Goal: Task Accomplishment & Management: Use online tool/utility

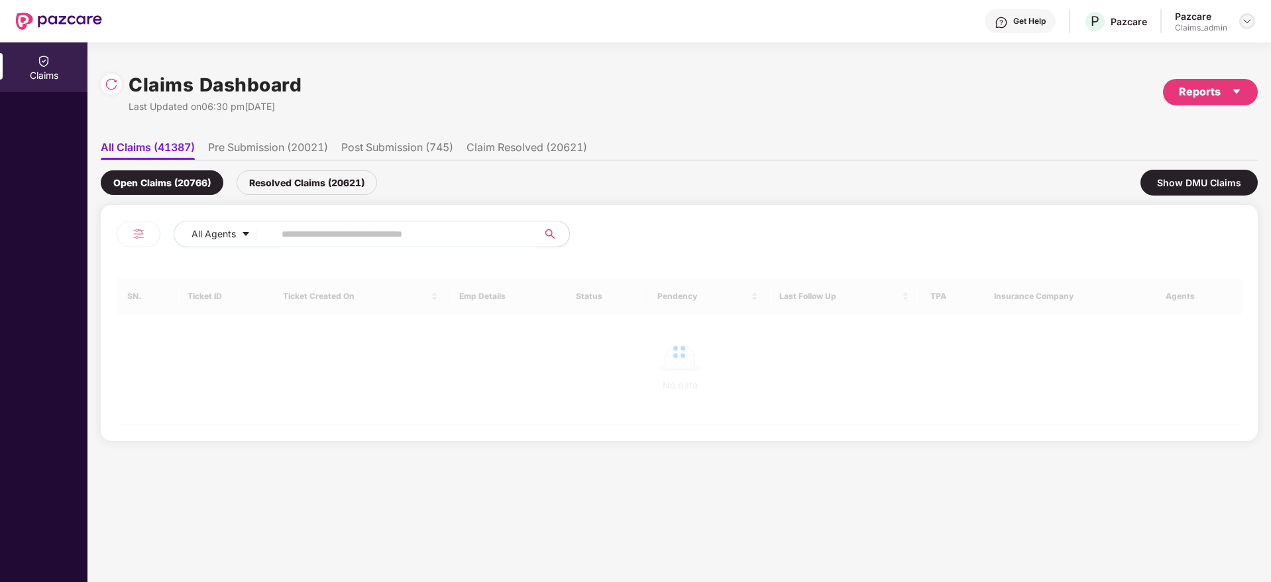
click at [1244, 17] on img at bounding box center [1247, 21] width 11 height 11
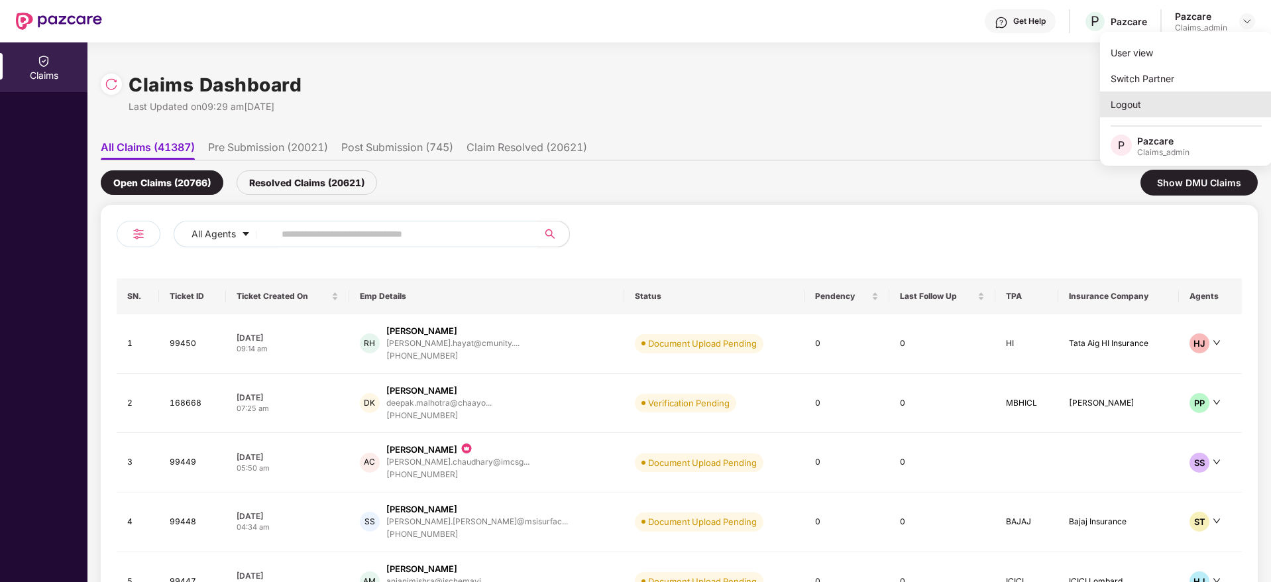
click at [1147, 113] on div "Logout" at bounding box center [1186, 104] width 172 height 26
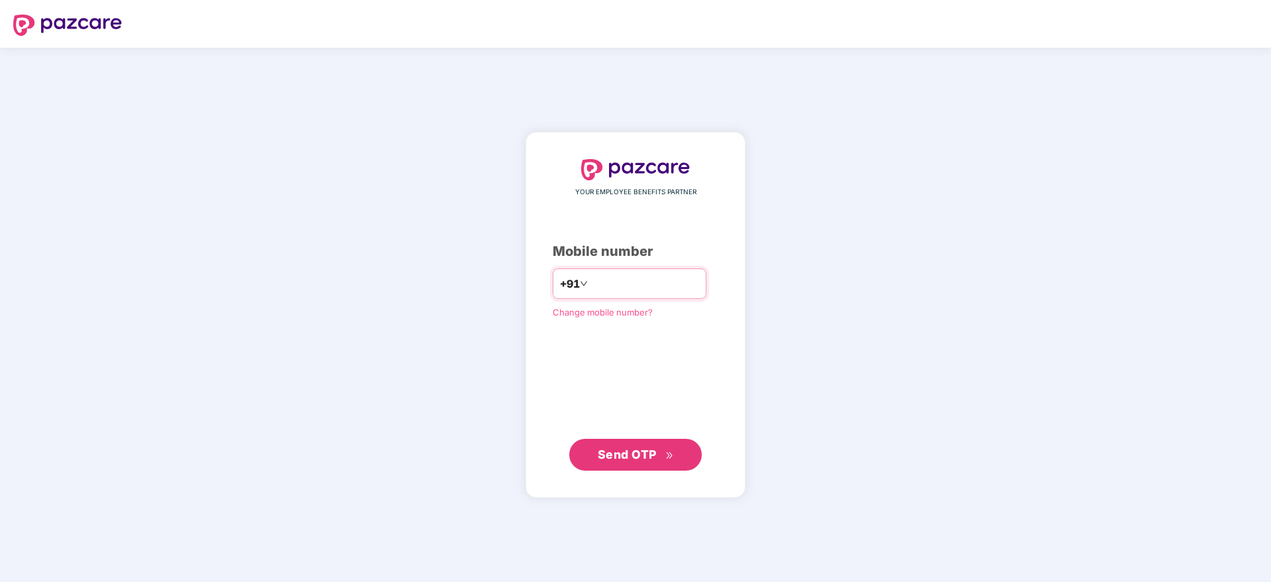
click at [630, 278] on input "number" at bounding box center [644, 283] width 109 height 21
type input "**********"
click at [631, 454] on span "Send OTP" at bounding box center [627, 454] width 59 height 14
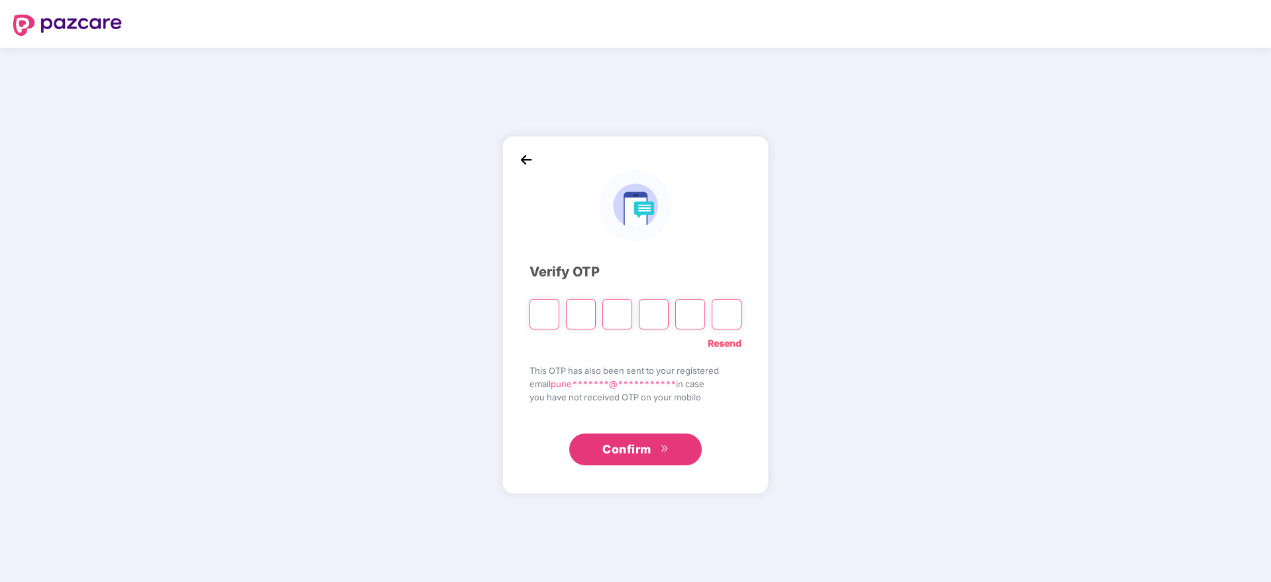
paste input "*"
type input "*"
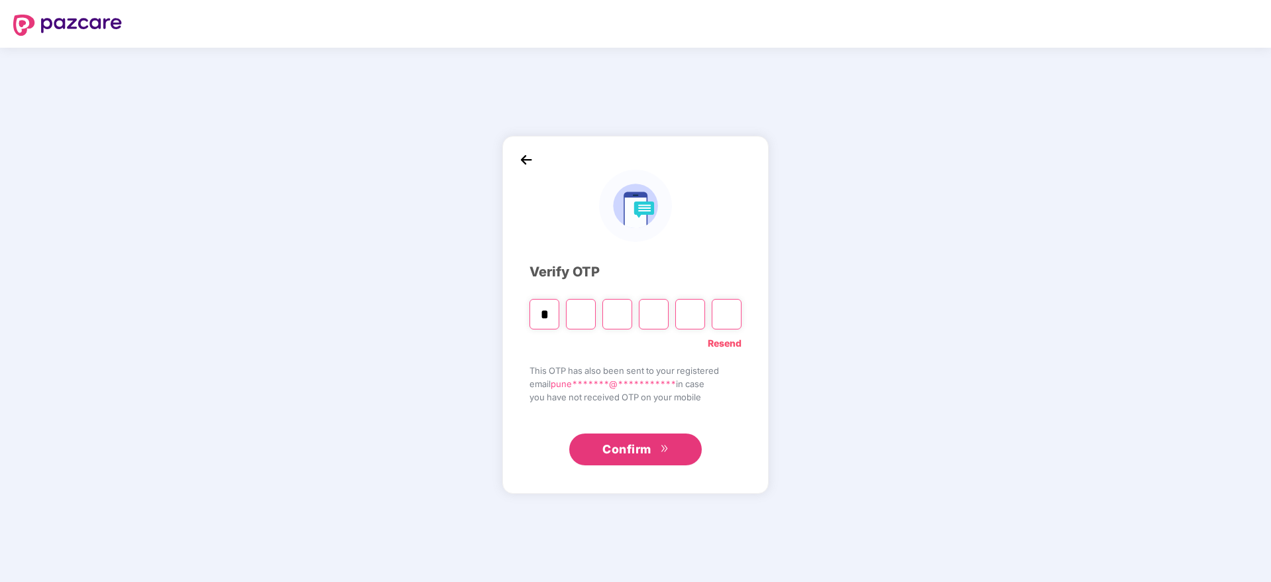
type input "*"
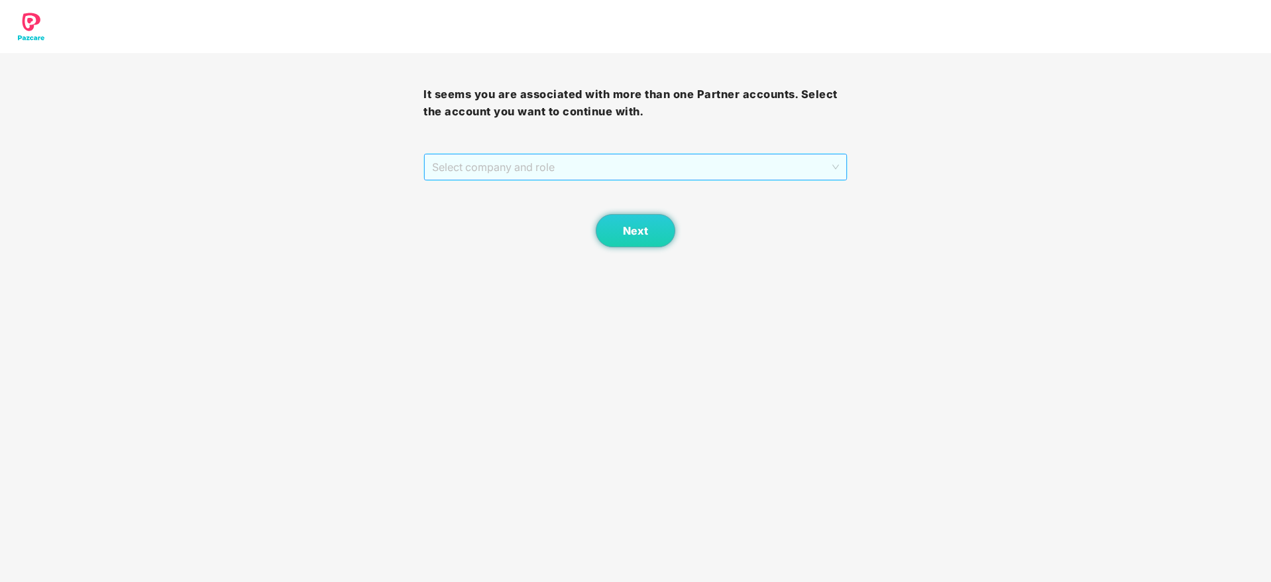
click at [645, 168] on span "Select company and role" at bounding box center [635, 166] width 406 height 25
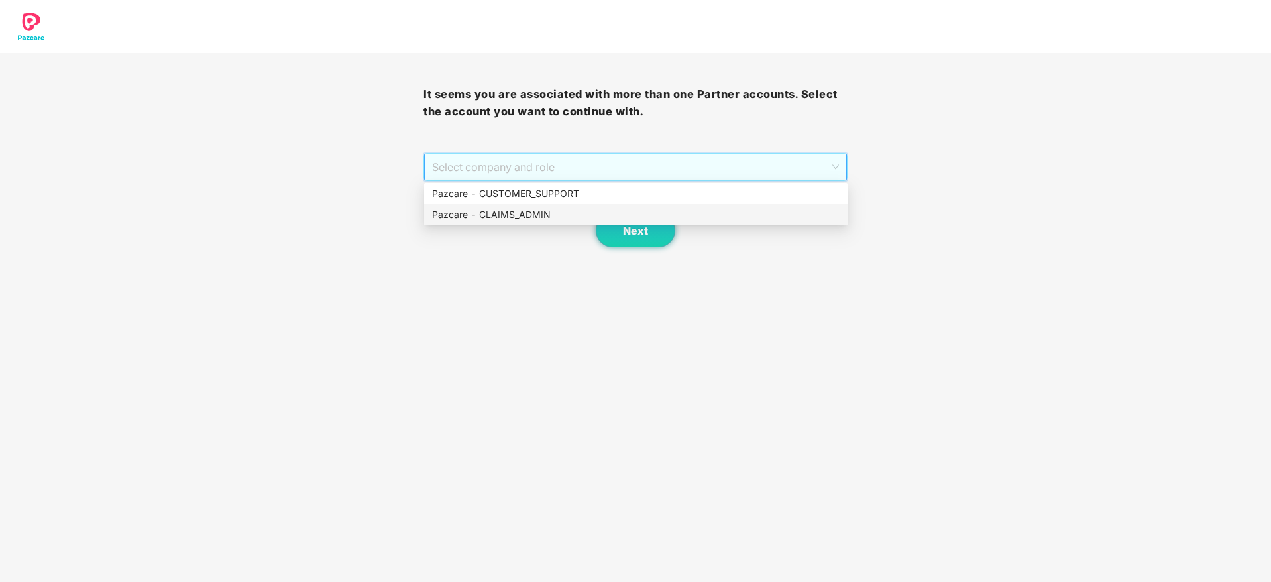
click at [555, 220] on div "Pazcare - CLAIMS_ADMIN" at bounding box center [636, 214] width 408 height 15
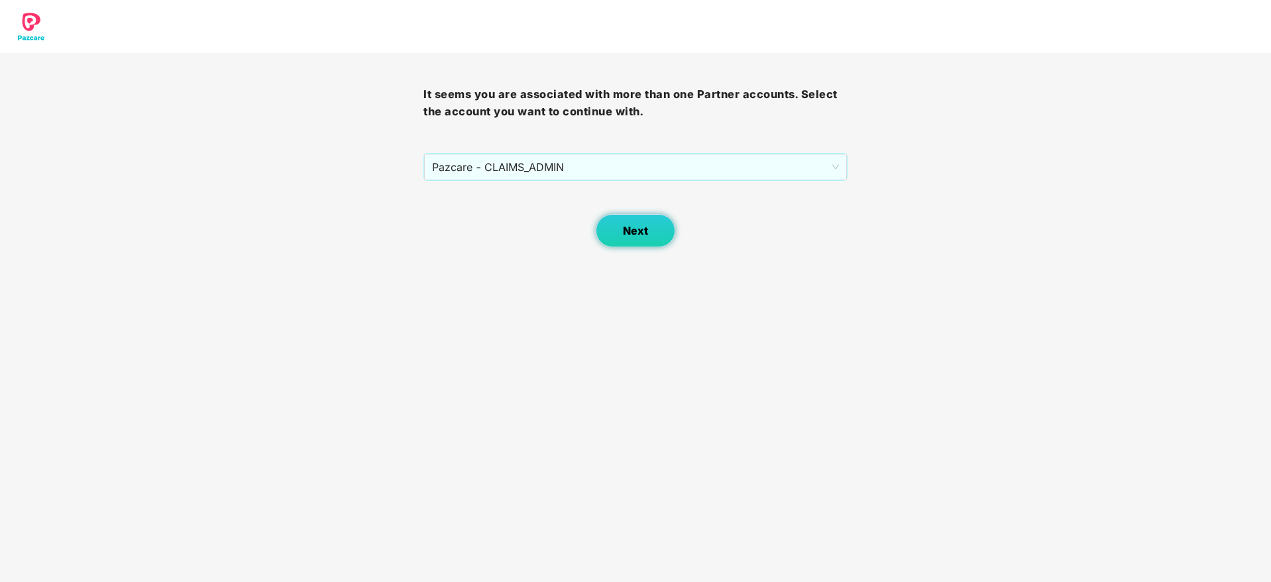
click at [633, 241] on button "Next" at bounding box center [636, 230] width 80 height 33
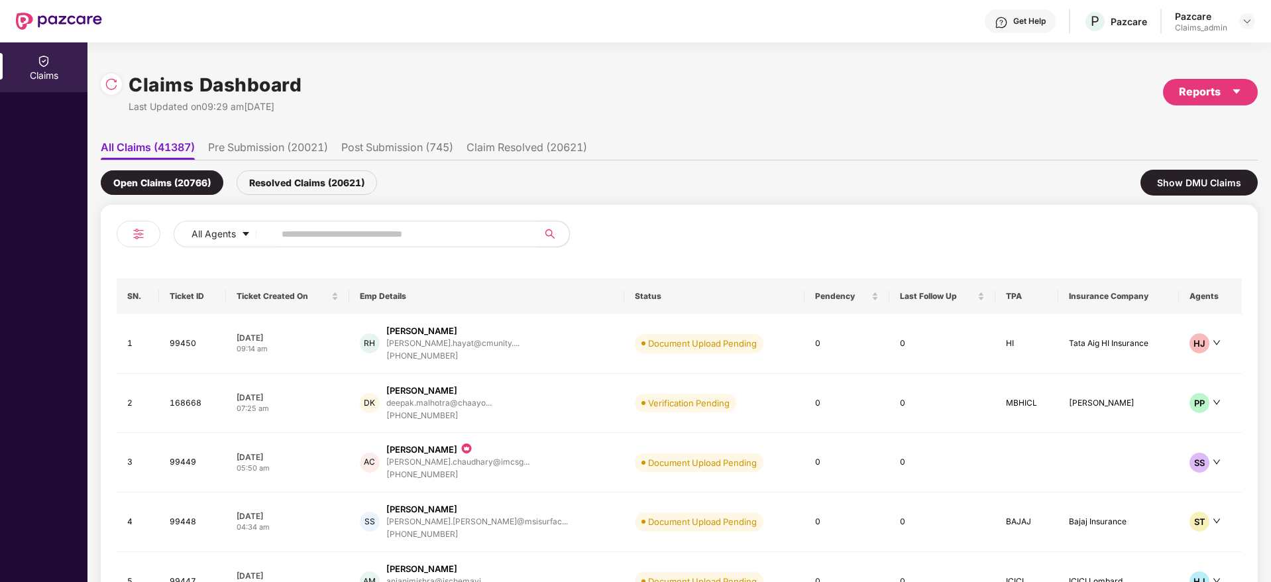
drag, startPoint x: 329, startPoint y: 241, endPoint x: 351, endPoint y: 241, distance: 22.5
click at [329, 241] on input "text" at bounding box center [401, 234] width 238 height 20
paste input "******"
type input "******"
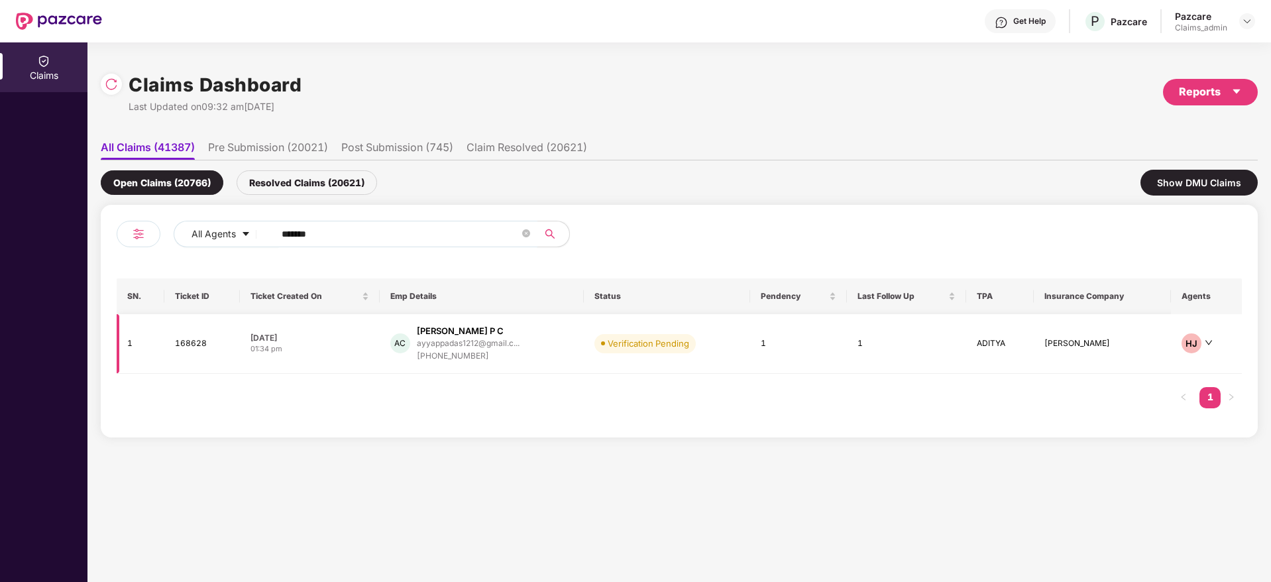
click at [543, 351] on div "AC AYYAPPADAS P C ayyappadas1212@gmail.c... [PHONE_NUMBER]" at bounding box center [481, 344] width 183 height 38
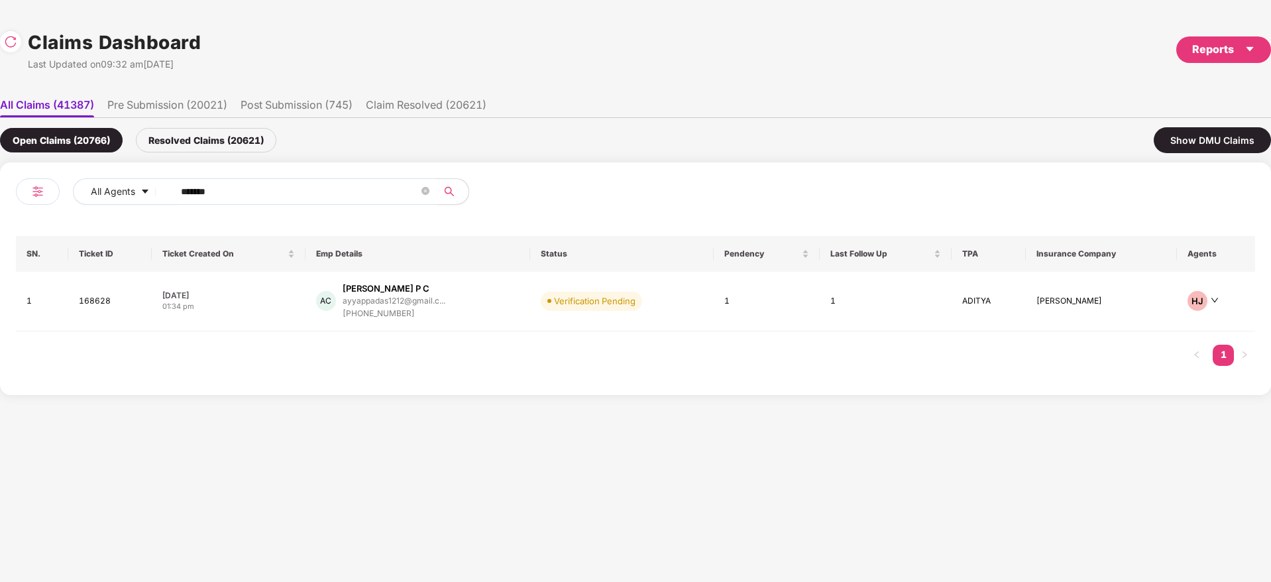
drag, startPoint x: 264, startPoint y: 196, endPoint x: 4, endPoint y: 256, distance: 267.2
click at [0, 256] on div "All Agents ****** SN. Ticket ID Ticket Created On Emp Details Status Pendency L…" at bounding box center [635, 278] width 1271 height 233
paste input "text"
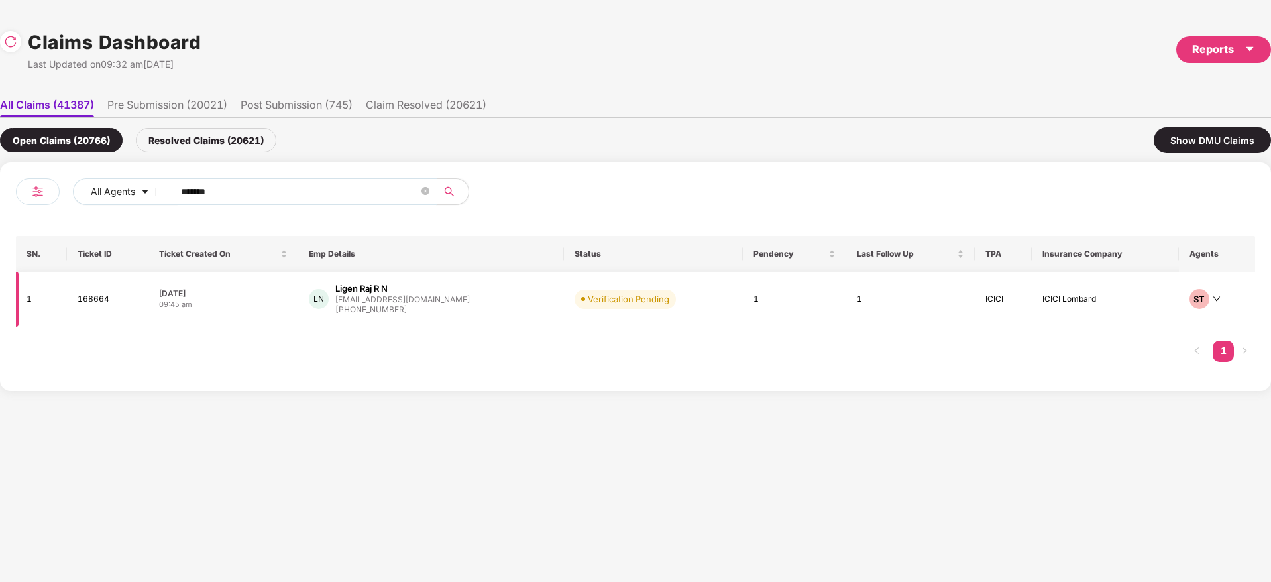
type input "******"
click at [482, 306] on div "LN Ligen Raj R N [EMAIL_ADDRESS][DOMAIN_NAME] [PHONE_NUMBER]" at bounding box center [431, 299] width 245 height 34
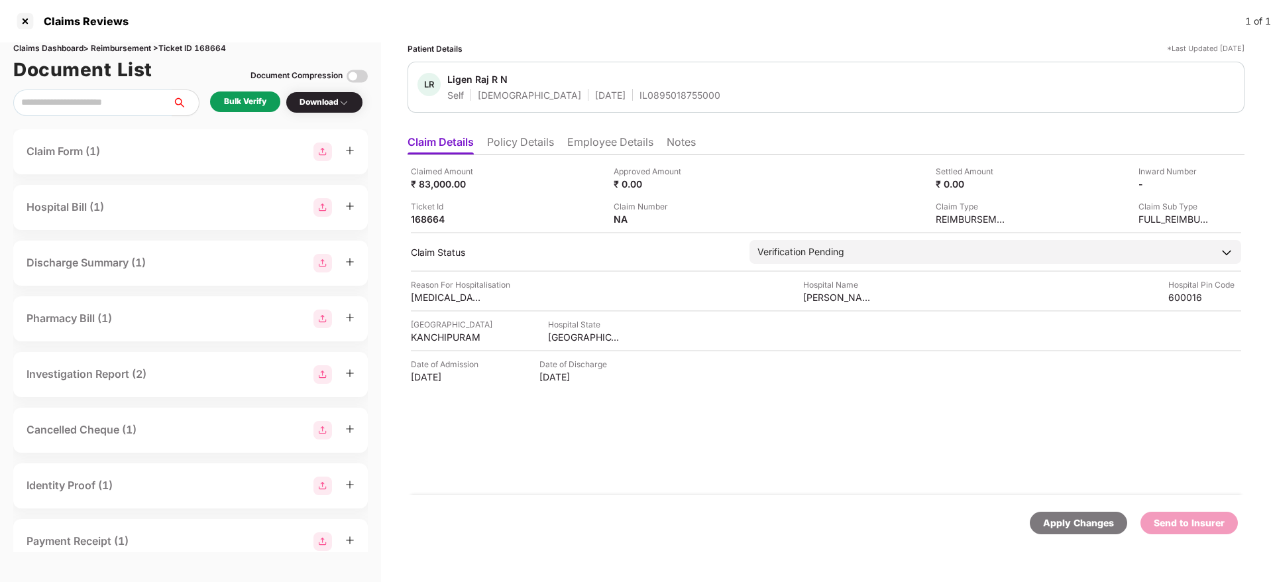
click at [537, 145] on li "Policy Details" at bounding box center [520, 144] width 67 height 19
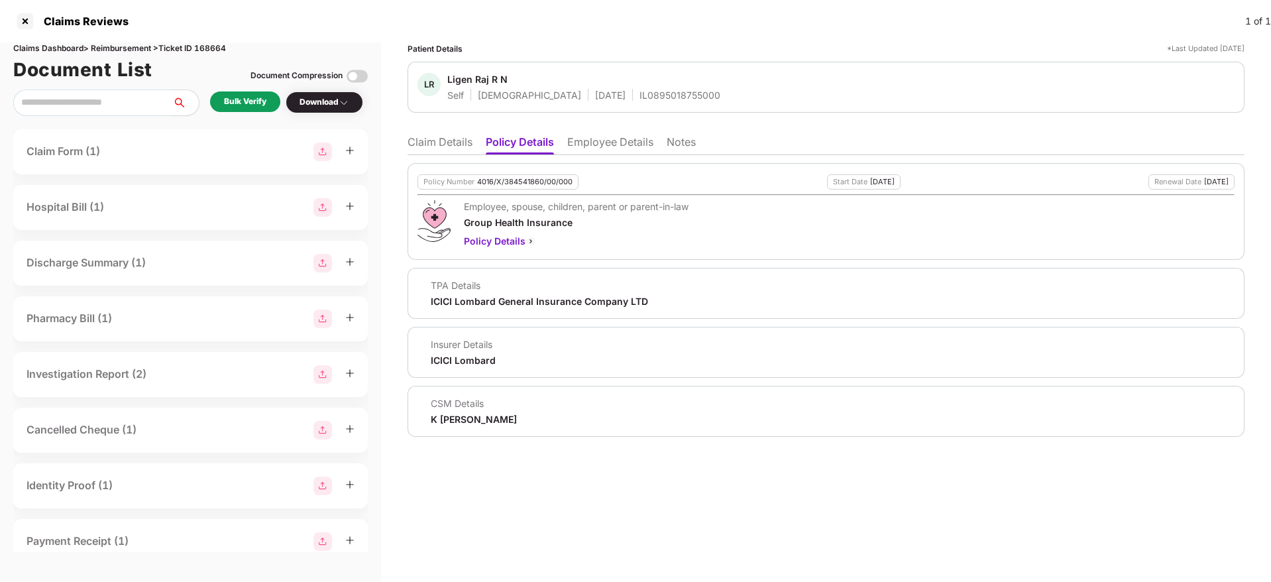
click at [515, 186] on div "Policy Number 4016/X/384541860/00/000" at bounding box center [497, 181] width 161 height 15
click at [515, 186] on div "4016/X/384541860/00/000" at bounding box center [524, 182] width 95 height 9
copy div "4016/X/384541860/00/000"
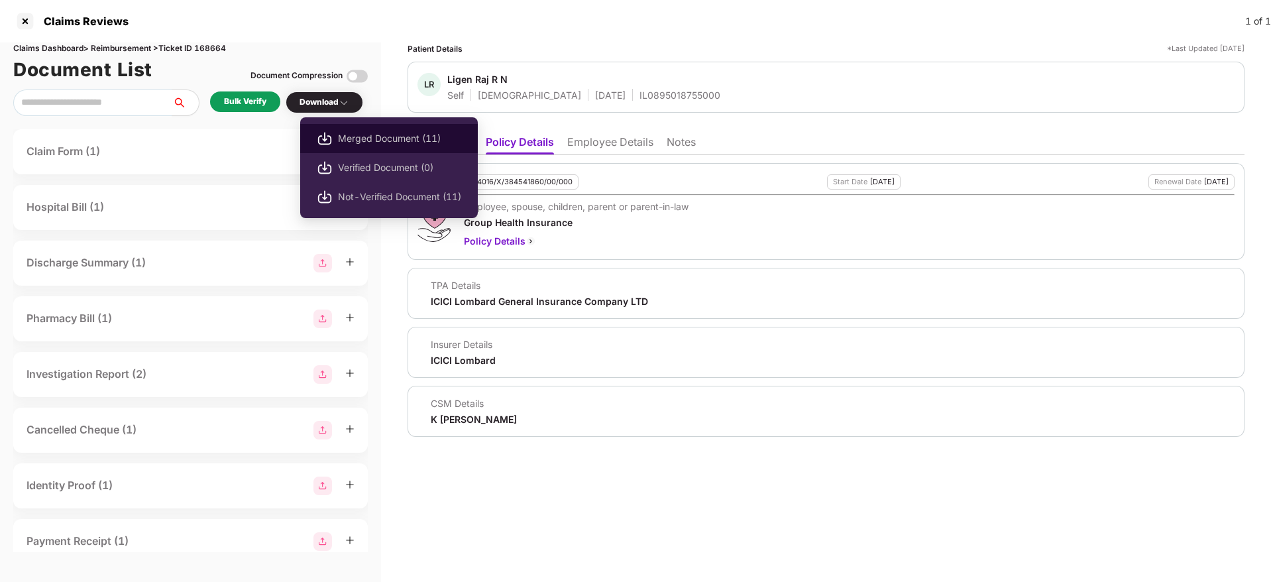
click at [407, 129] on li "Merged Document (11)" at bounding box center [389, 138] width 178 height 29
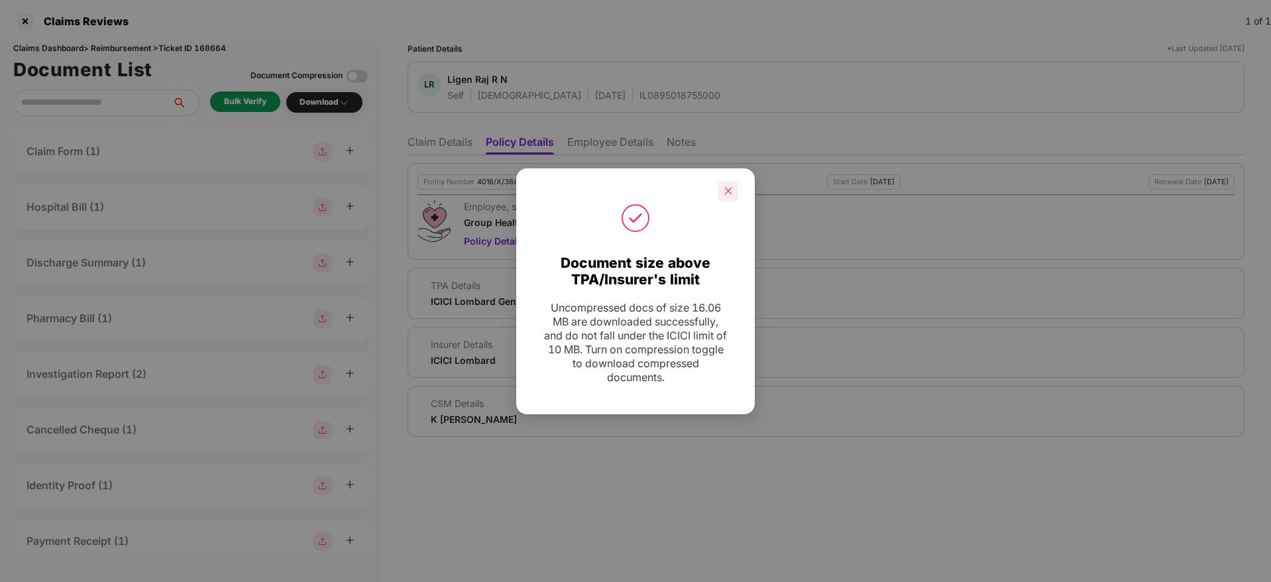
click at [726, 192] on icon "close" at bounding box center [728, 190] width 9 height 9
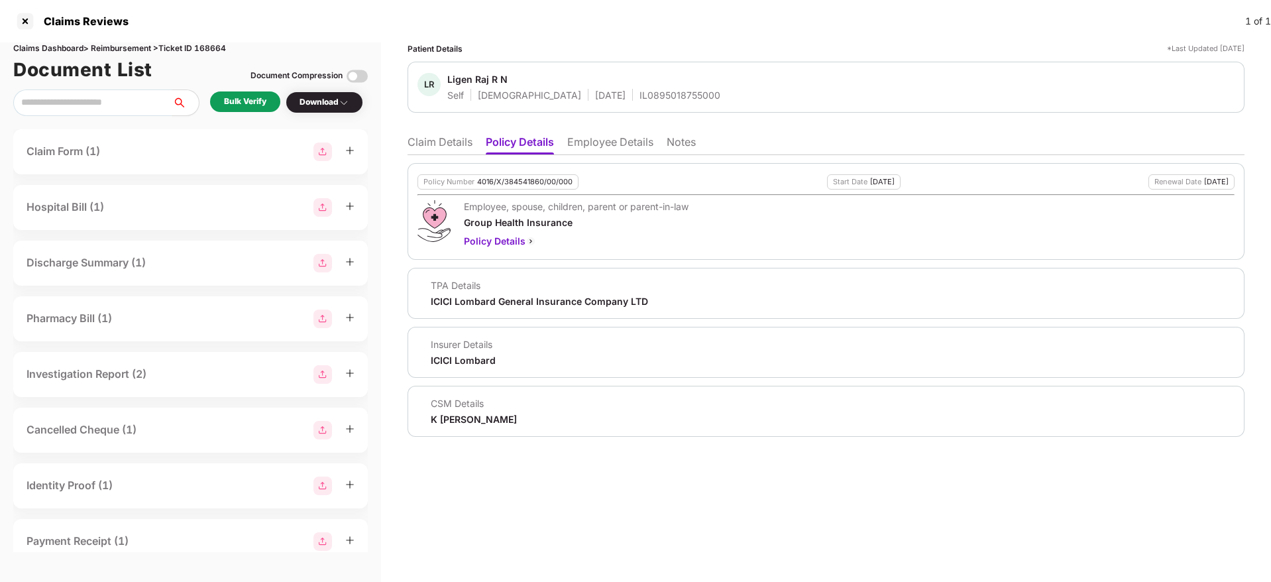
click at [639, 91] on div "IL0895018755000" at bounding box center [679, 95] width 81 height 13
copy div "IL0895018755000"
click at [595, 135] on li "Employee Details" at bounding box center [610, 144] width 86 height 19
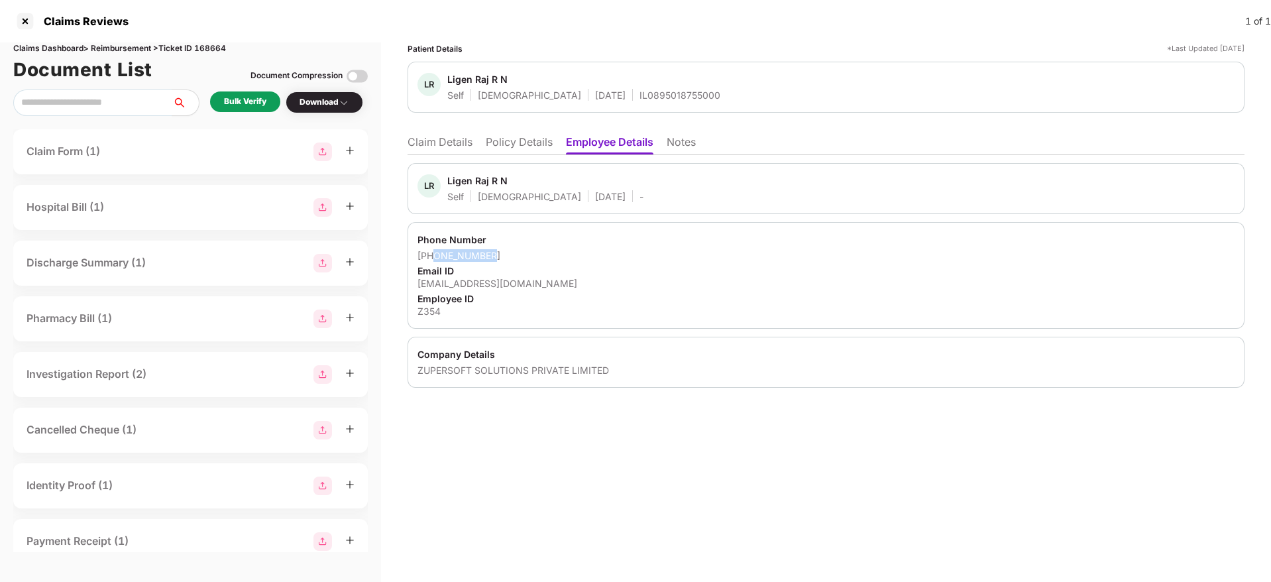
drag, startPoint x: 501, startPoint y: 252, endPoint x: 435, endPoint y: 254, distance: 66.3
click at [435, 254] on div "[PHONE_NUMBER]" at bounding box center [825, 255] width 817 height 13
copy div "8190823455"
click at [453, 281] on div "[EMAIL_ADDRESS][DOMAIN_NAME]" at bounding box center [825, 283] width 817 height 13
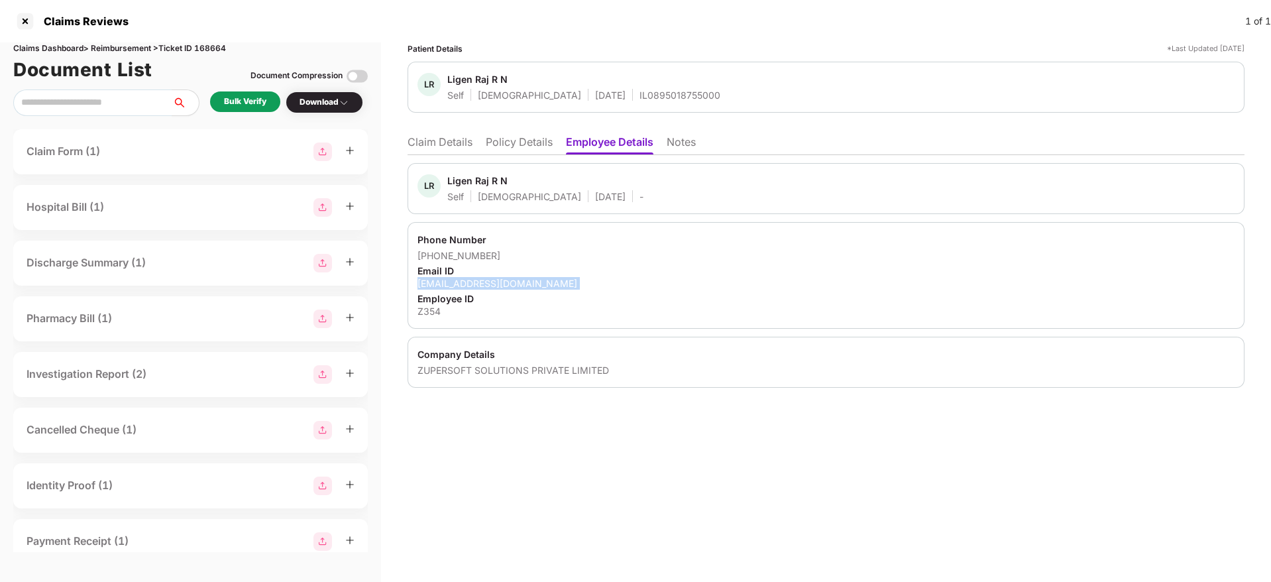
click at [453, 281] on div "[EMAIL_ADDRESS][DOMAIN_NAME]" at bounding box center [825, 283] width 817 height 13
copy div "[EMAIL_ADDRESS][DOMAIN_NAME]"
click at [460, 142] on li "Claim Details" at bounding box center [440, 144] width 65 height 19
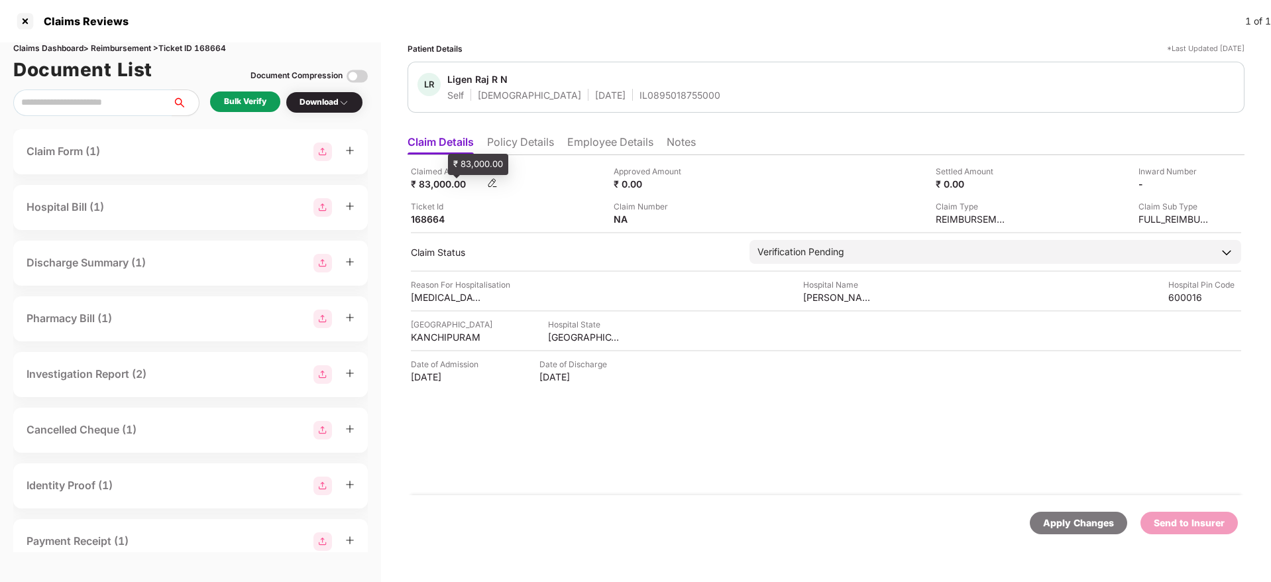
click at [445, 179] on div "₹ 83,000.00" at bounding box center [447, 184] width 73 height 13
copy div "83,000.00"
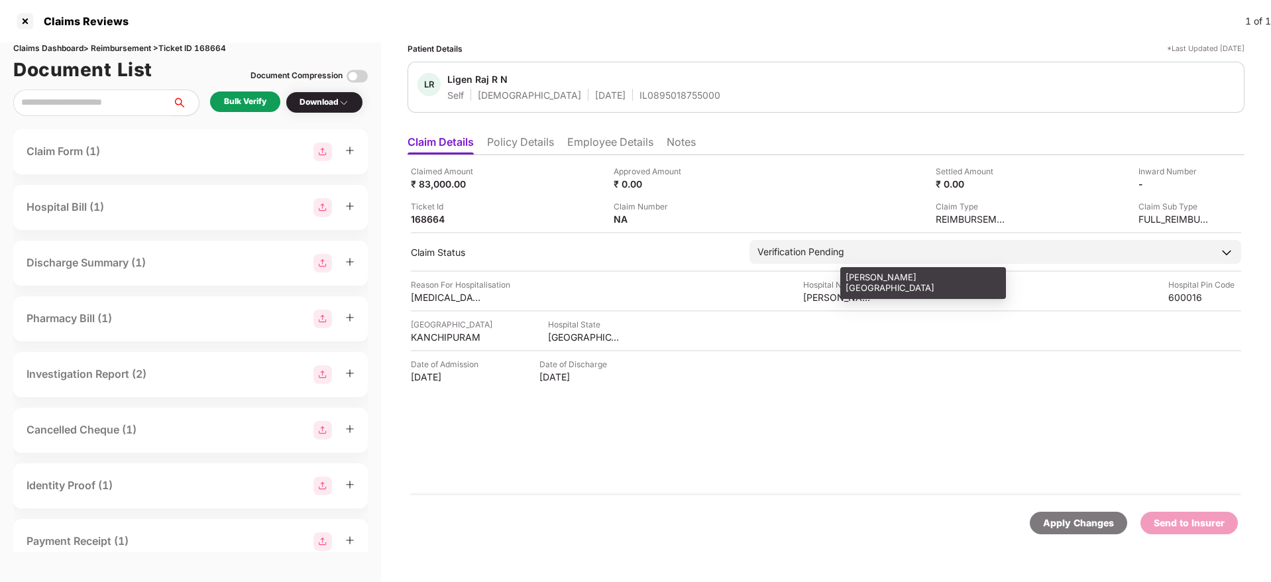
click at [817, 300] on div "[PERSON_NAME][GEOGRAPHIC_DATA]" at bounding box center [839, 297] width 73 height 13
copy div "[PERSON_NAME][GEOGRAPHIC_DATA]"
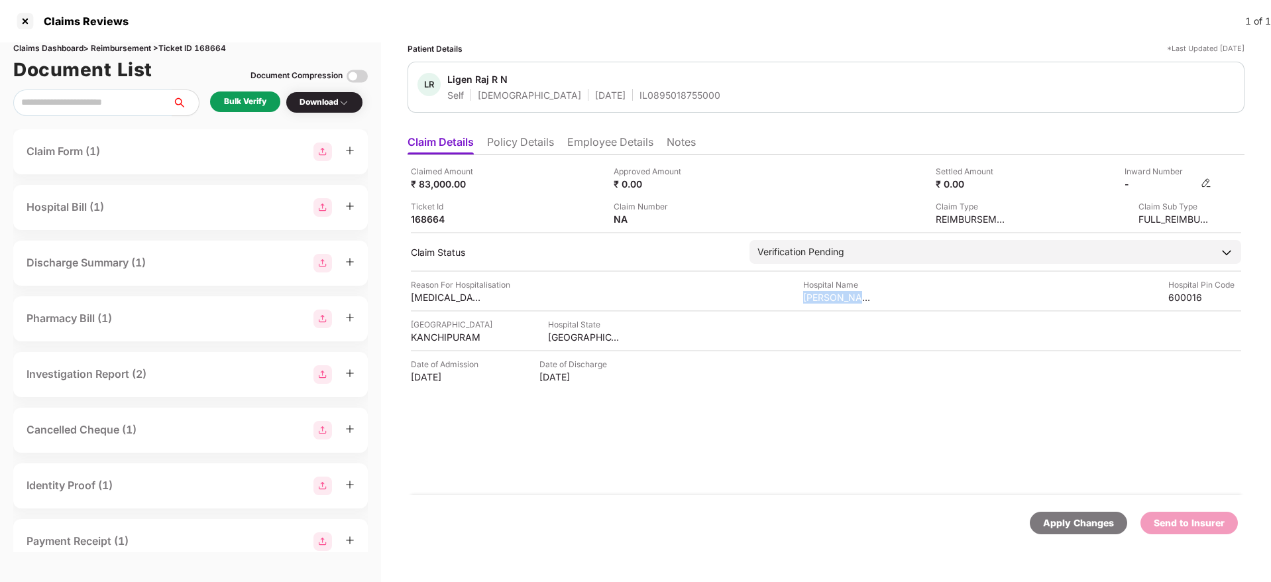
click at [1204, 184] on img at bounding box center [1206, 183] width 11 height 11
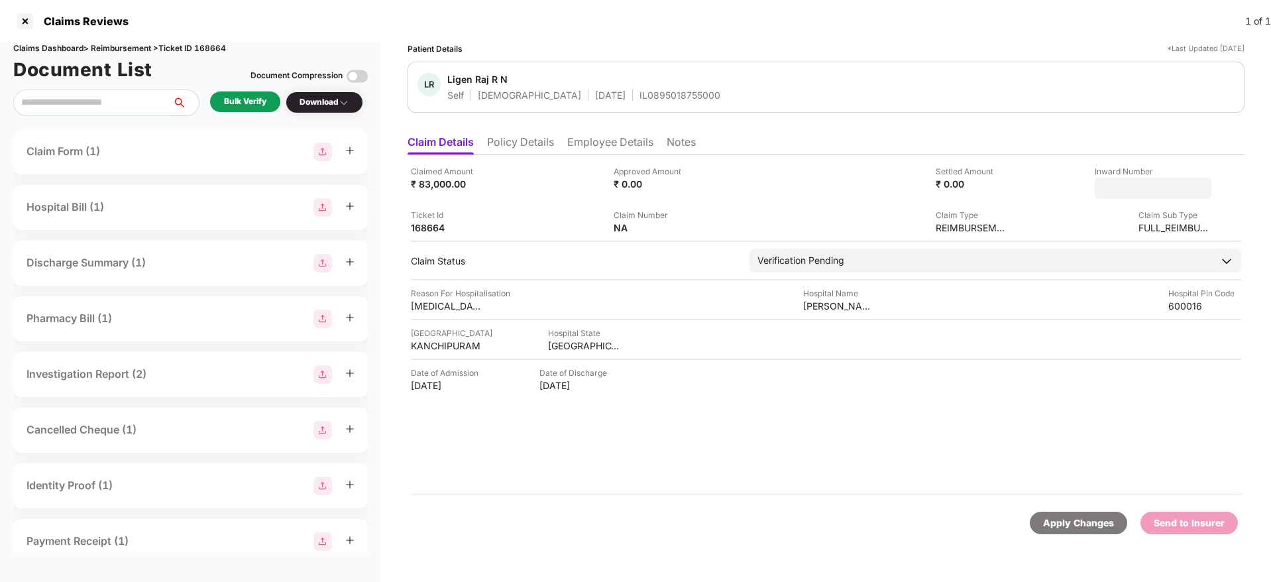
type input "**********"
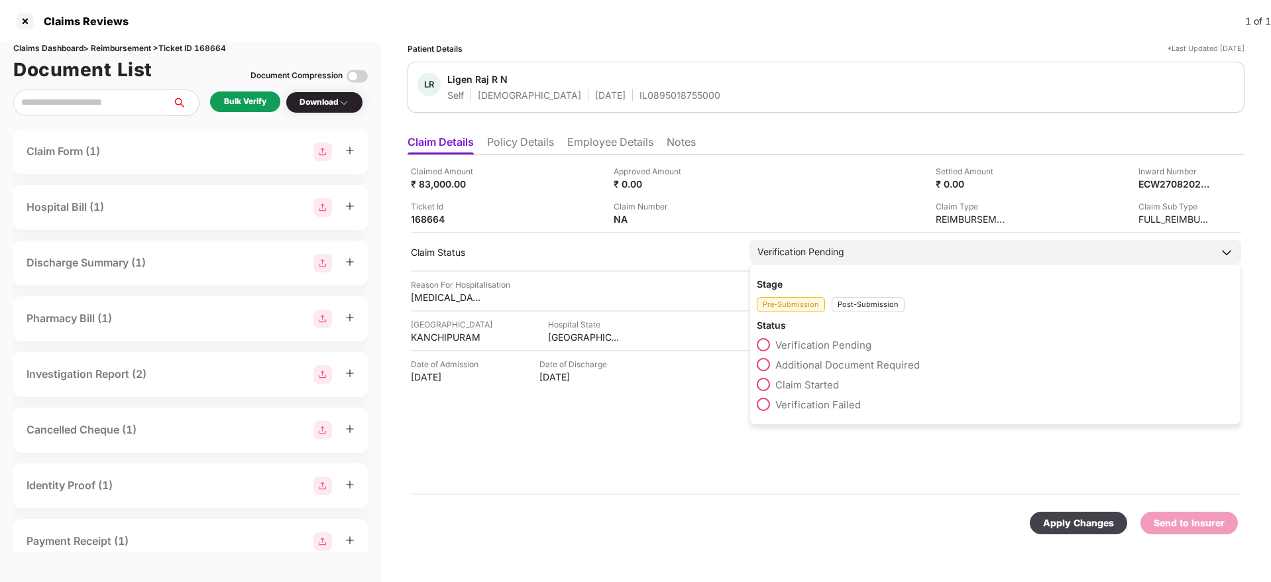
click at [866, 309] on div "Post-Submission" at bounding box center [868, 304] width 73 height 15
click at [830, 366] on span "Claim Under Process" at bounding box center [825, 364] width 100 height 13
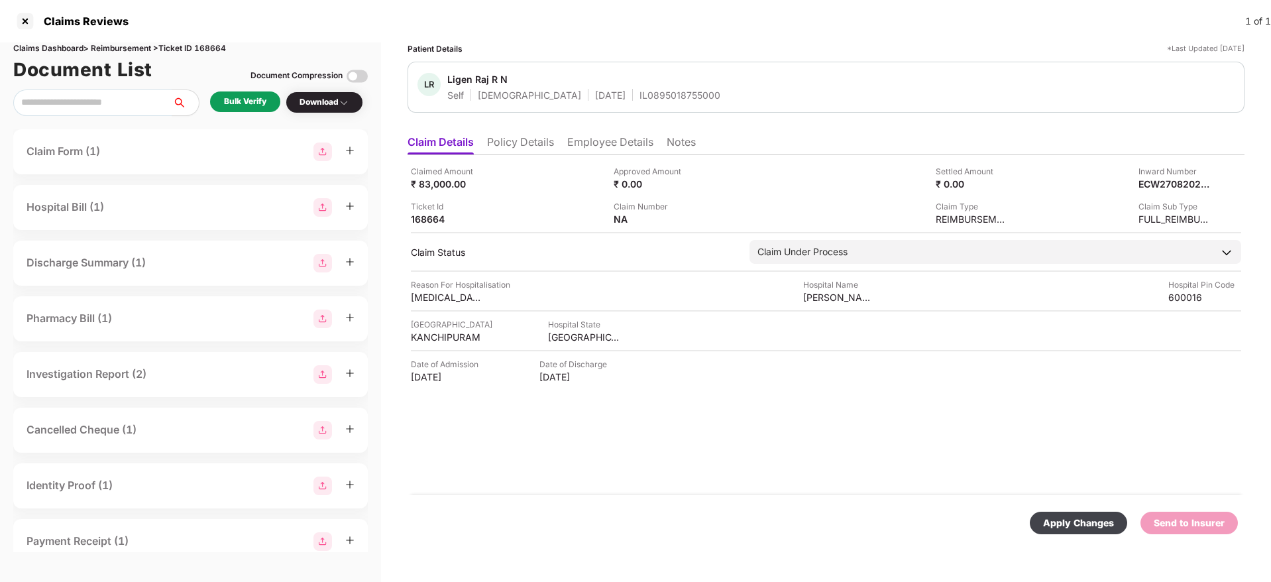
click at [1084, 525] on div "Apply Changes" at bounding box center [1078, 523] width 71 height 15
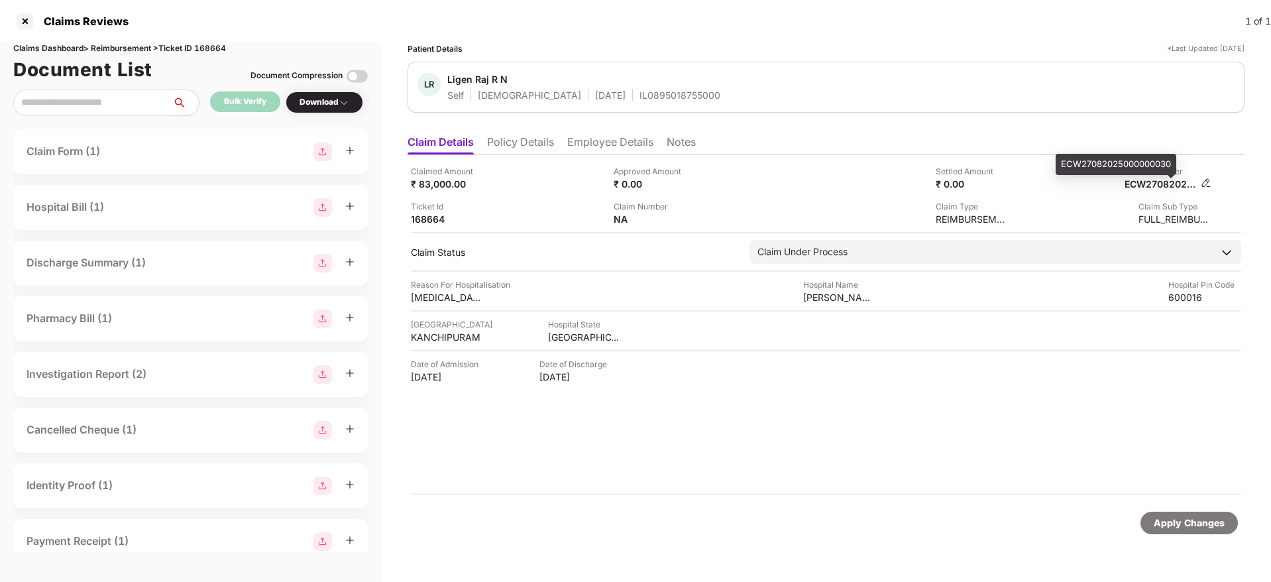
click at [1150, 186] on div "ECW27082025000000030" at bounding box center [1160, 184] width 73 height 13
copy div "ECW27082025000000030"
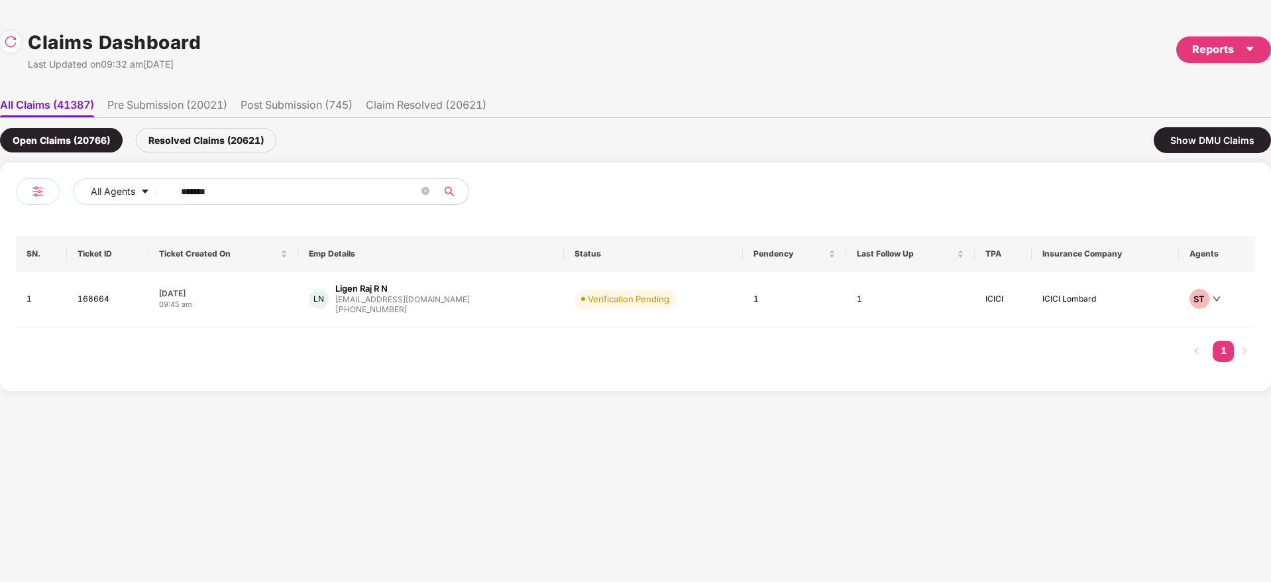
drag, startPoint x: 246, startPoint y: 190, endPoint x: 134, endPoint y: 227, distance: 117.8
click at [3, 212] on div "All Agents ****** SN. Ticket ID Ticket Created On Emp Details Status Pendency L…" at bounding box center [635, 276] width 1271 height 229
paste input "text"
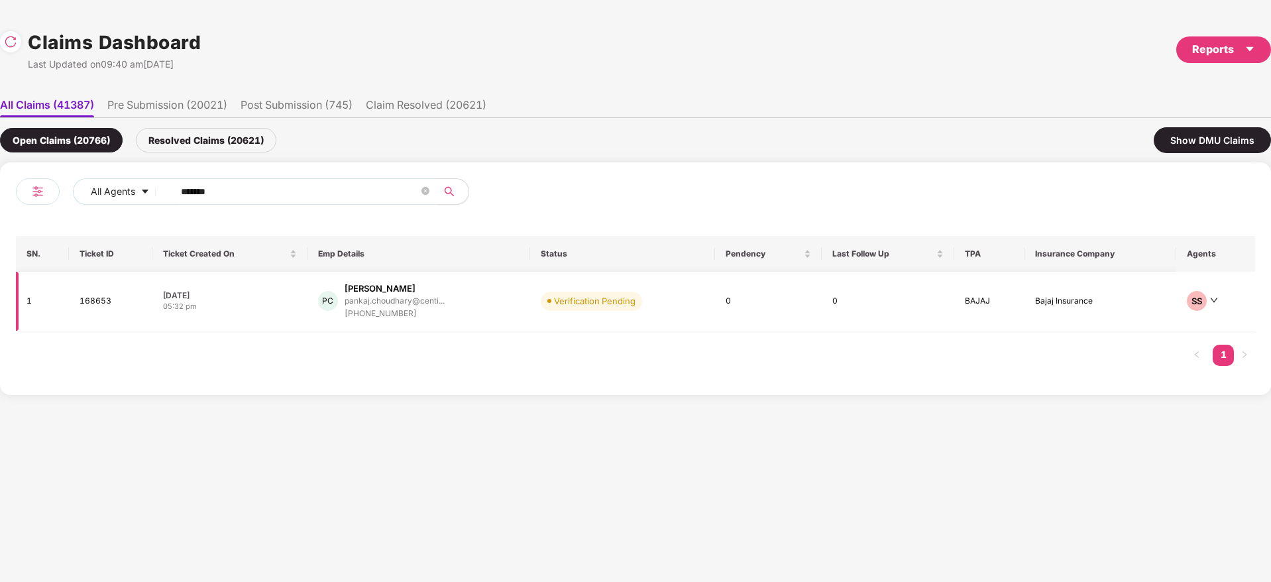
type input "******"
click at [502, 305] on div "PC [PERSON_NAME] [PERSON_NAME].choudhary@centi... [PHONE_NUMBER]" at bounding box center [418, 301] width 201 height 38
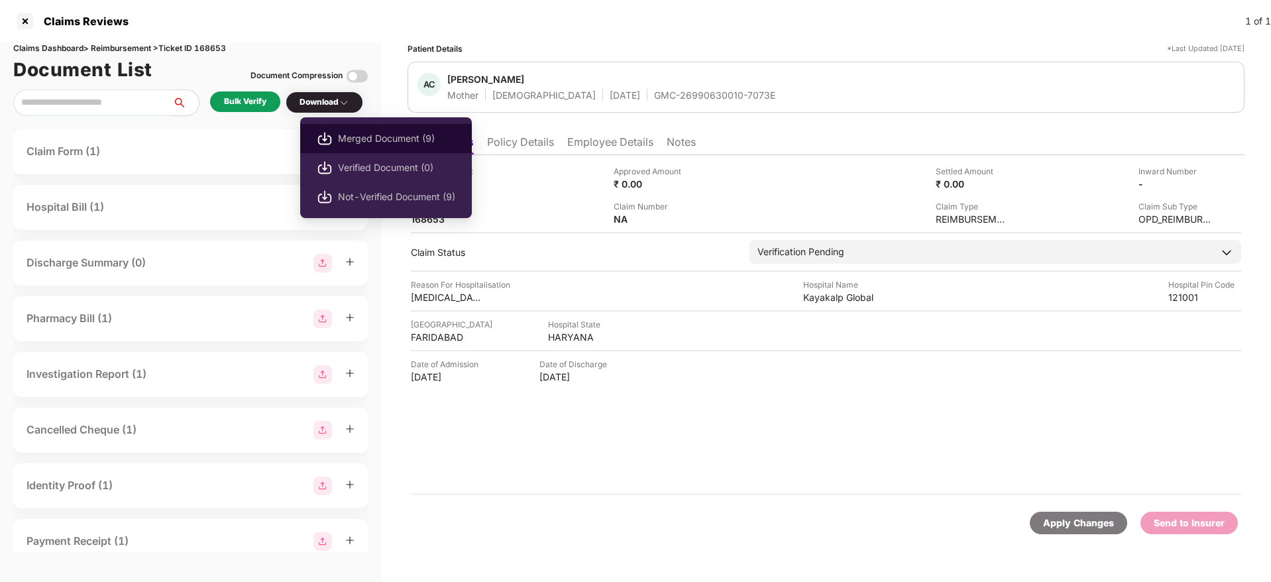
click at [389, 137] on span "Merged Document (9)" at bounding box center [396, 138] width 117 height 15
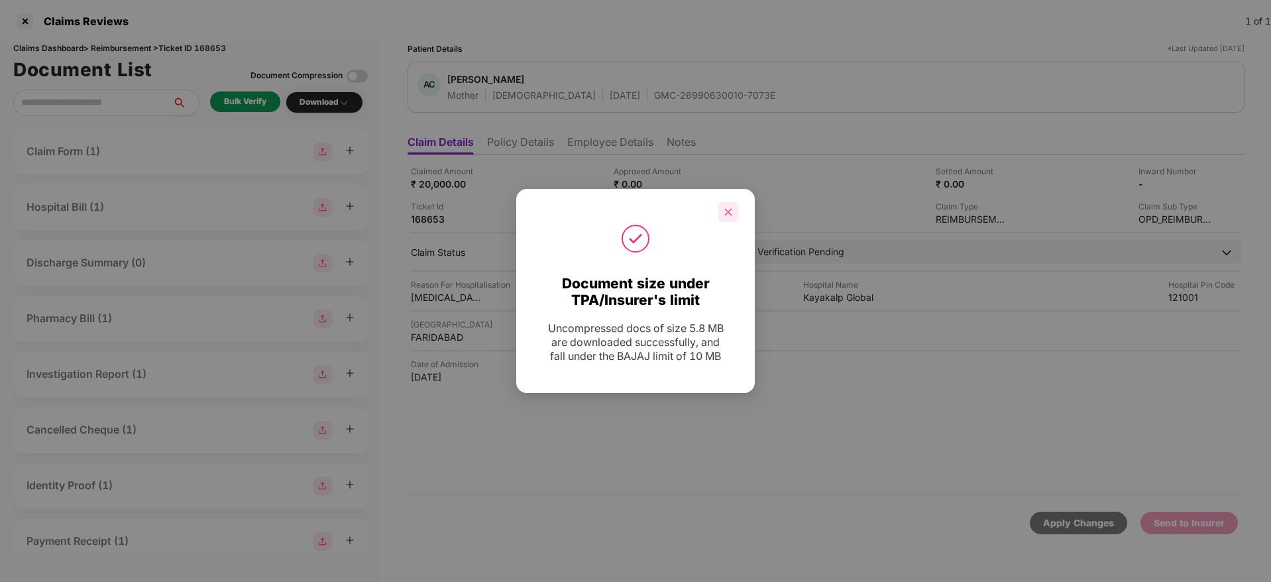
click at [724, 215] on icon "close" at bounding box center [728, 211] width 9 height 9
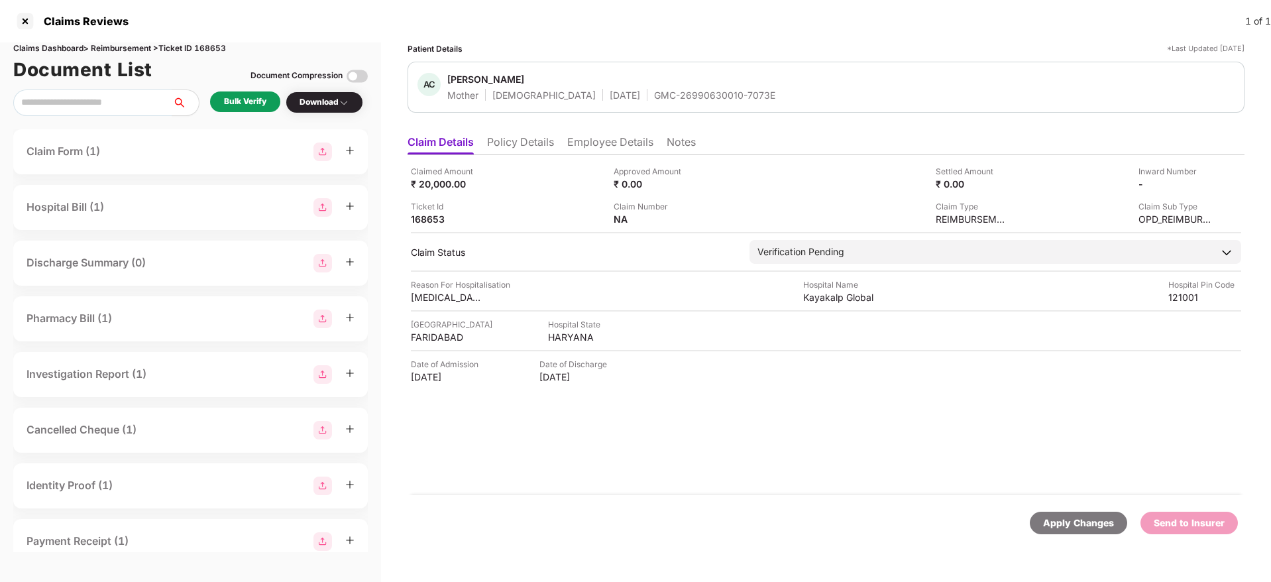
click at [677, 94] on div "GMC-26990630010-7073E" at bounding box center [714, 95] width 121 height 13
copy div "GMC-26990630010-7073E"
click at [551, 343] on div "HARYANA" at bounding box center [584, 337] width 73 height 13
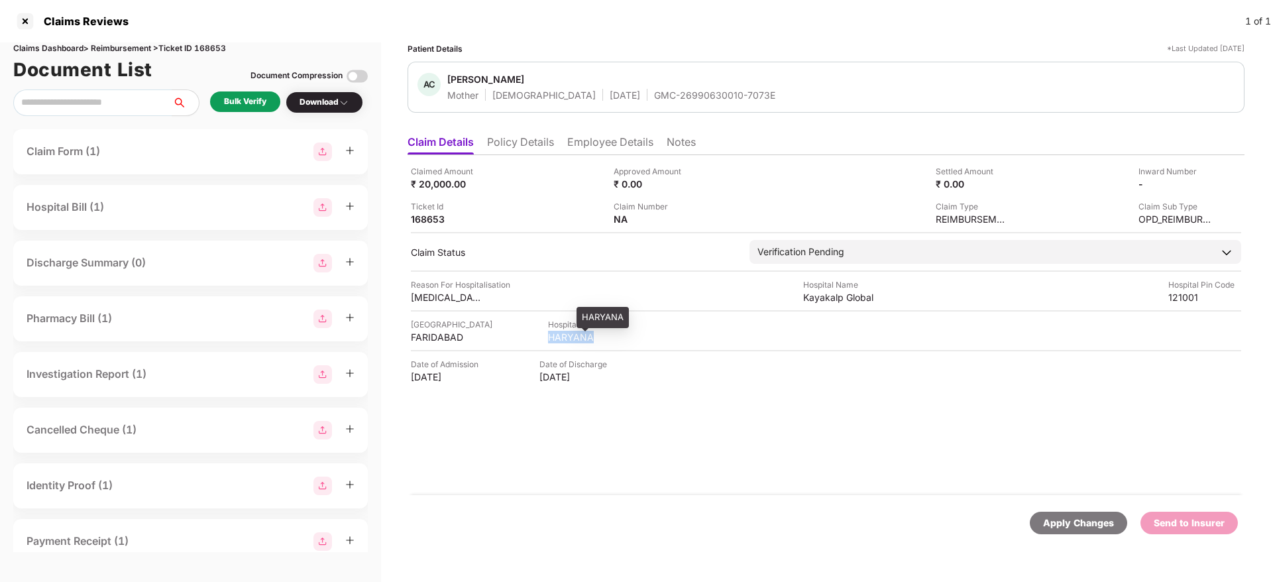
click at [552, 343] on div "HARYANA" at bounding box center [584, 337] width 73 height 13
copy div "HARYANA"
click at [426, 332] on div "FARIDABAD" at bounding box center [447, 337] width 73 height 13
click at [814, 301] on div "Kayakalp Global" at bounding box center [839, 297] width 73 height 13
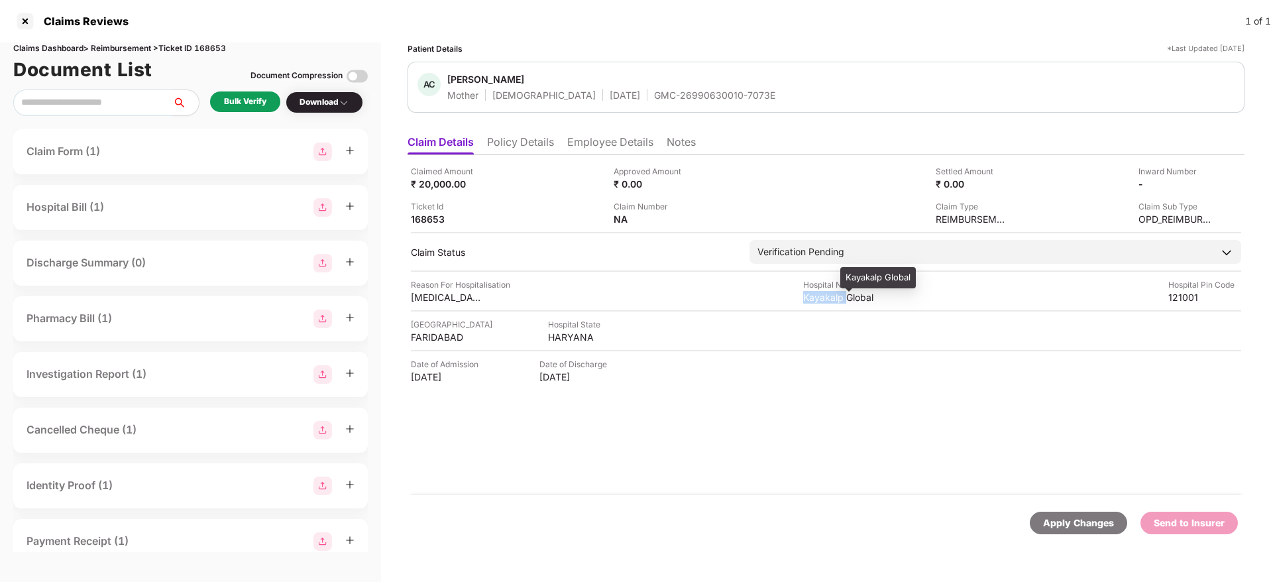
click at [814, 301] on div "Kayakalp Global" at bounding box center [839, 297] width 73 height 13
click at [413, 300] on div "[MEDICAL_DATA]" at bounding box center [447, 297] width 73 height 13
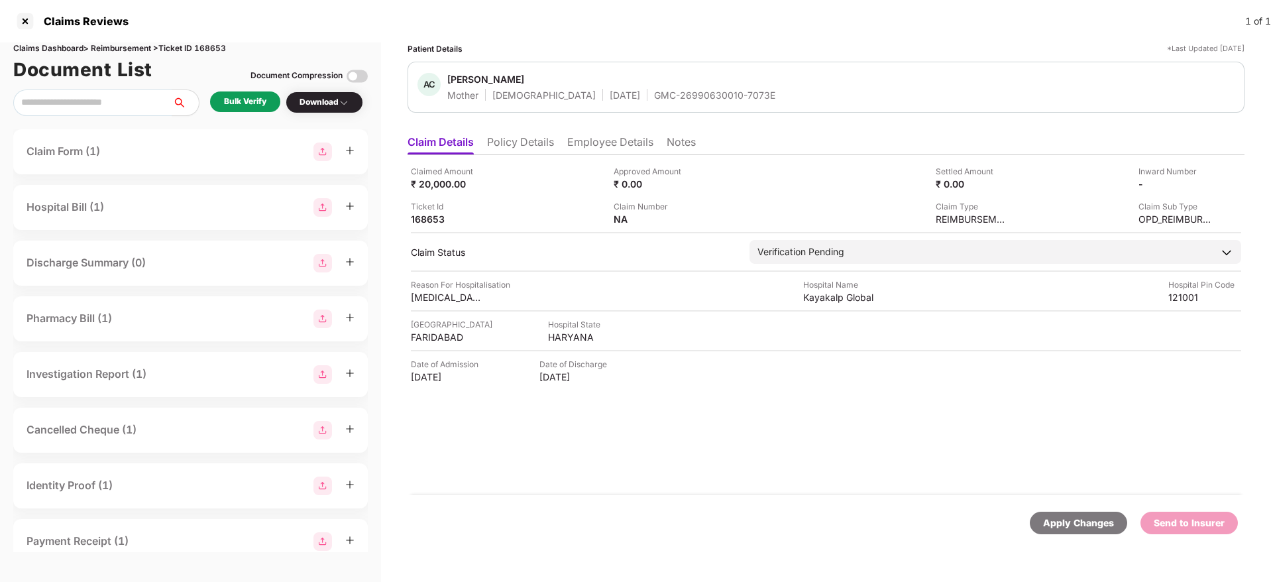
click at [606, 127] on div "Patient Details *Last Updated [DATE] AC [PERSON_NAME] Mother [DEMOGRAPHIC_DATA]…" at bounding box center [826, 298] width 837 height 513
click at [602, 140] on li "Employee Details" at bounding box center [610, 144] width 86 height 19
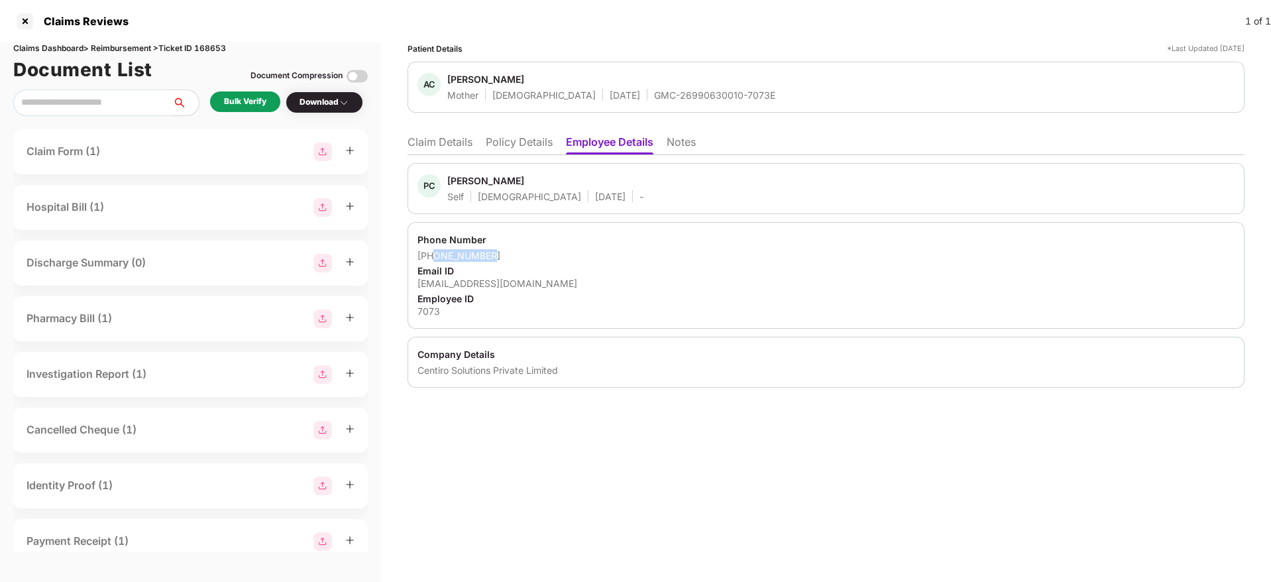
drag, startPoint x: 501, startPoint y: 260, endPoint x: 436, endPoint y: 256, distance: 65.1
click at [435, 256] on div "[PHONE_NUMBER]" at bounding box center [825, 255] width 817 height 13
click at [503, 284] on div "[EMAIL_ADDRESS][DOMAIN_NAME]" at bounding box center [825, 283] width 817 height 13
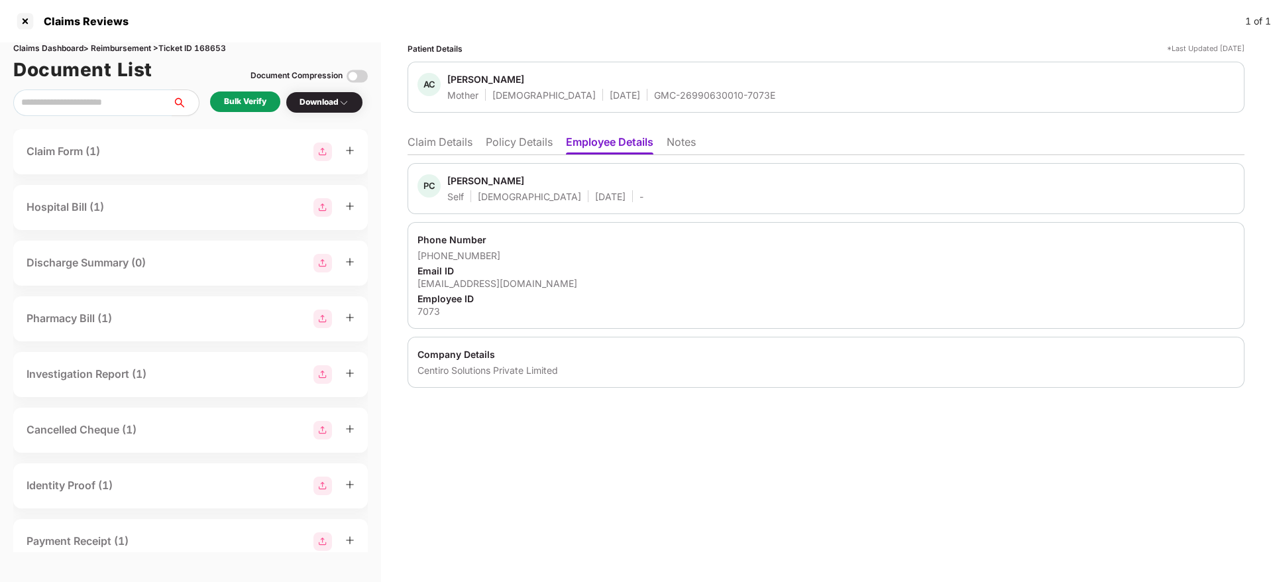
click at [449, 144] on li "Claim Details" at bounding box center [440, 144] width 65 height 19
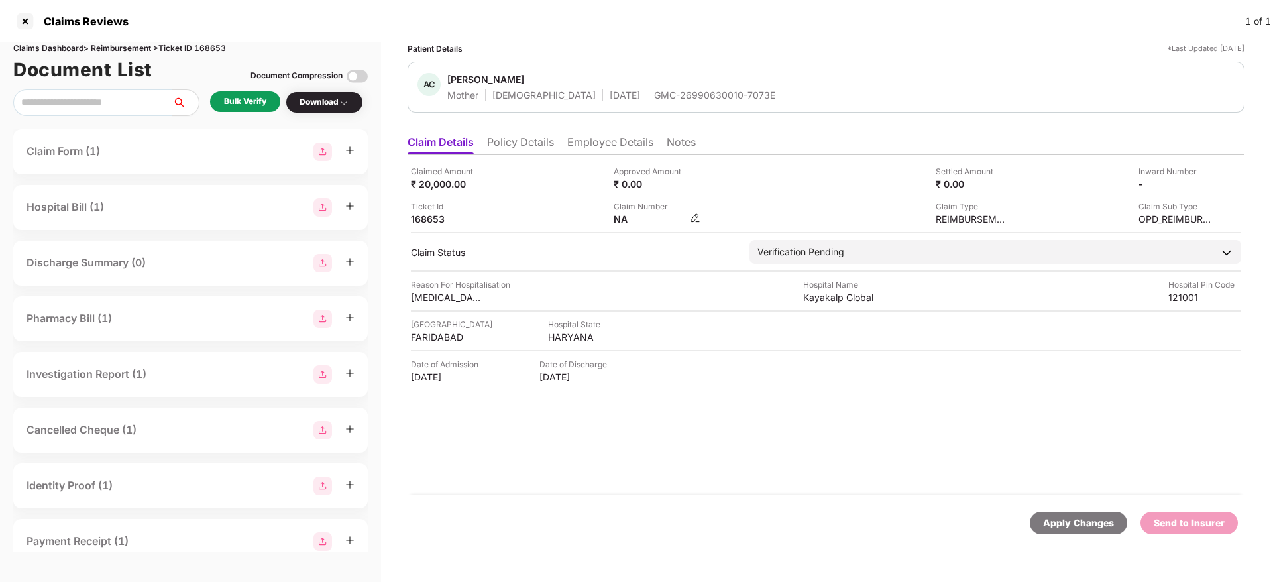
click at [692, 217] on img at bounding box center [695, 218] width 11 height 11
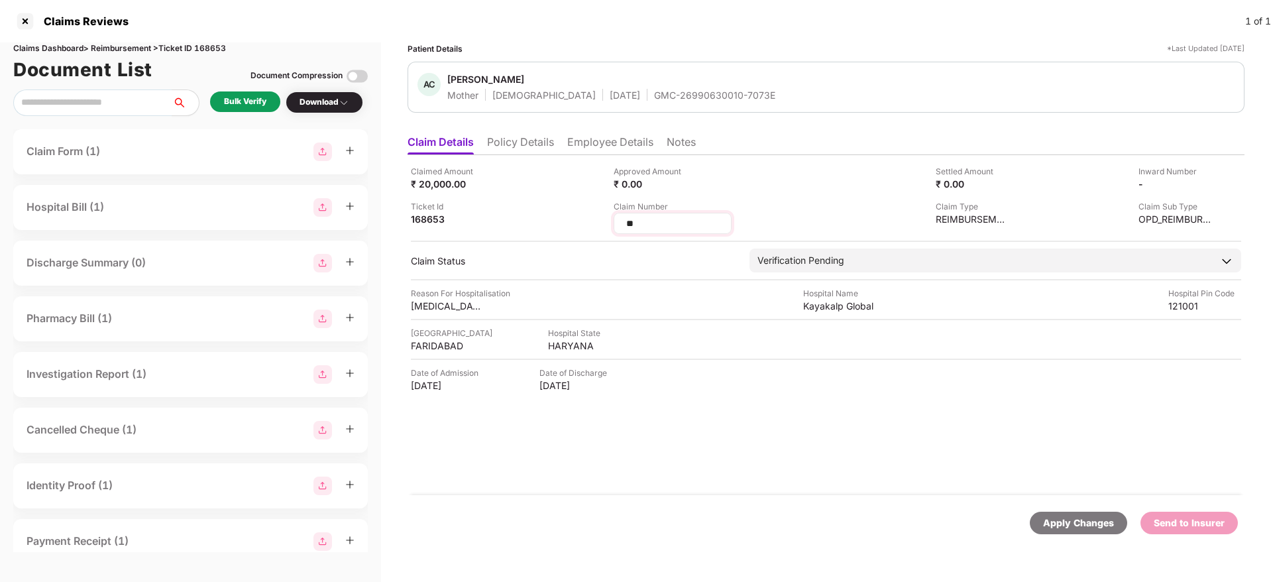
type input "*"
type input "**********"
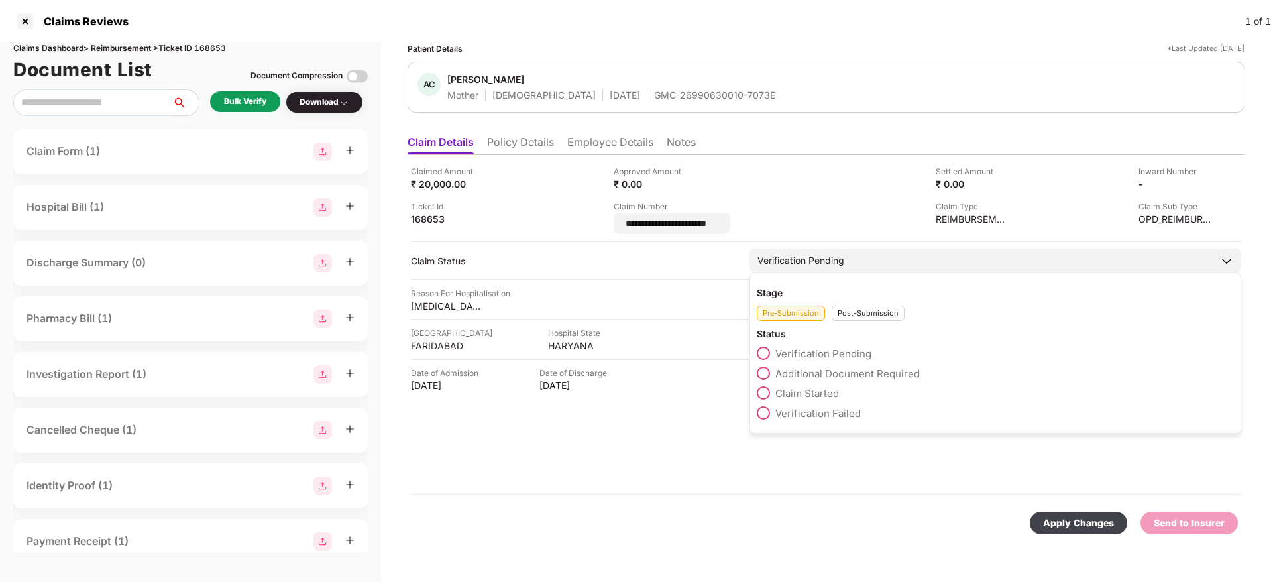
click at [885, 309] on div "Post-Submission" at bounding box center [868, 312] width 73 height 15
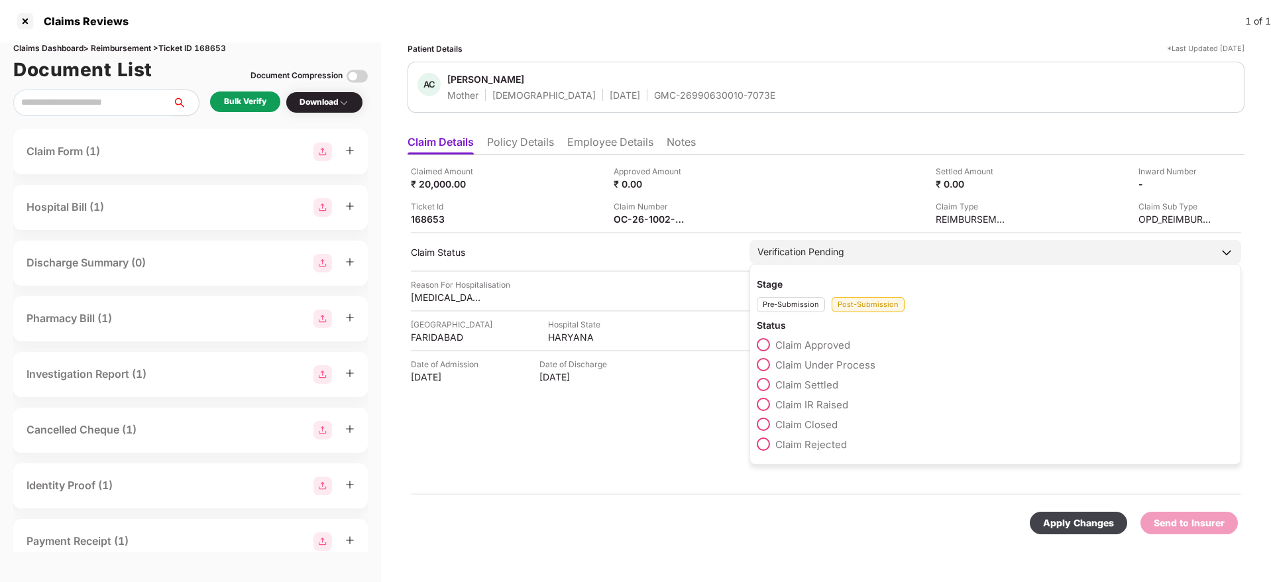
click at [828, 364] on span "Claim Under Process" at bounding box center [825, 364] width 100 height 13
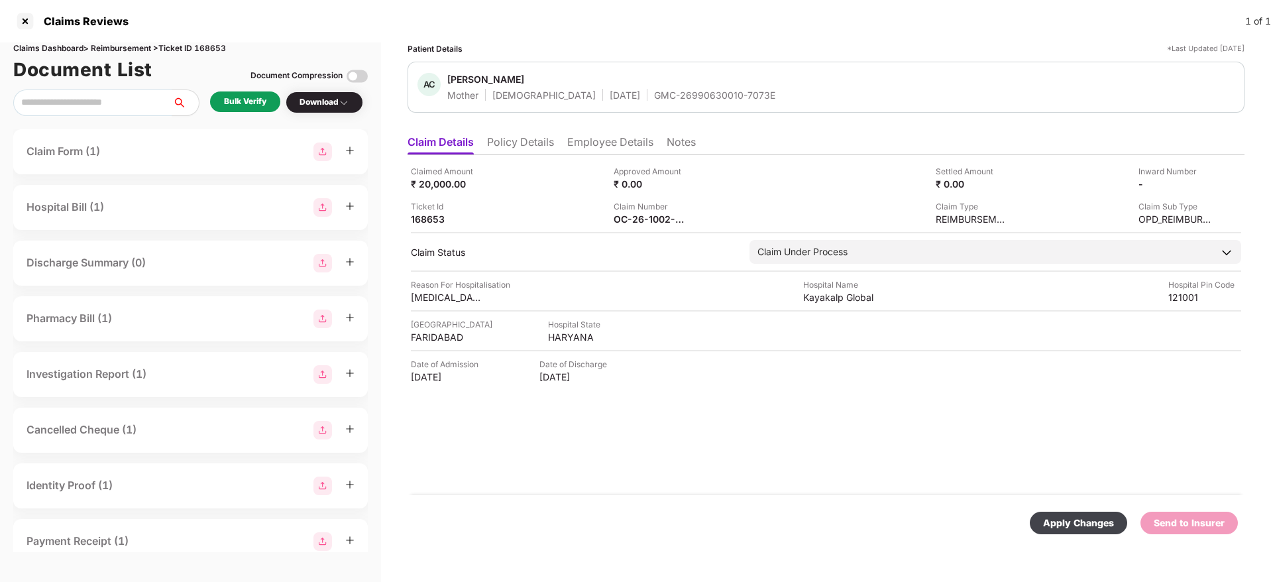
click at [1069, 525] on div "Apply Changes" at bounding box center [1078, 523] width 71 height 15
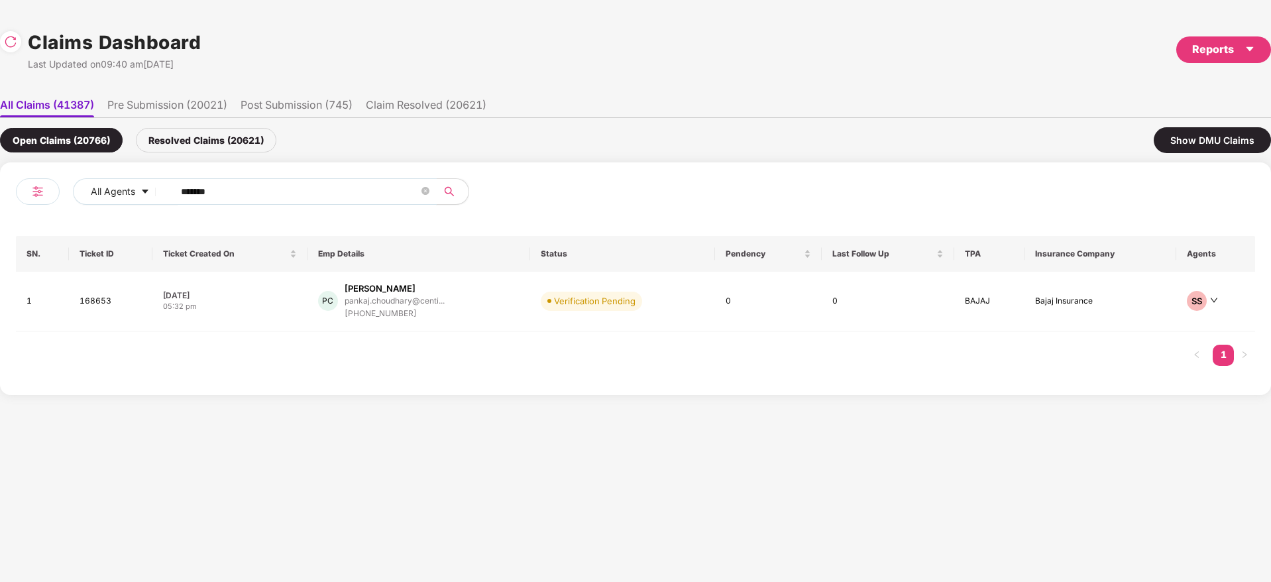
drag, startPoint x: 252, startPoint y: 192, endPoint x: 64, endPoint y: 215, distance: 189.6
click at [61, 210] on div "All Agents ******" at bounding box center [326, 196] width 620 height 37
paste input "text"
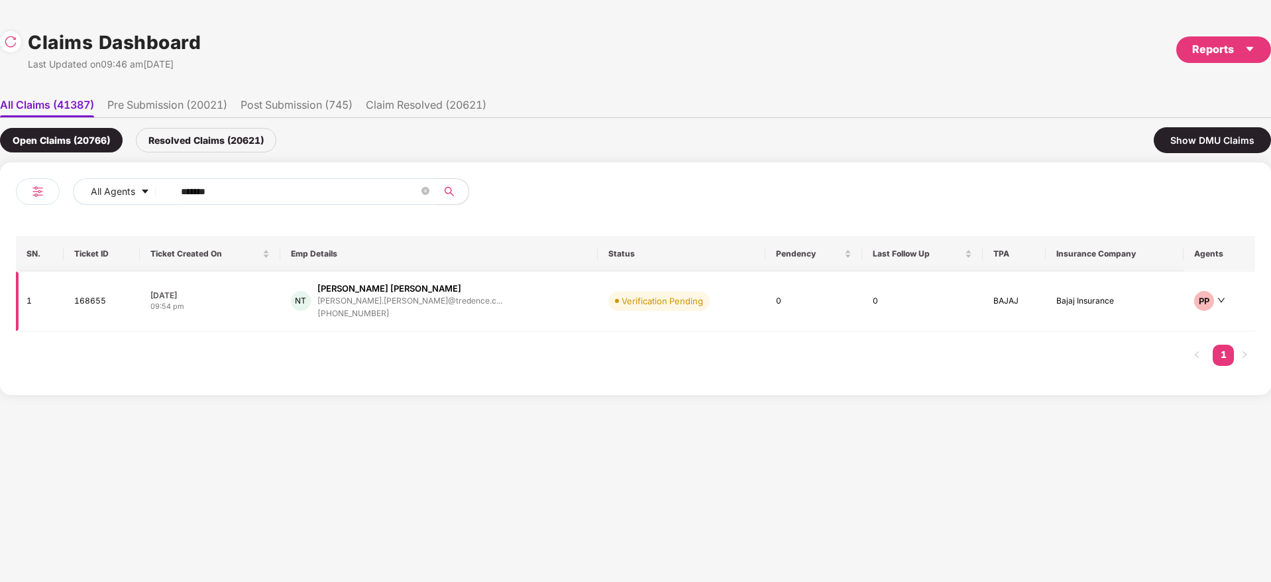
type input "******"
click at [463, 300] on div "NT [PERSON_NAME] [PERSON_NAME].[PERSON_NAME]@tredence.c... [PHONE_NUMBER]" at bounding box center [439, 301] width 296 height 38
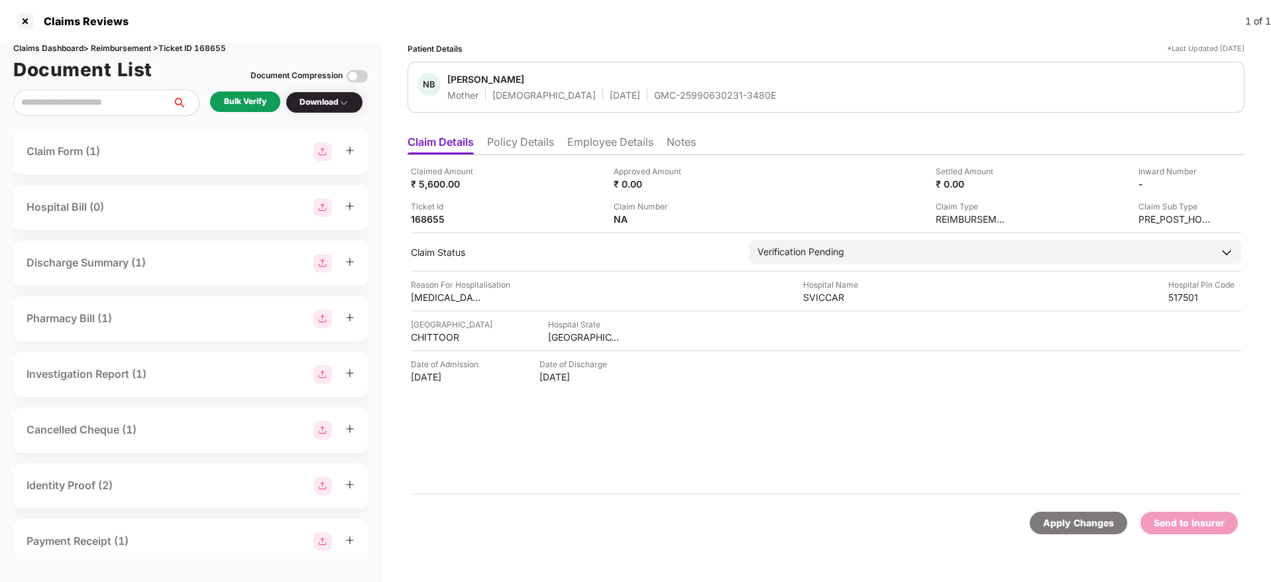
click at [655, 93] on div "GMC-25990630231-3480E" at bounding box center [715, 95] width 122 height 13
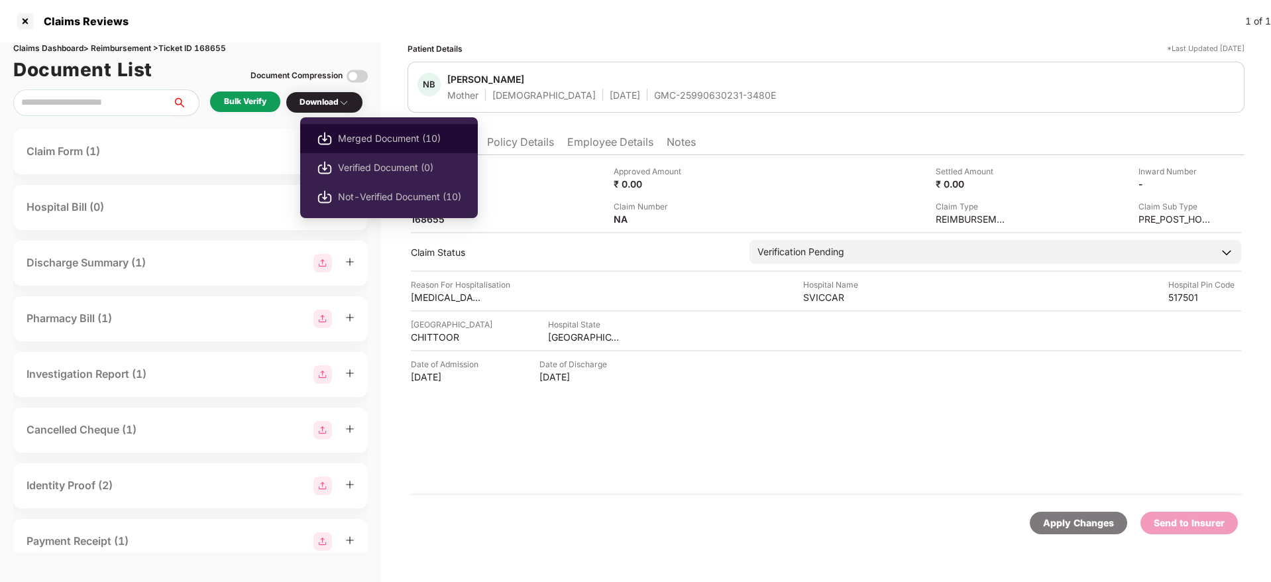
click at [413, 133] on span "Merged Document (10)" at bounding box center [399, 138] width 123 height 15
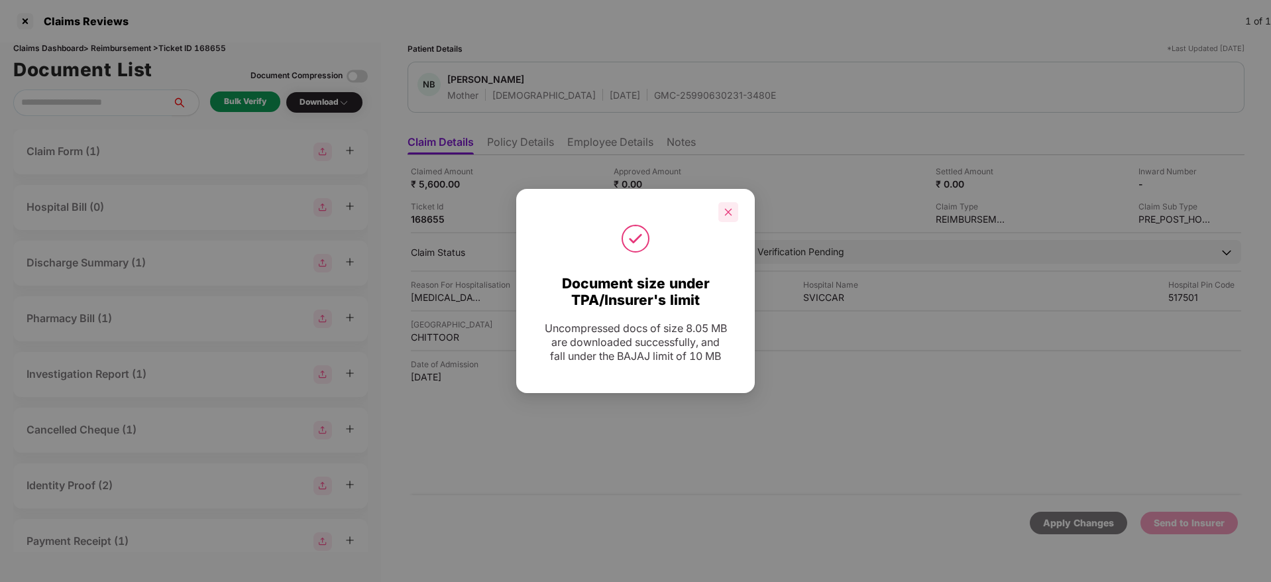
click at [732, 211] on icon "close" at bounding box center [728, 211] width 9 height 9
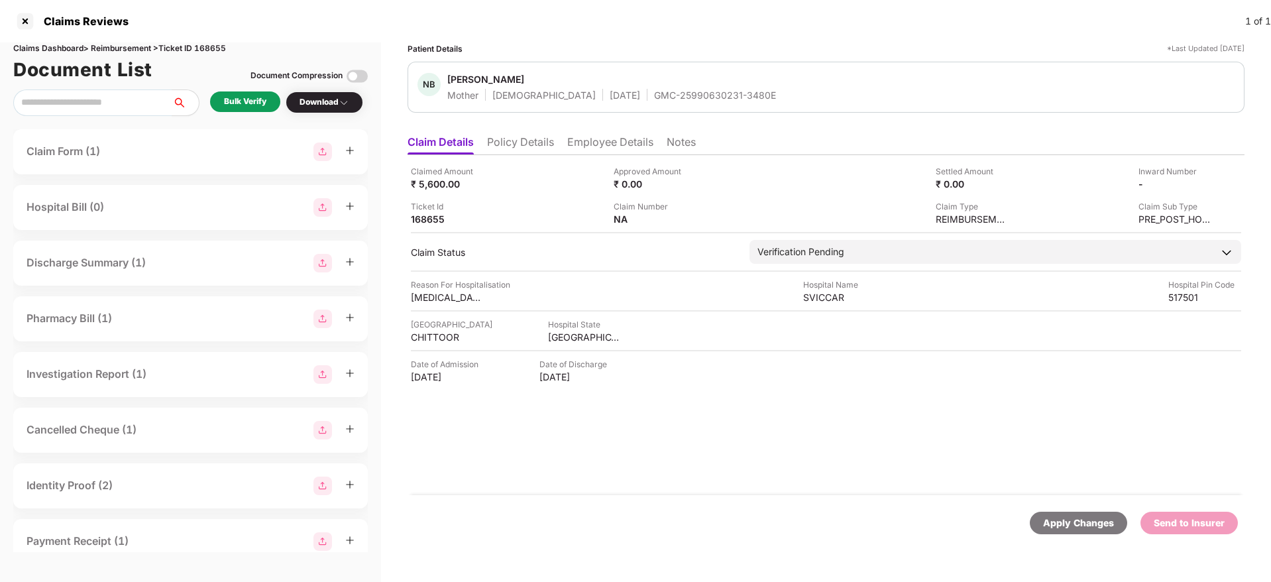
click at [668, 101] on div "NB [PERSON_NAME] Mother [DEMOGRAPHIC_DATA] [DATE] GMC-25990630231-3480E" at bounding box center [826, 87] width 837 height 51
click at [1207, 186] on img at bounding box center [1206, 183] width 11 height 11
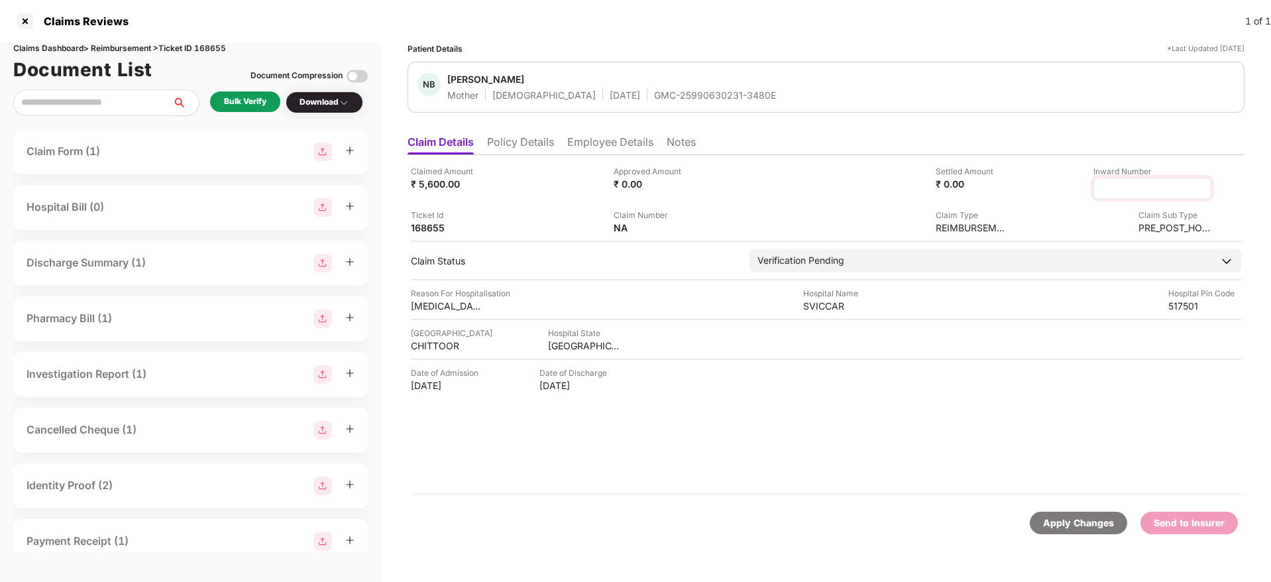
type input "**********"
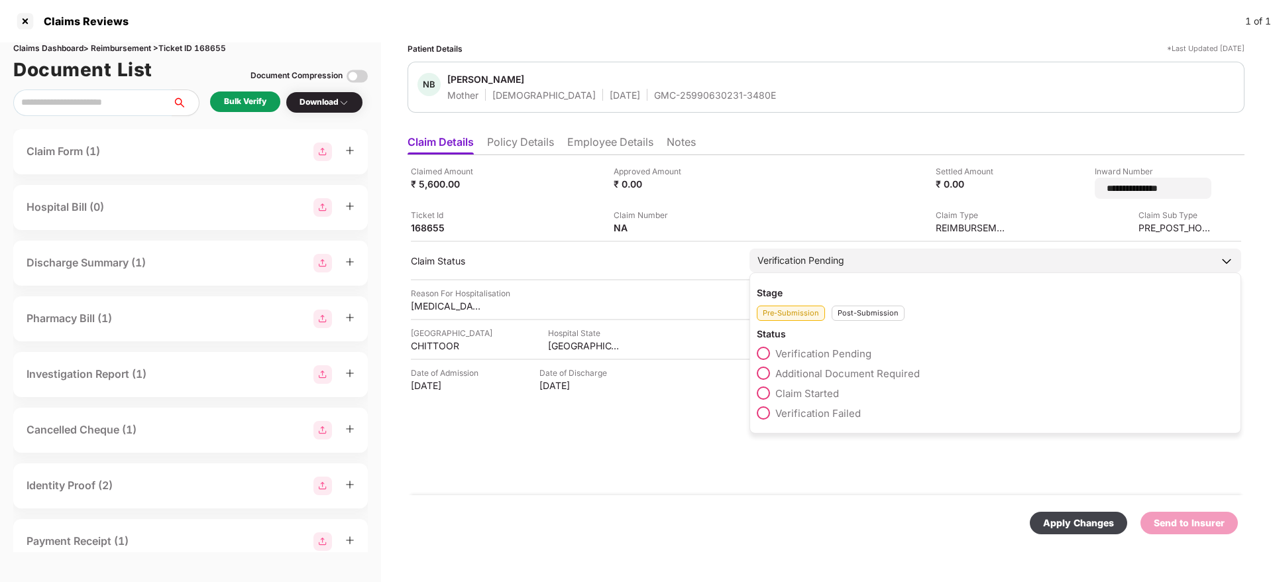
click at [867, 306] on div "Post-Submission" at bounding box center [868, 312] width 73 height 15
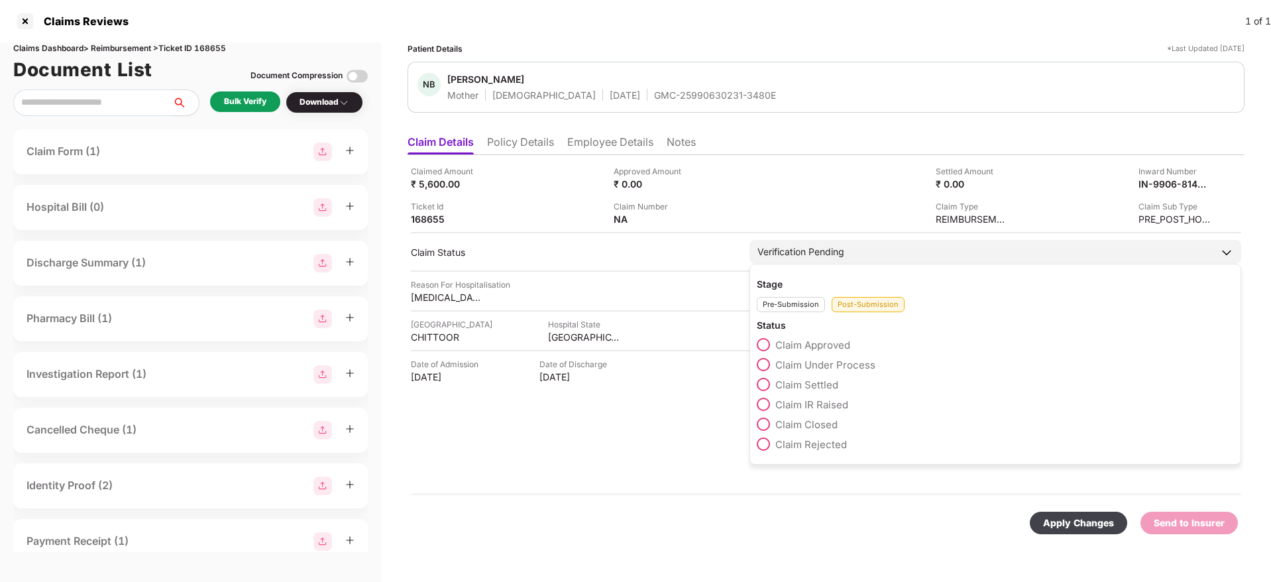
click at [833, 362] on span "Claim Under Process" at bounding box center [825, 364] width 100 height 13
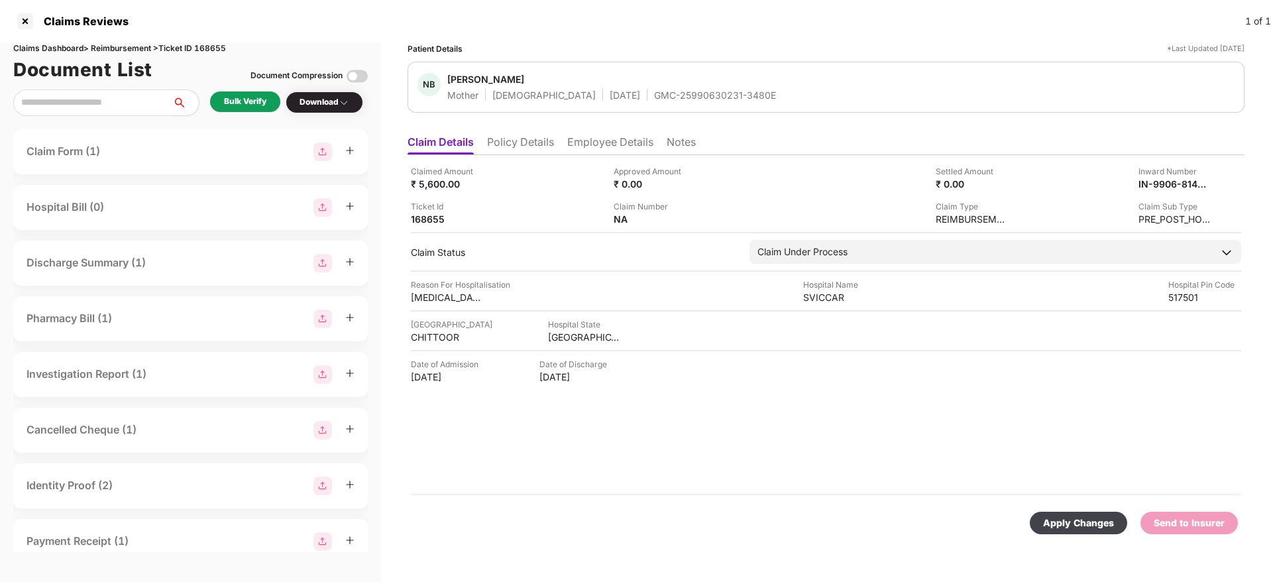
click at [1054, 516] on div "Apply Changes" at bounding box center [1078, 523] width 71 height 15
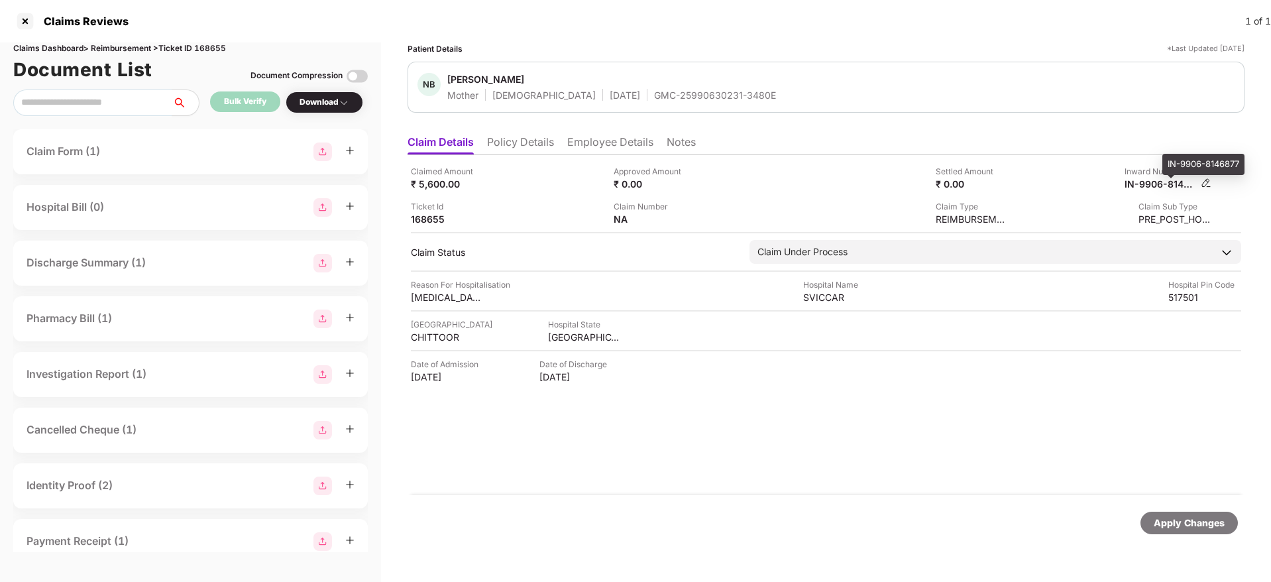
click at [1154, 184] on div "IN-9906-8146877" at bounding box center [1160, 184] width 73 height 13
click at [654, 93] on div "GMC-25990630231-3480E" at bounding box center [715, 95] width 122 height 13
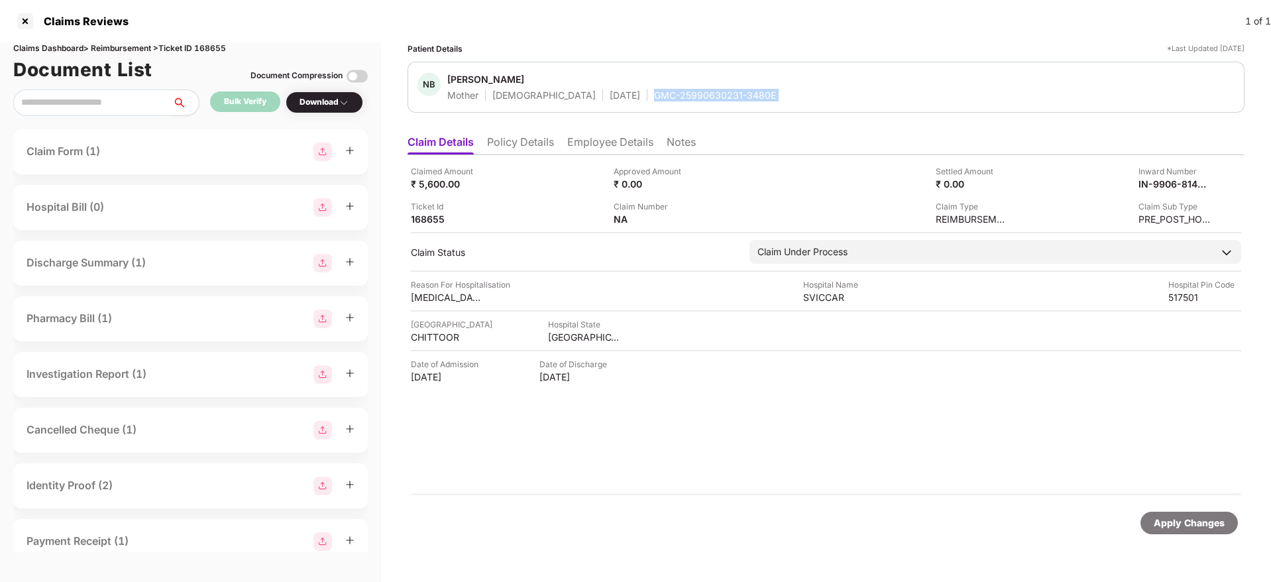
click at [654, 93] on div "GMC-25990630231-3480E" at bounding box center [715, 95] width 122 height 13
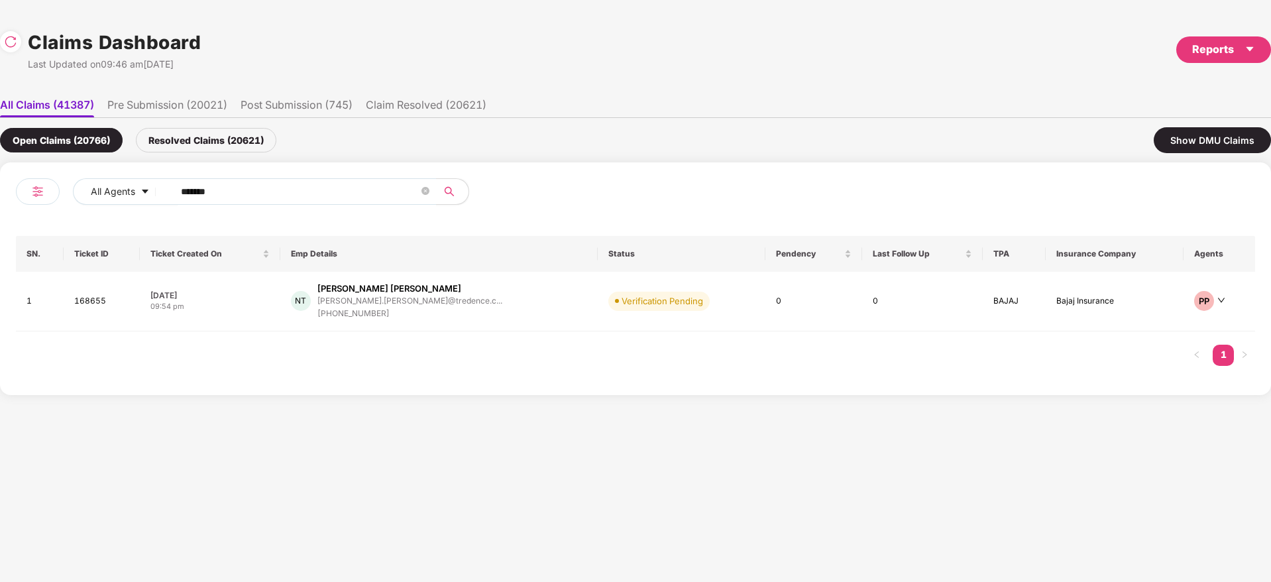
drag, startPoint x: 252, startPoint y: 190, endPoint x: 7, endPoint y: 260, distance: 255.7
click at [3, 260] on div "All Agents ****** SN. Ticket ID Ticket Created On Emp Details Status Pendency L…" at bounding box center [635, 278] width 1271 height 233
click at [510, 308] on div "NT [PERSON_NAME] [PERSON_NAME].[PERSON_NAME]@tredence.c... [PHONE_NUMBER]" at bounding box center [439, 301] width 296 height 38
drag, startPoint x: 264, startPoint y: 190, endPoint x: 1, endPoint y: 268, distance: 275.1
click at [1, 268] on div "All Agents ****** SN. Ticket ID Ticket Created On Emp Details Status Pendency L…" at bounding box center [635, 278] width 1271 height 233
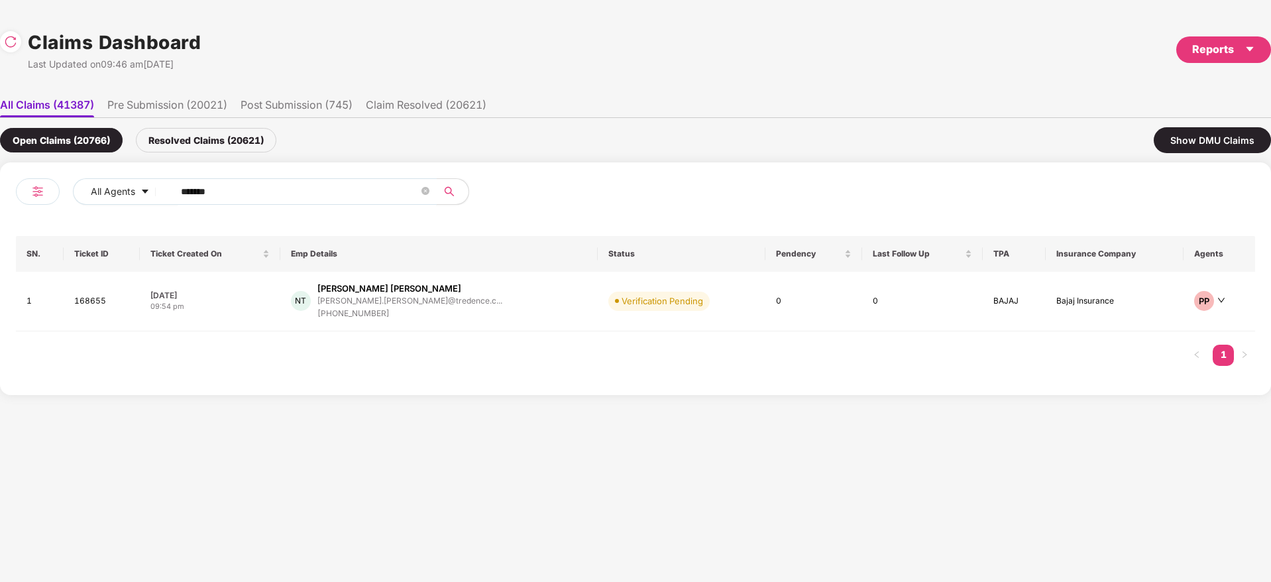
paste input "text"
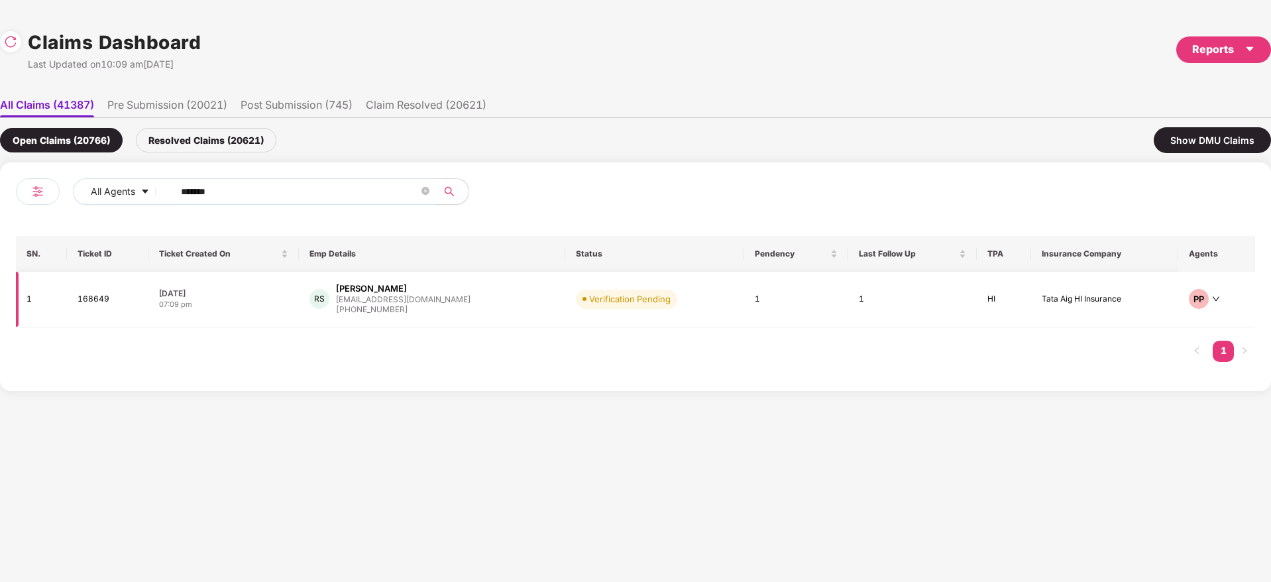
type input "******"
click at [470, 309] on div "RS [PERSON_NAME] [EMAIL_ADDRESS][DOMAIN_NAME] [PHONE_NUMBER]" at bounding box center [431, 299] width 245 height 34
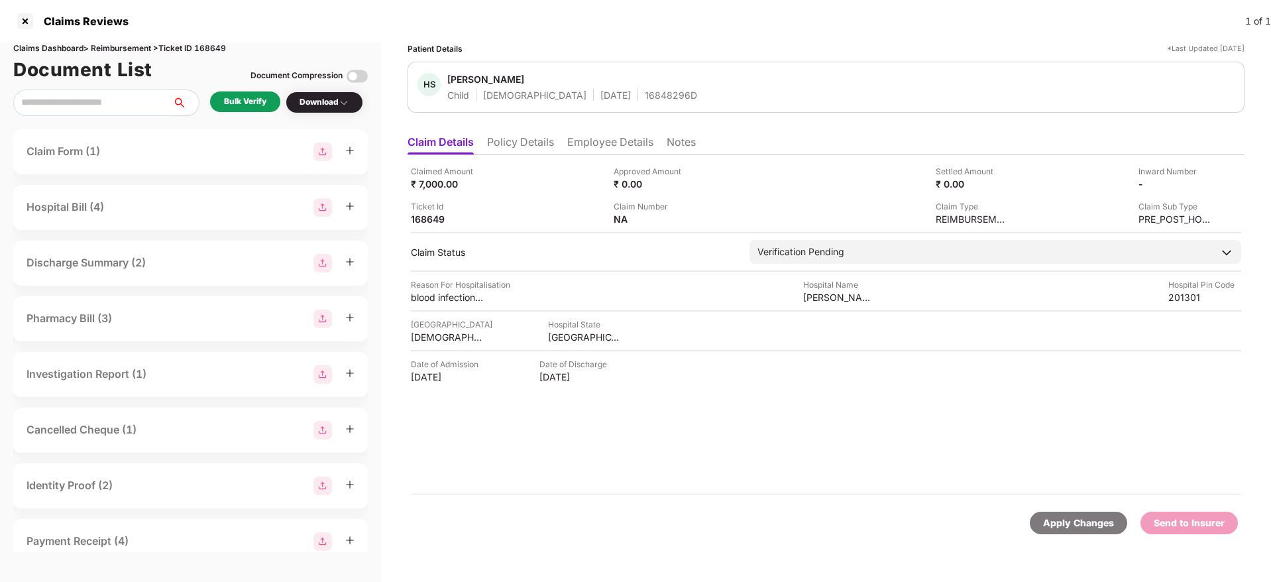
click at [260, 103] on div "Bulk Verify" at bounding box center [245, 101] width 42 height 13
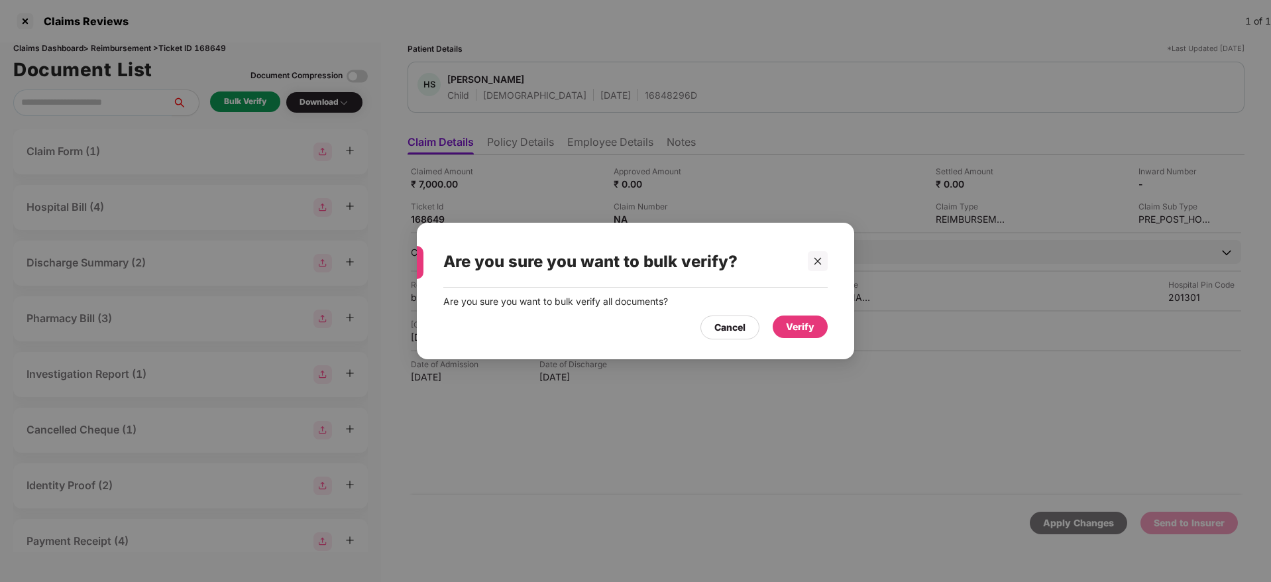
click at [806, 325] on div "Verify" at bounding box center [800, 326] width 28 height 15
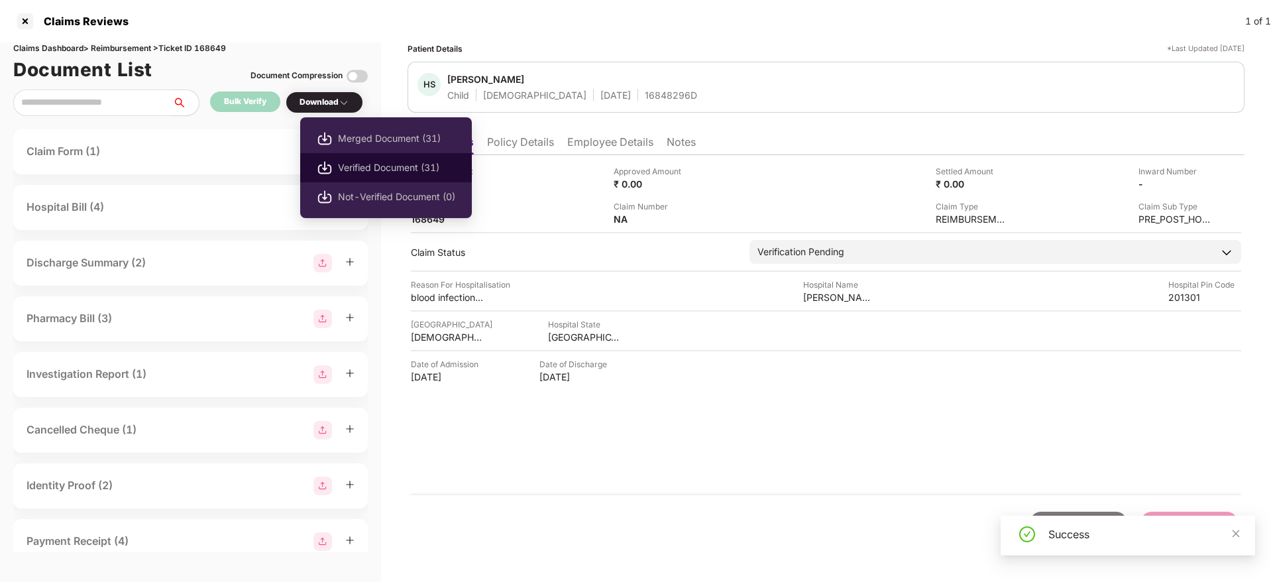
click at [388, 164] on span "Verified Document (31)" at bounding box center [396, 167] width 117 height 15
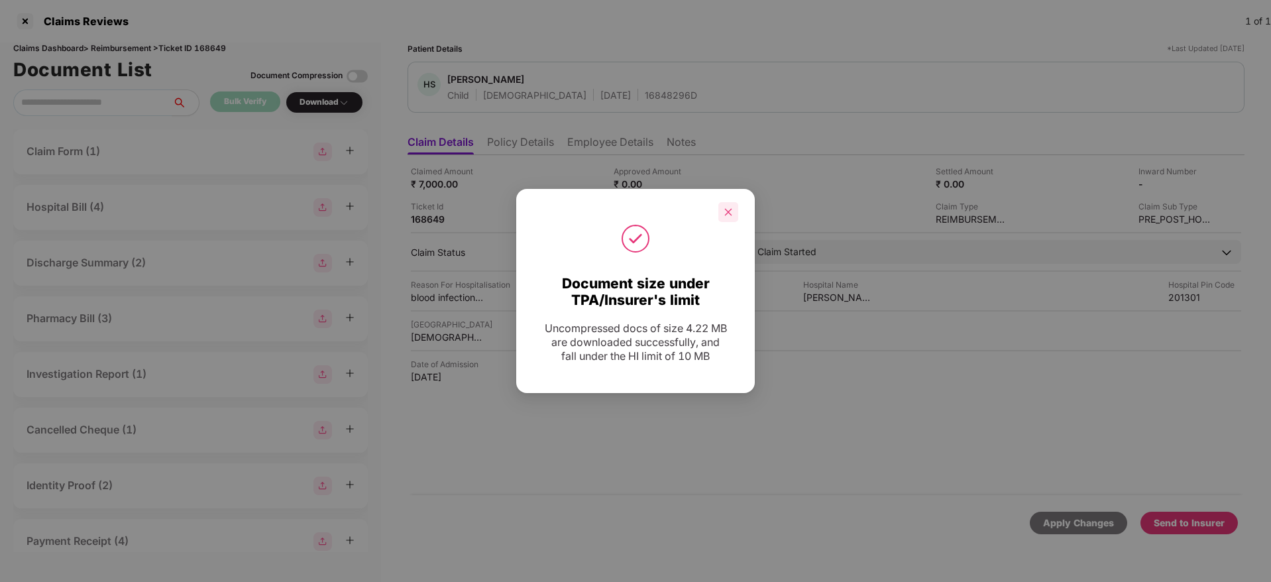
click at [730, 215] on icon "close" at bounding box center [728, 211] width 9 height 9
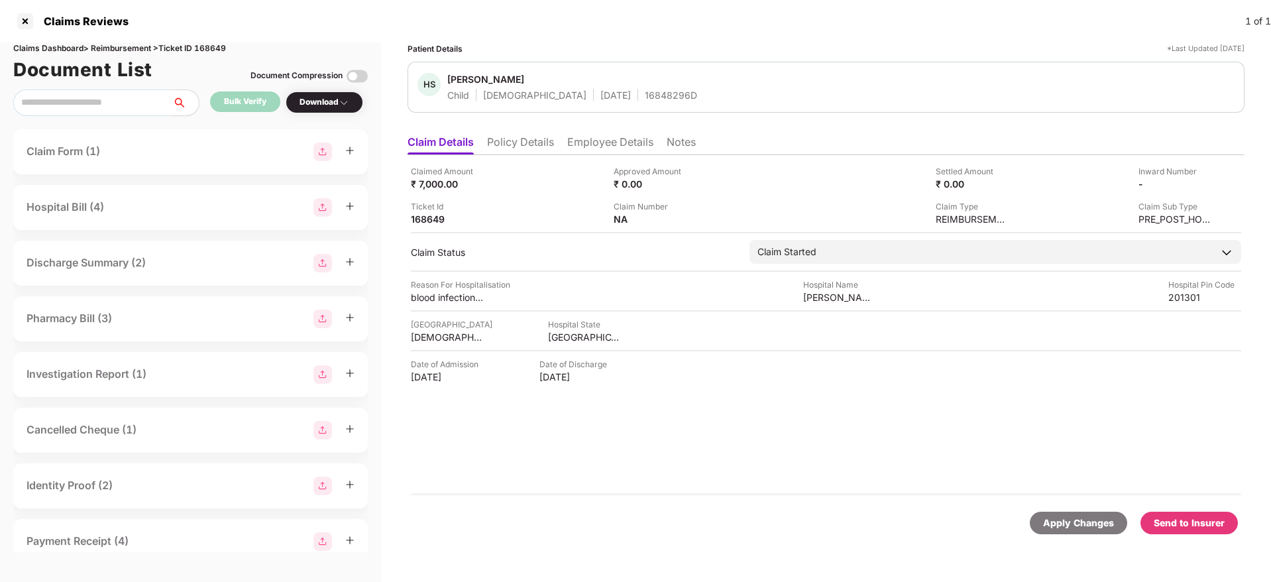
click at [1171, 516] on div "Send to Insurer" at bounding box center [1189, 523] width 71 height 15
click at [634, 484] on div "Claimed Amount ₹ 7,000.00 Approved Amount ₹ 0.00 Settled Amount ₹ 0.00 Inward N…" at bounding box center [826, 325] width 837 height 340
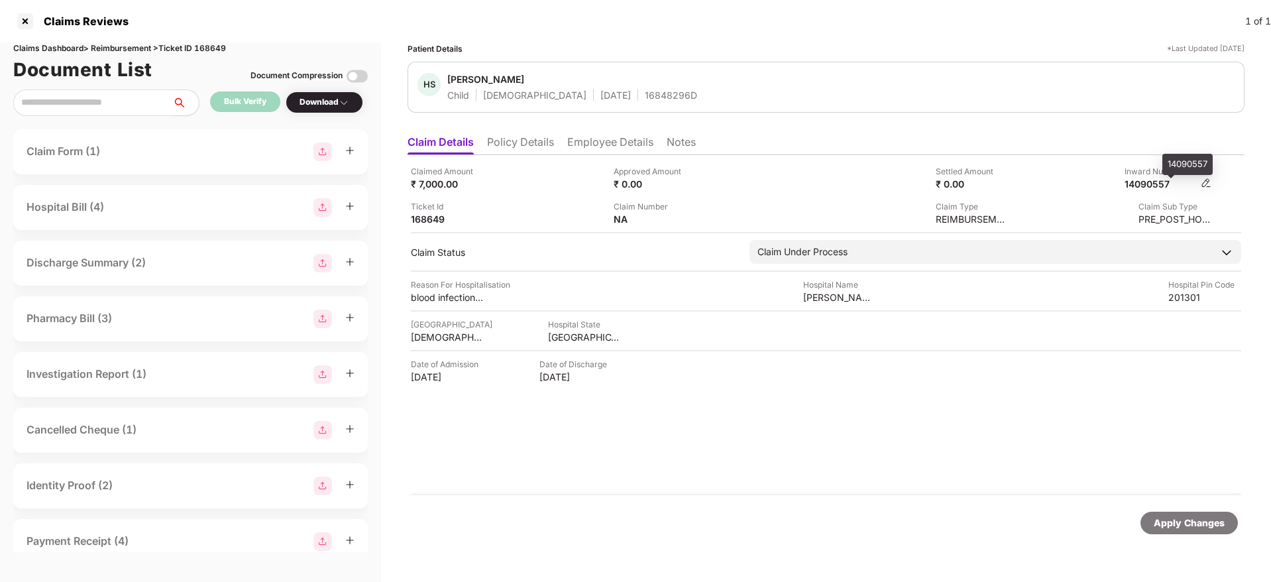
click at [1152, 182] on div "14090557" at bounding box center [1160, 184] width 73 height 13
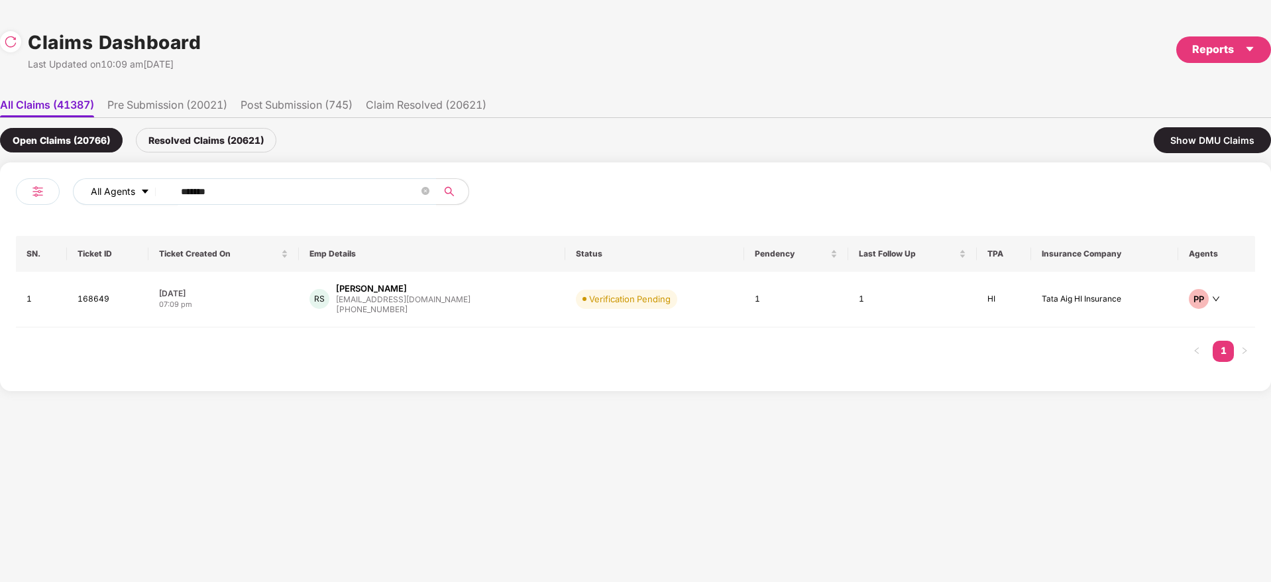
drag, startPoint x: 245, startPoint y: 192, endPoint x: 111, endPoint y: 179, distance: 135.2
click at [99, 179] on div "All Agents ******" at bounding box center [444, 191] width 743 height 27
paste input "text"
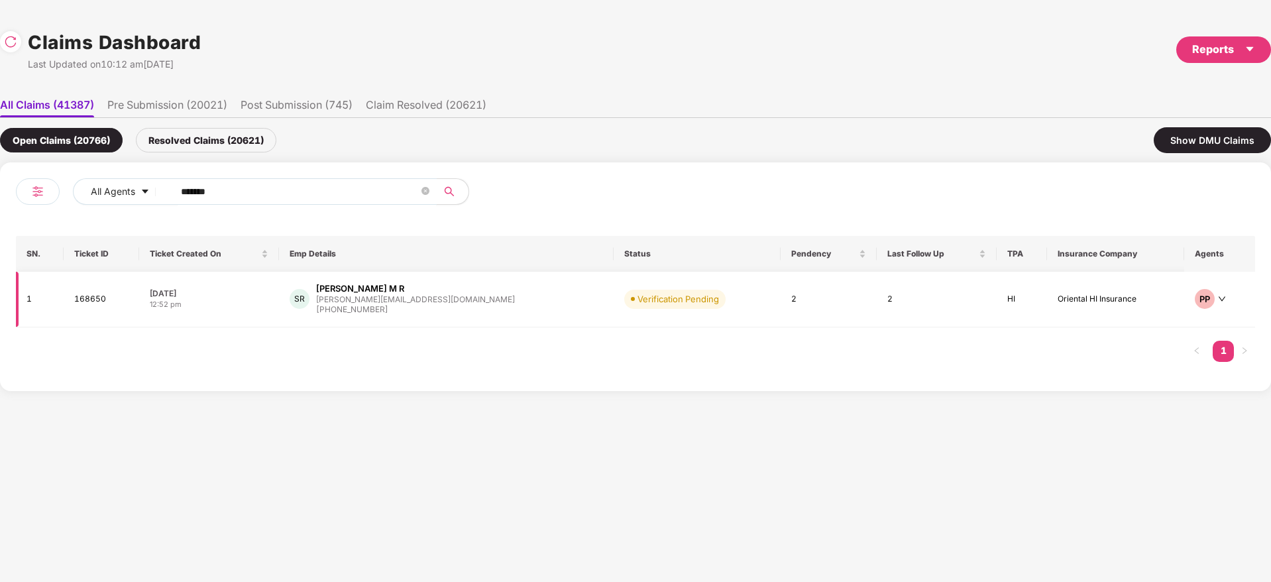
type input "******"
click at [472, 306] on div "SR [PERSON_NAME] M R [EMAIL_ADDRESS][DOMAIN_NAME] [PHONE_NUMBER]" at bounding box center [447, 299] width 314 height 34
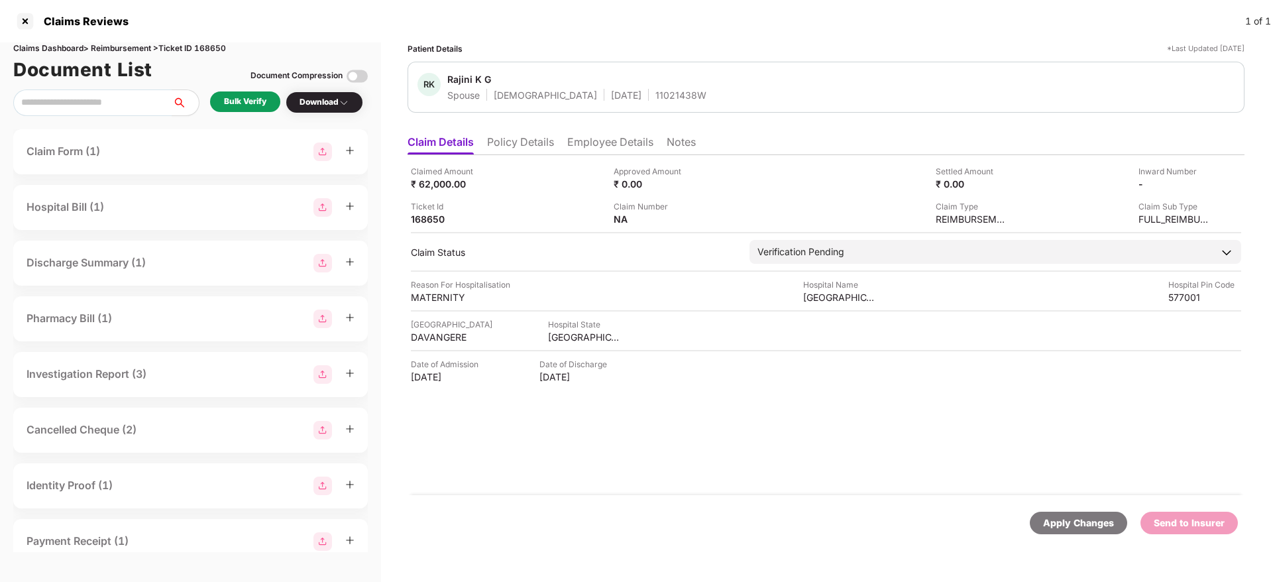
click at [539, 148] on li "Policy Details" at bounding box center [520, 144] width 67 height 19
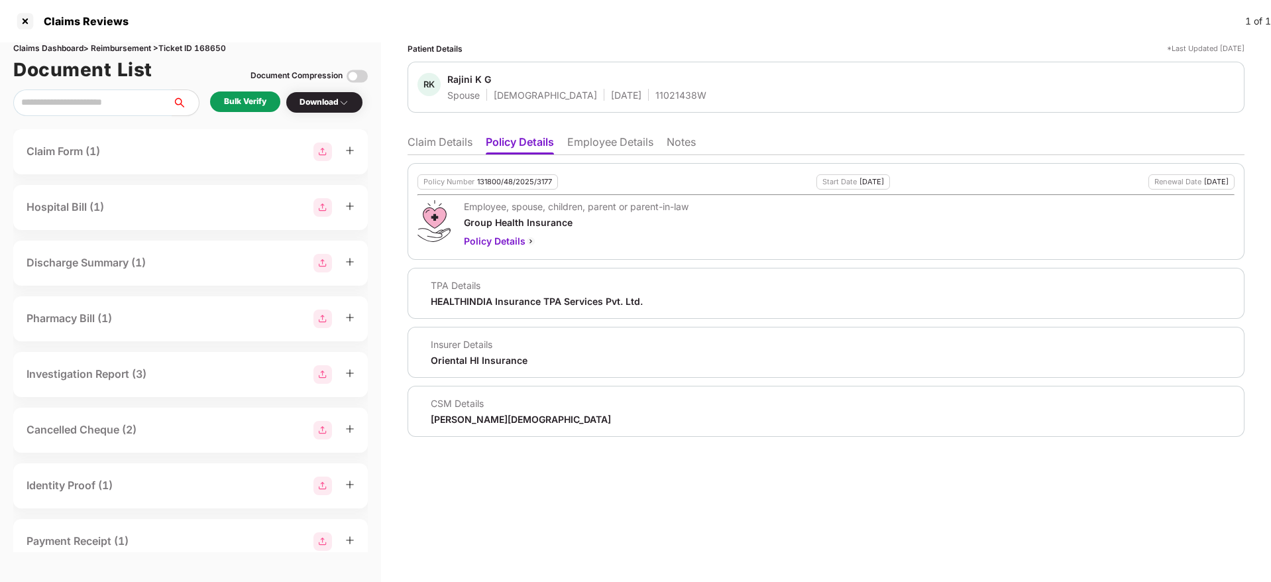
click at [445, 137] on li "Claim Details" at bounding box center [440, 144] width 65 height 19
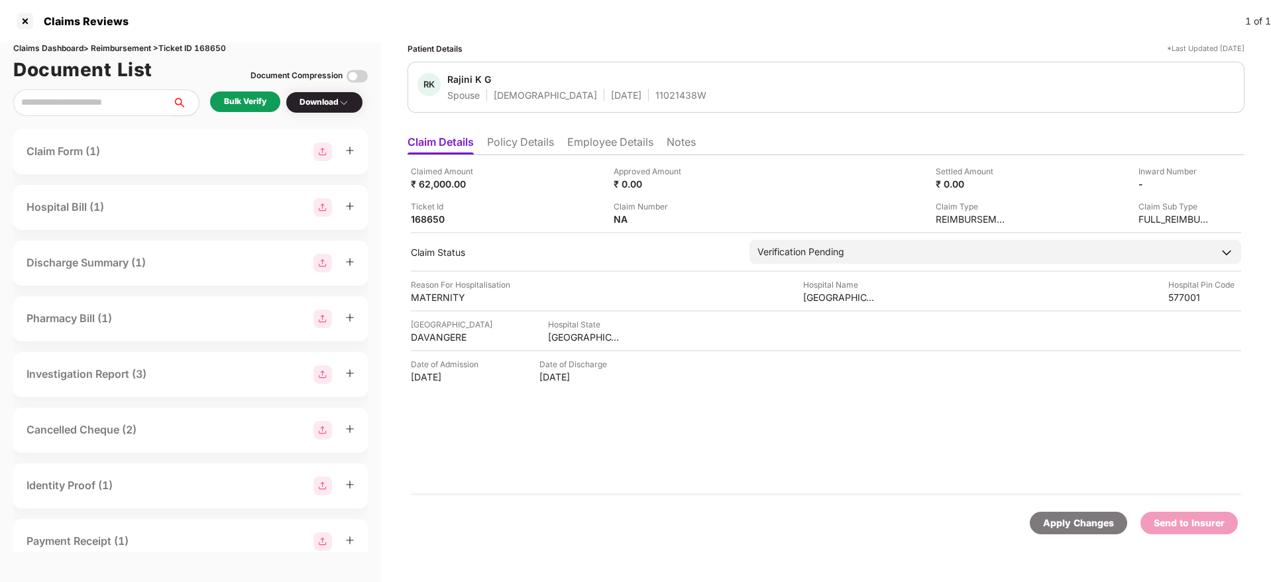
click at [487, 146] on ul "Claim Details Policy Details Employee Details Notes" at bounding box center [826, 142] width 837 height 27
click at [501, 140] on li "Policy Details" at bounding box center [520, 144] width 67 height 19
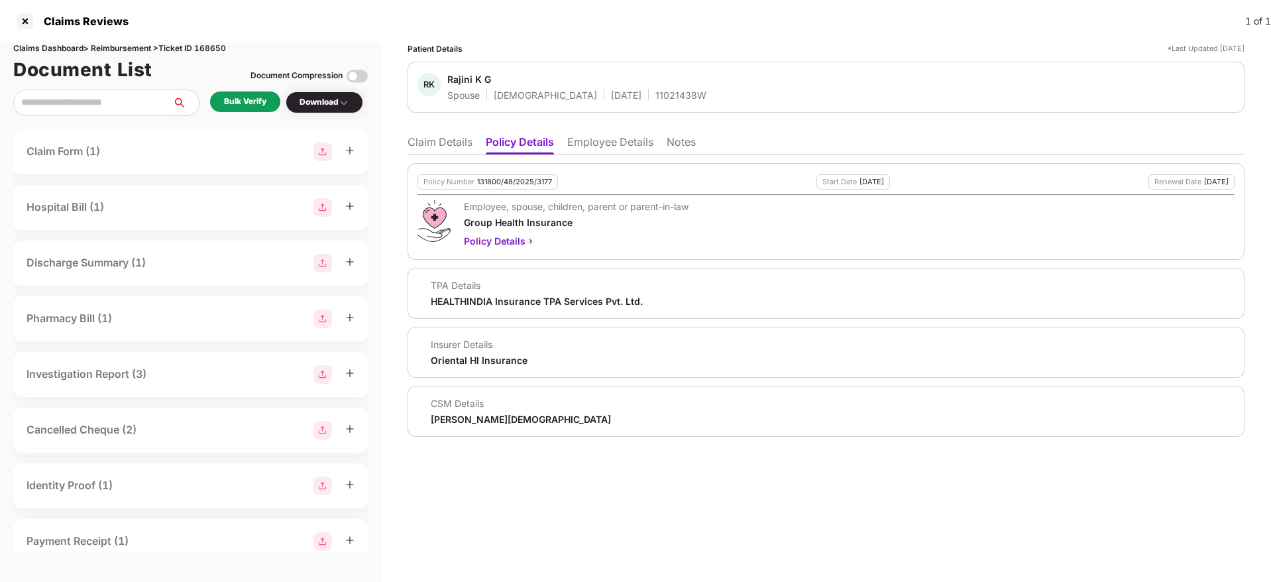
drag, startPoint x: 439, startPoint y: 146, endPoint x: 407, endPoint y: 140, distance: 33.1
click at [439, 146] on li "Claim Details" at bounding box center [440, 144] width 65 height 19
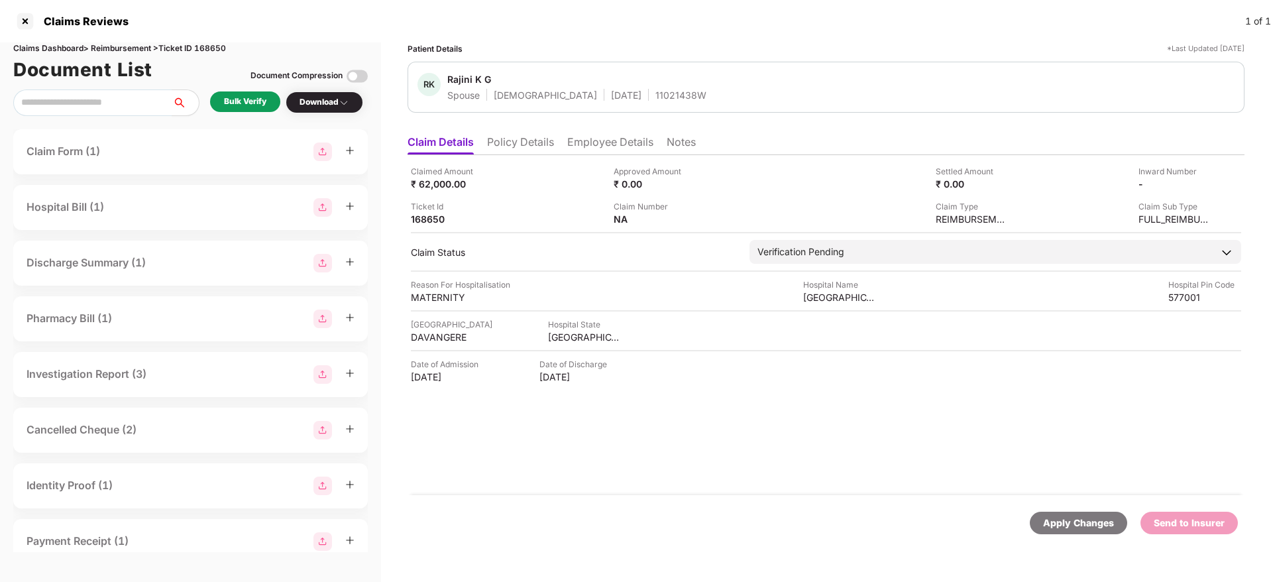
click at [235, 107] on div "Bulk Verify" at bounding box center [245, 101] width 42 height 13
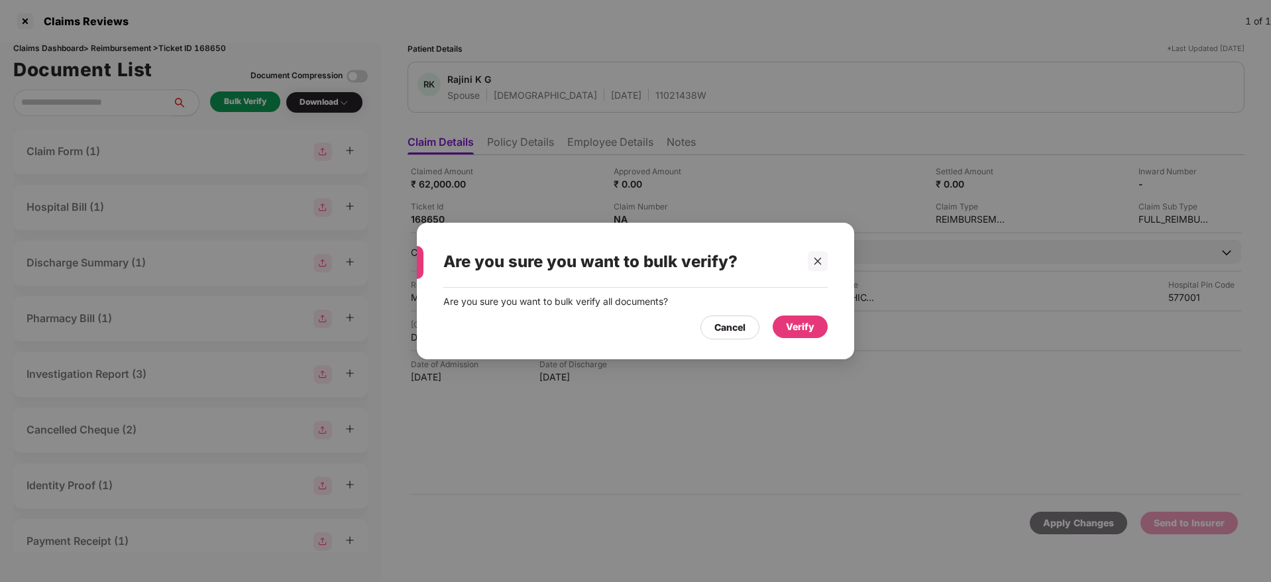
click at [811, 320] on div "Verify" at bounding box center [800, 326] width 28 height 15
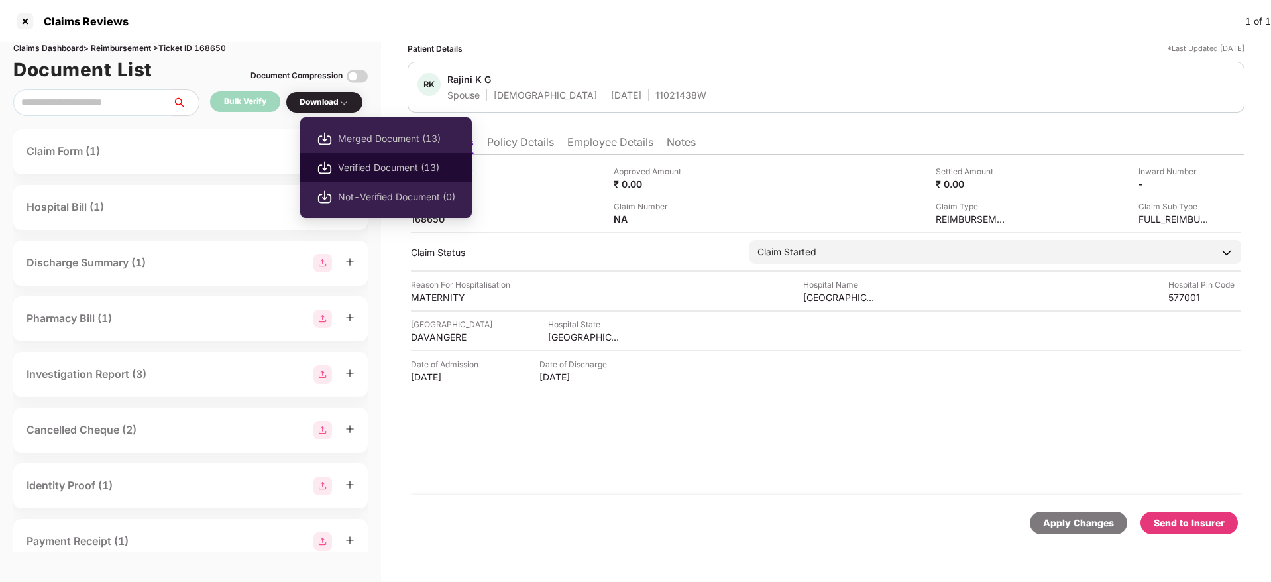
click at [377, 165] on span "Verified Document (13)" at bounding box center [396, 167] width 117 height 15
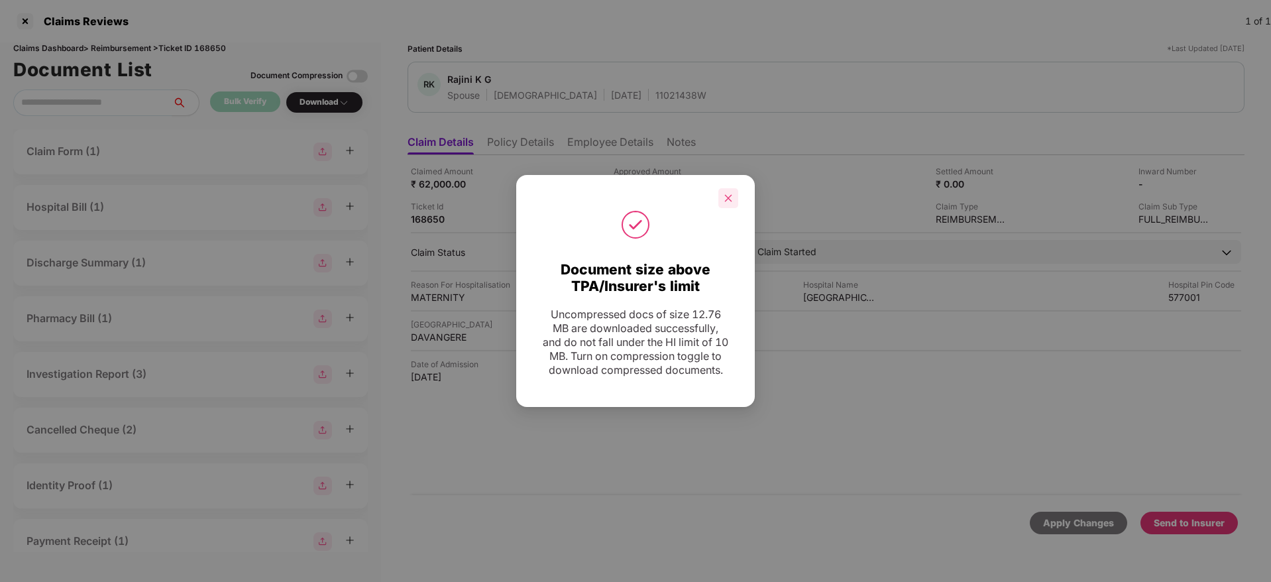
click at [726, 194] on icon "close" at bounding box center [728, 197] width 7 height 7
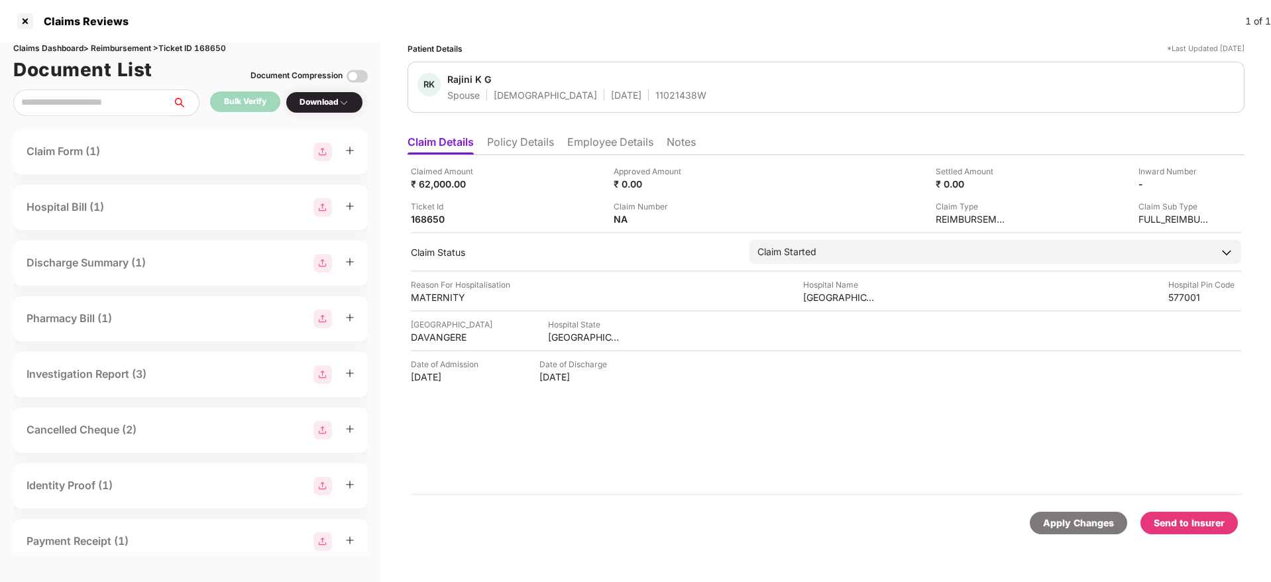
click at [1186, 523] on div "Send to Insurer" at bounding box center [1189, 523] width 71 height 15
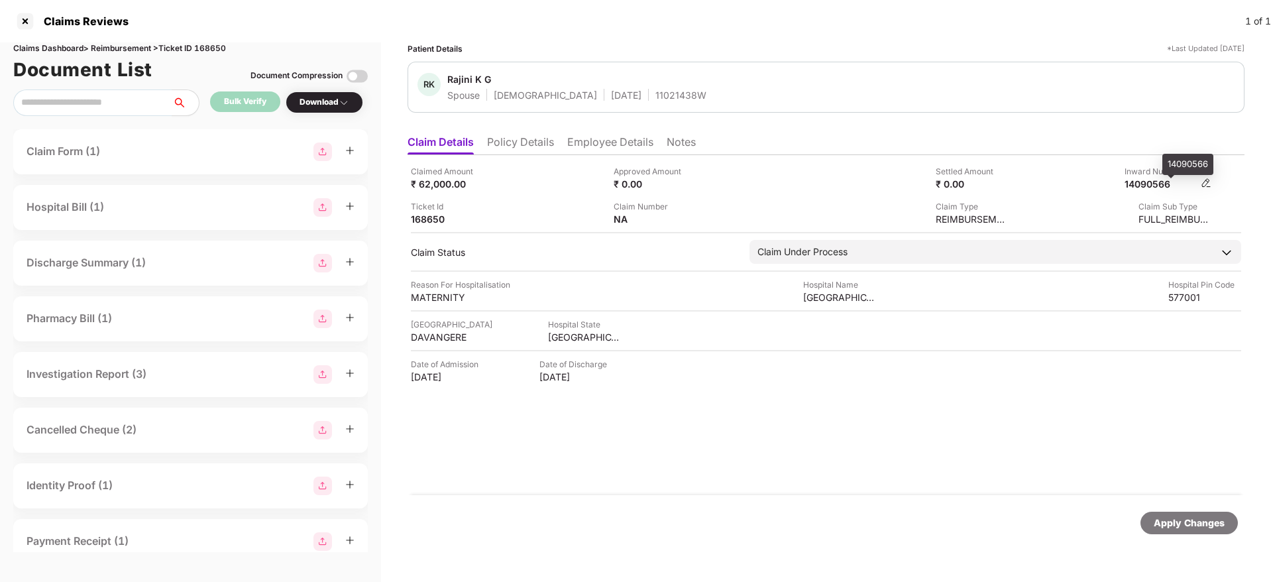
click at [1142, 186] on div "14090566" at bounding box center [1160, 184] width 73 height 13
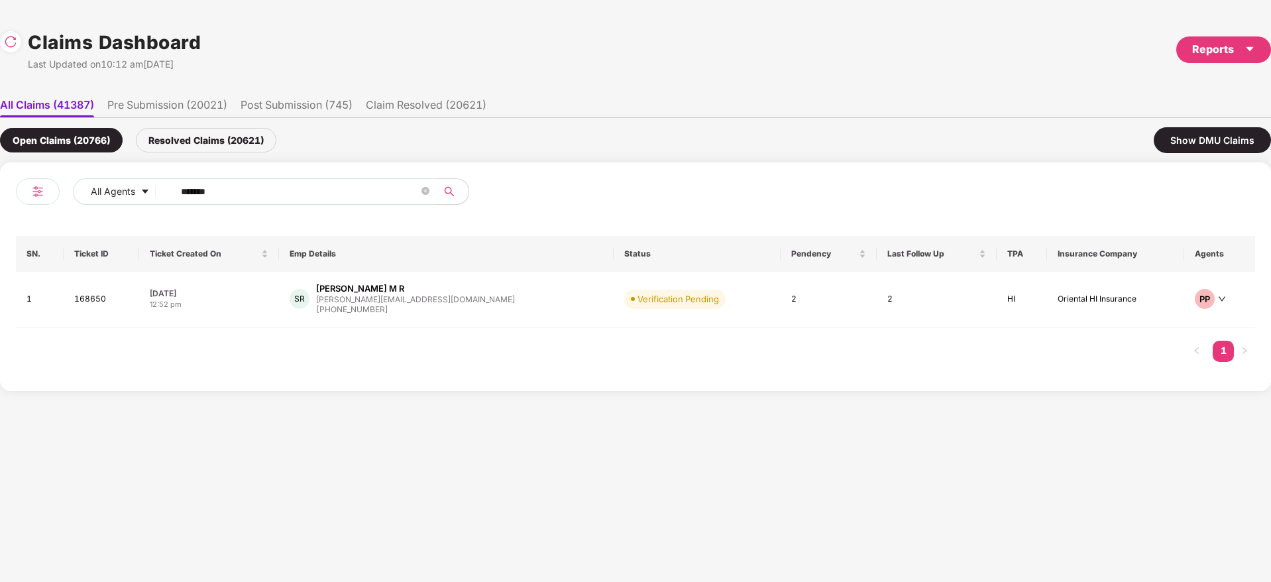
click at [56, 157] on div "Open Claims (20766) Resolved Claims (20621) Show DMU Claims All Agents ****** S…" at bounding box center [635, 254] width 1271 height 273
paste input "text"
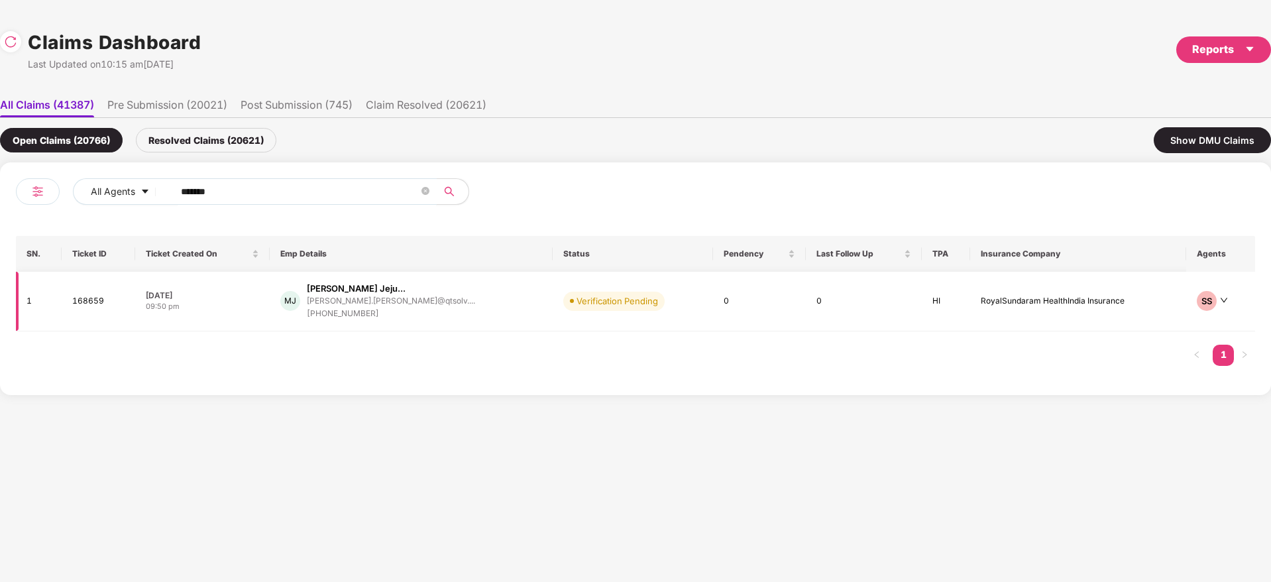
type input "******"
click at [494, 315] on div "MJ [PERSON_NAME] Jeju... [PERSON_NAME].[PERSON_NAME]@qtsolv.... [PHONE_NUMBER]" at bounding box center [411, 301] width 262 height 38
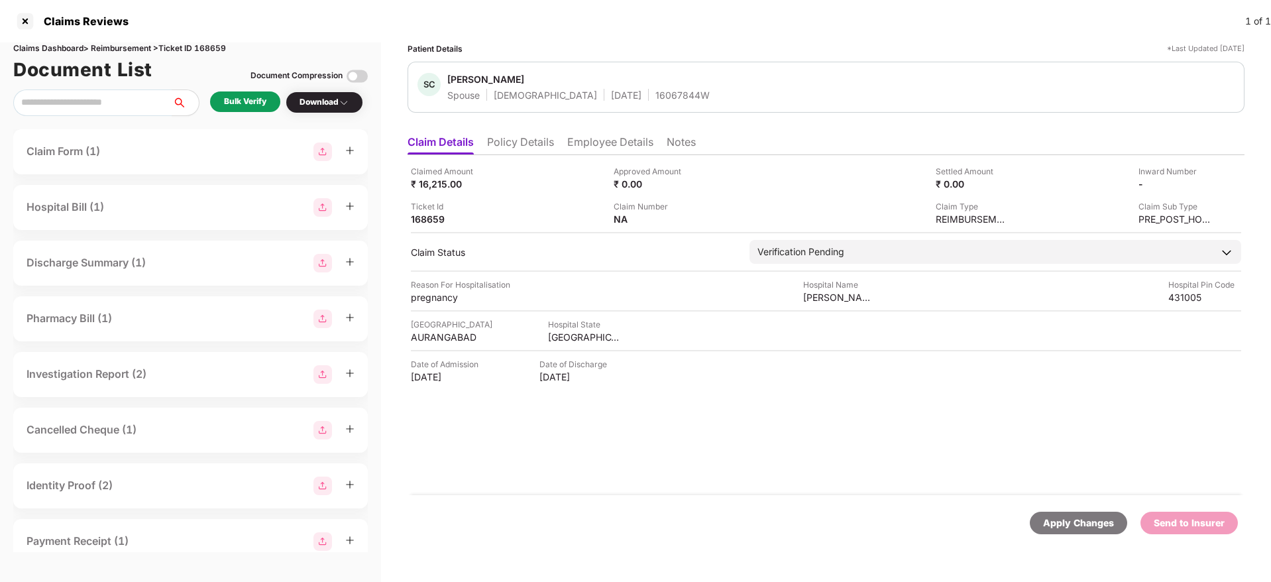
click at [258, 106] on div "Bulk Verify" at bounding box center [245, 101] width 42 height 13
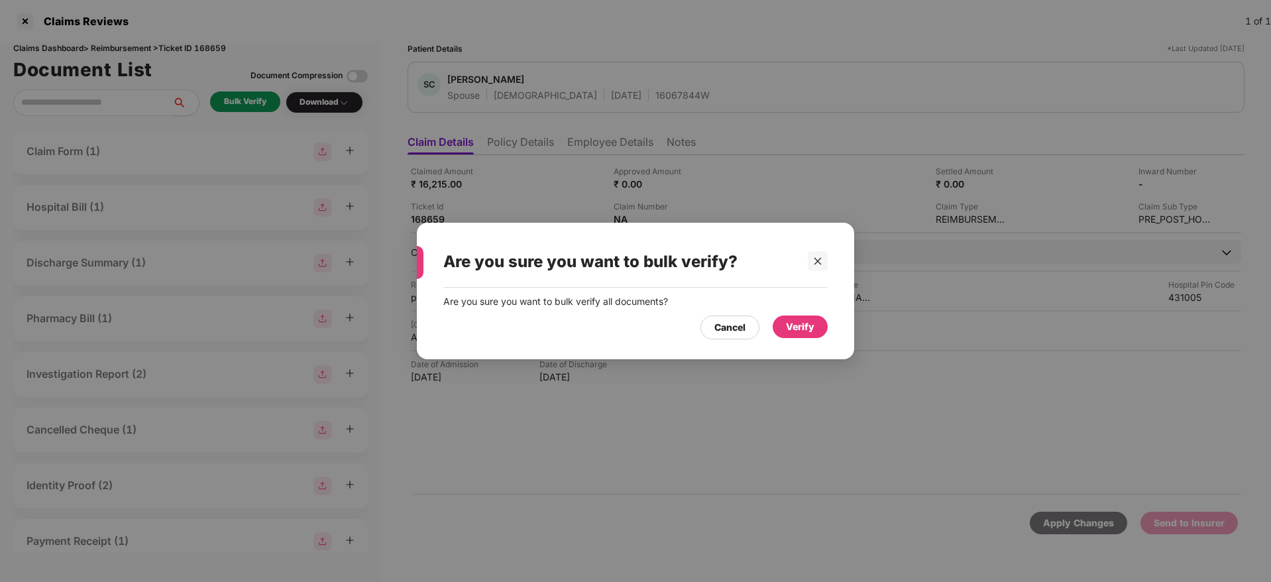
click at [785, 325] on div "Verify" at bounding box center [800, 326] width 55 height 23
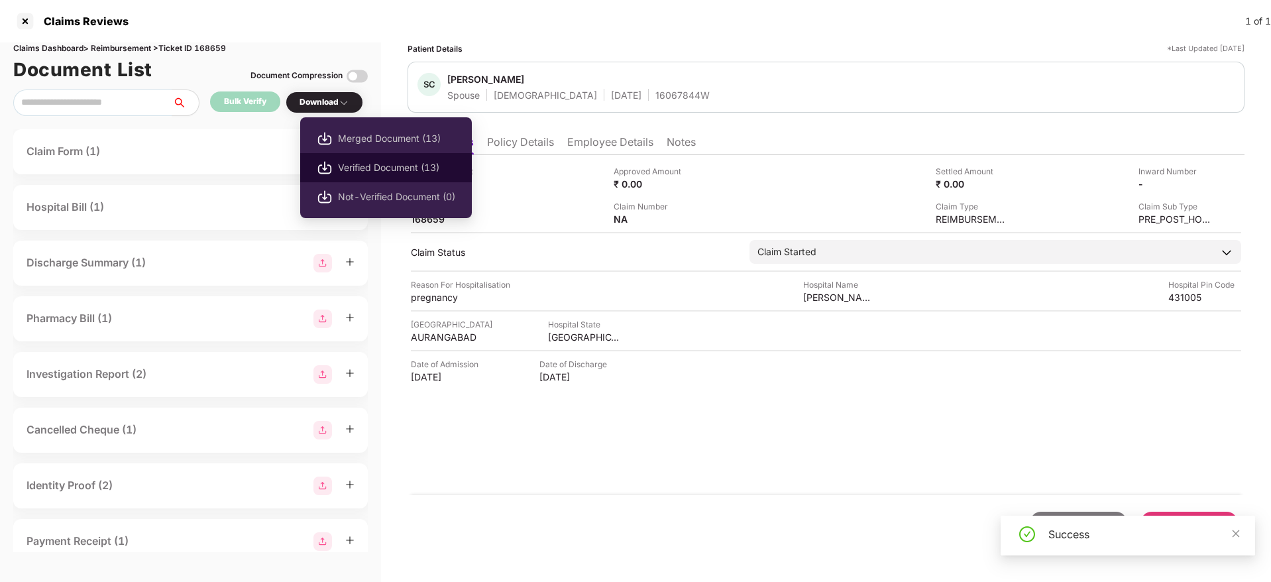
click at [392, 166] on span "Verified Document (13)" at bounding box center [396, 167] width 117 height 15
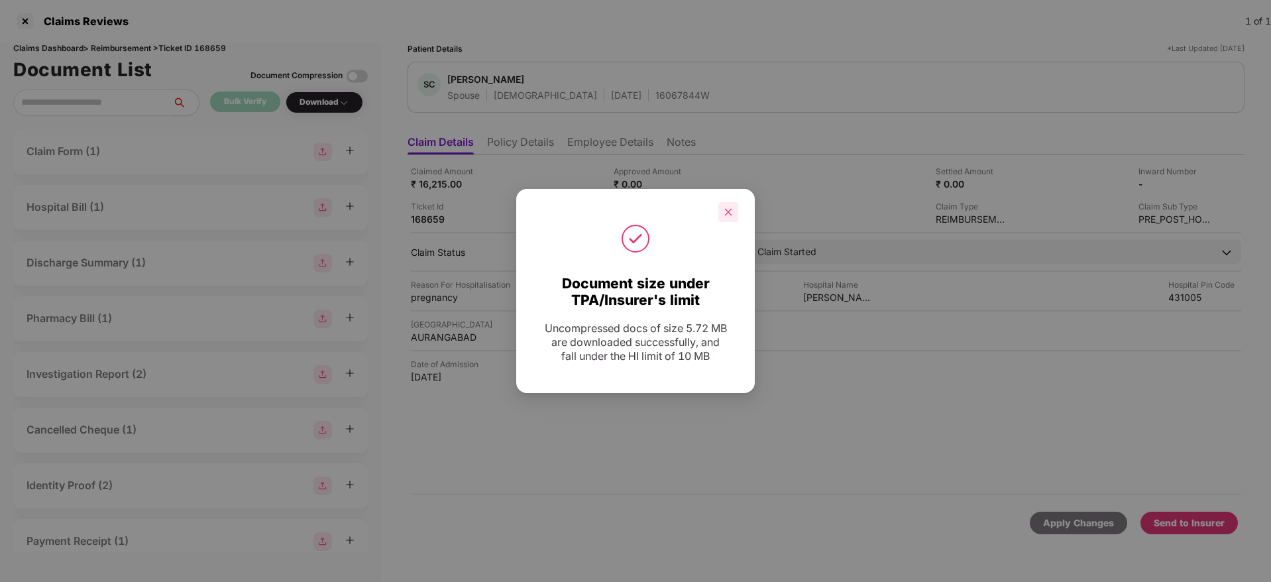
click at [734, 213] on div at bounding box center [728, 212] width 20 height 20
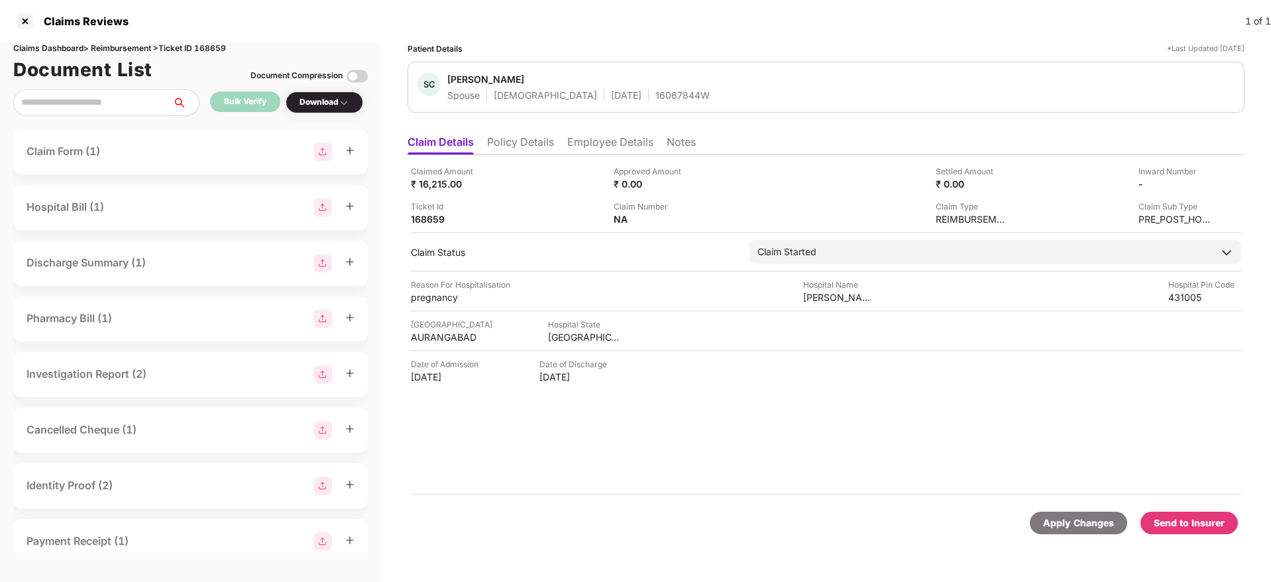
click at [1210, 520] on div "Send to Insurer" at bounding box center [1189, 523] width 71 height 15
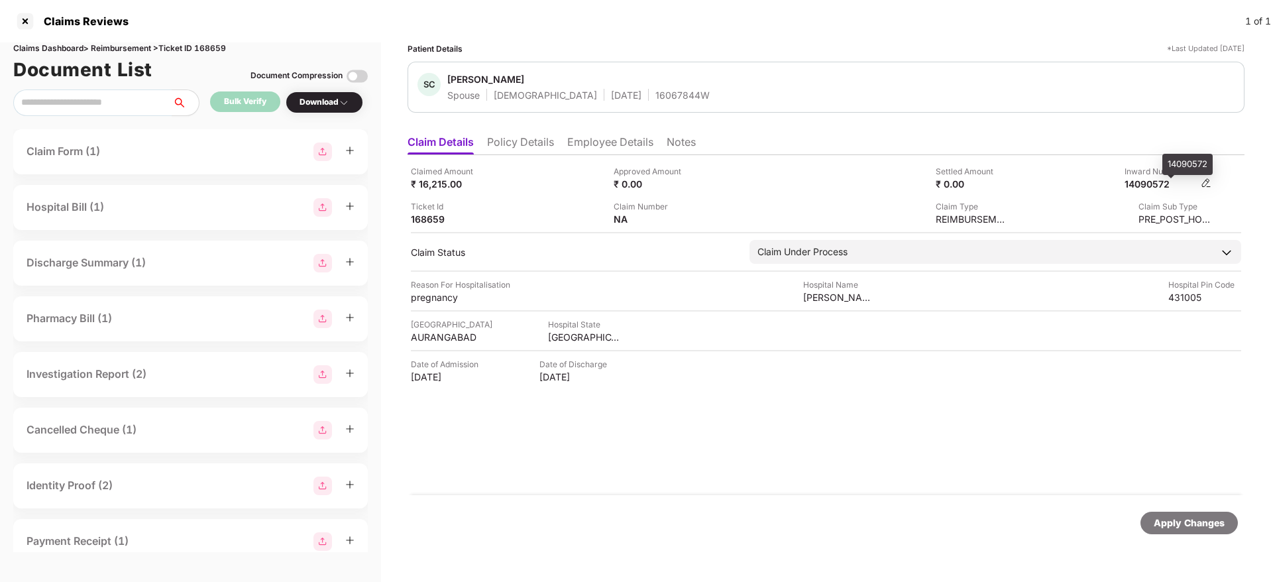
click at [1142, 185] on div "14090572" at bounding box center [1160, 184] width 73 height 13
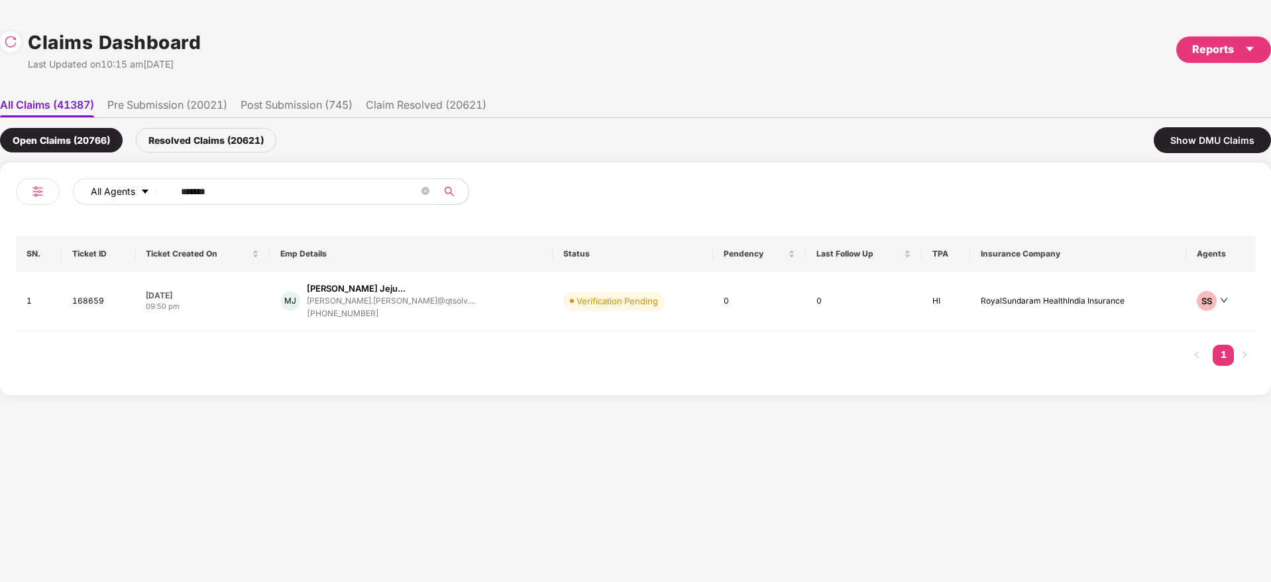
drag, startPoint x: 250, startPoint y: 182, endPoint x: 122, endPoint y: 184, distance: 127.9
click at [120, 182] on div "All Agents ******" at bounding box center [444, 191] width 743 height 27
paste input "text"
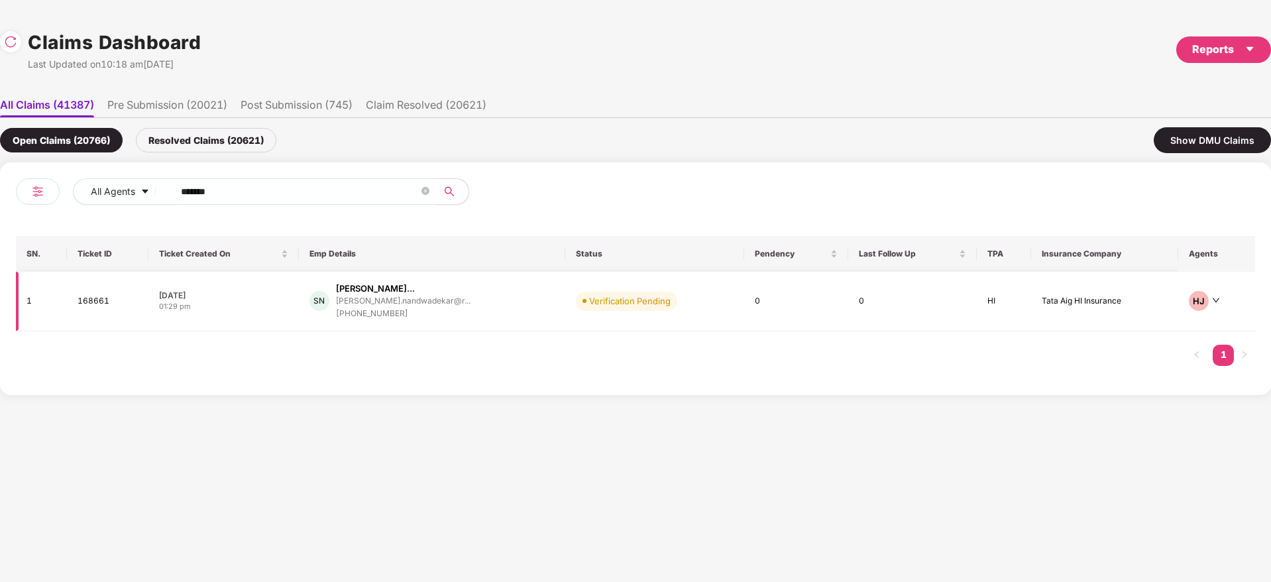
type input "******"
click at [484, 308] on div "SN [PERSON_NAME]... [PERSON_NAME].nandwadekar@r... [PHONE_NUMBER]" at bounding box center [431, 301] width 245 height 38
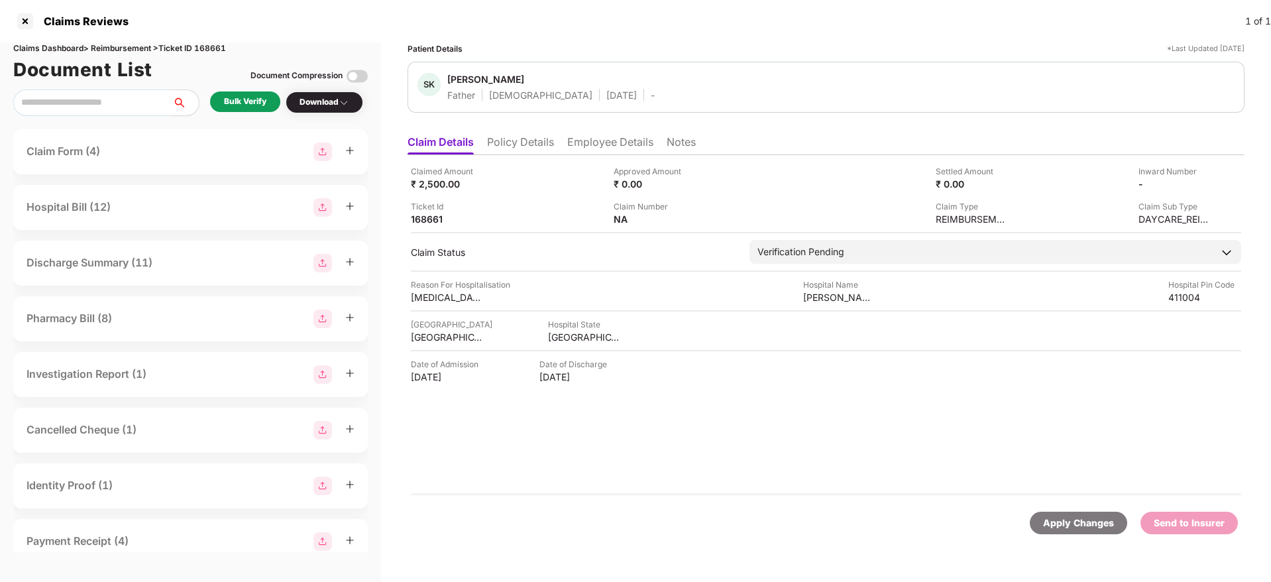
click at [266, 103] on div "Bulk Verify" at bounding box center [245, 101] width 42 height 13
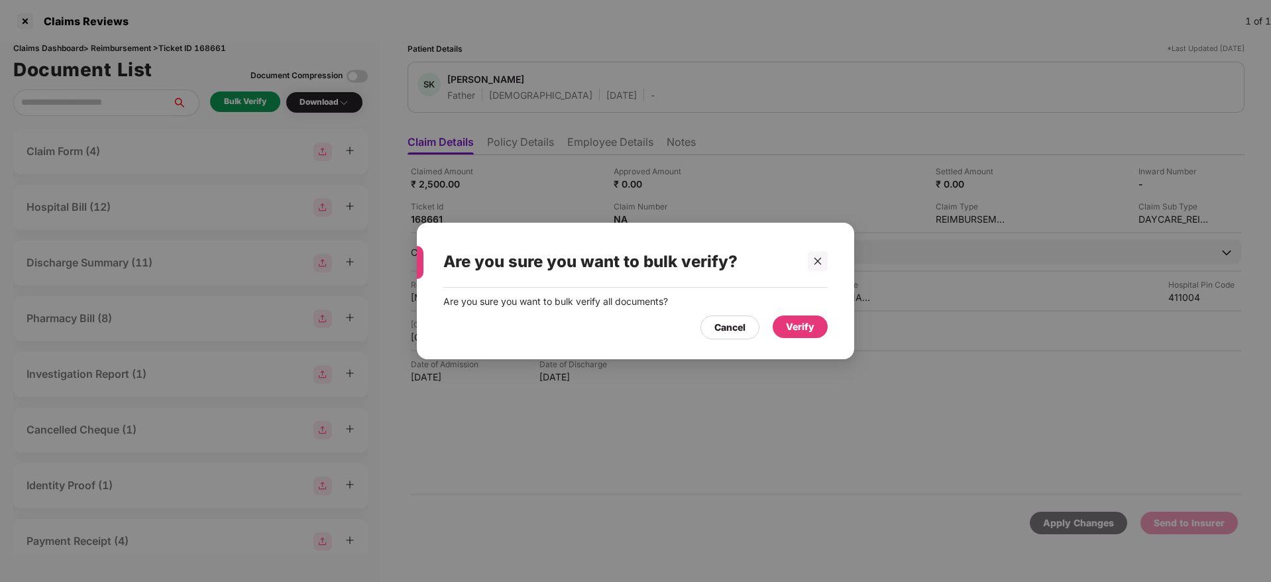
click at [793, 321] on div "Verify" at bounding box center [800, 326] width 28 height 15
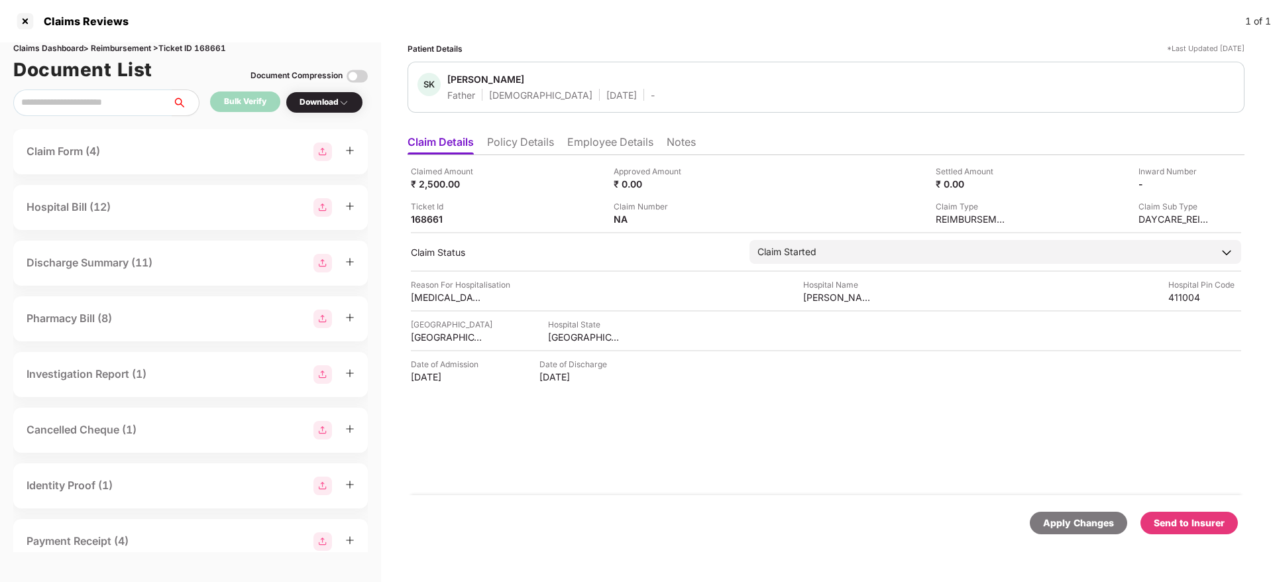
click at [530, 138] on li "Policy Details" at bounding box center [520, 144] width 67 height 19
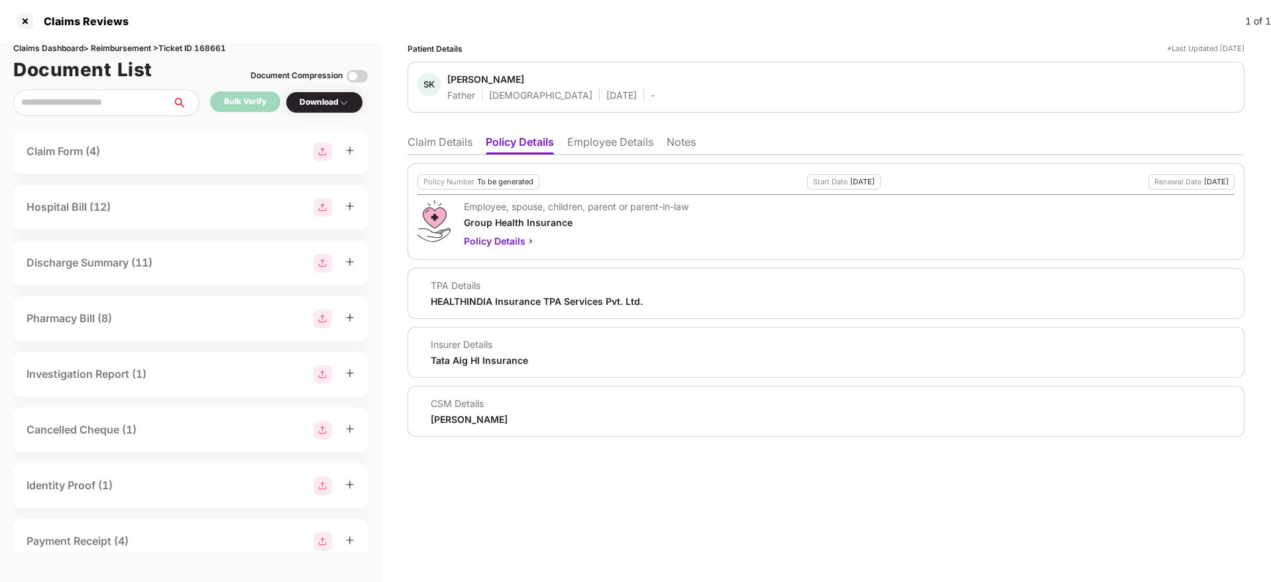
click at [481, 419] on div "[PERSON_NAME]" at bounding box center [469, 419] width 77 height 13
click at [433, 138] on li "Claim Details" at bounding box center [440, 144] width 65 height 19
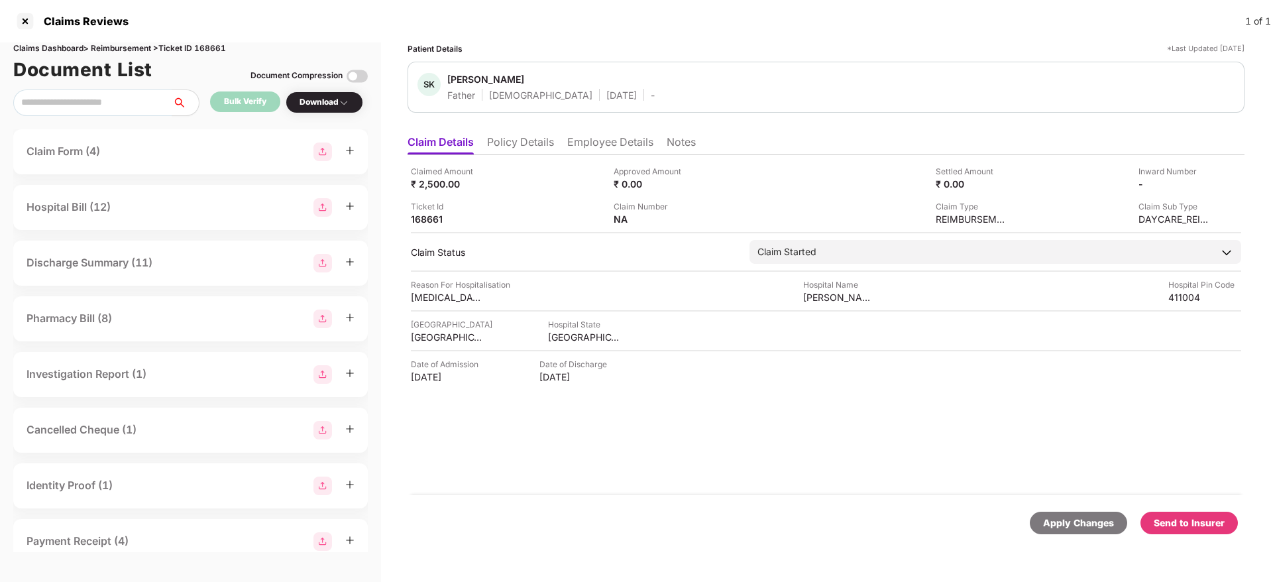
click at [624, 145] on li "Employee Details" at bounding box center [610, 144] width 86 height 19
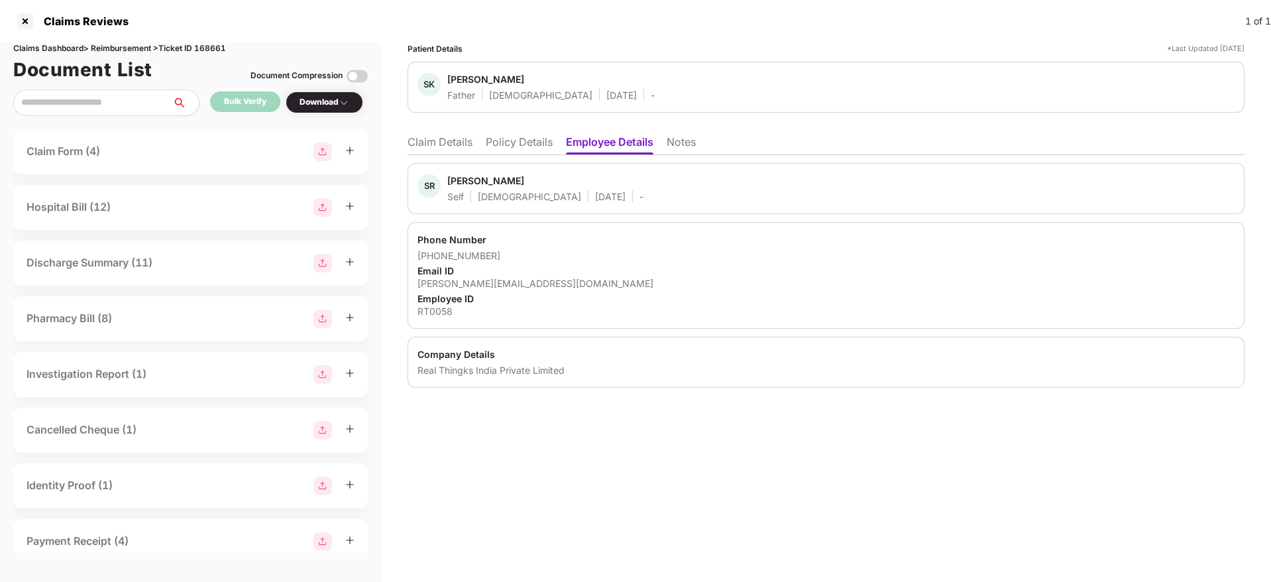
drag, startPoint x: 1189, startPoint y: 229, endPoint x: 1198, endPoint y: 176, distance: 53.8
click at [1189, 229] on div "Phone Number [PHONE_NUMBER] Email ID [PERSON_NAME][EMAIL_ADDRESS][DOMAIN_NAME] …" at bounding box center [826, 275] width 837 height 107
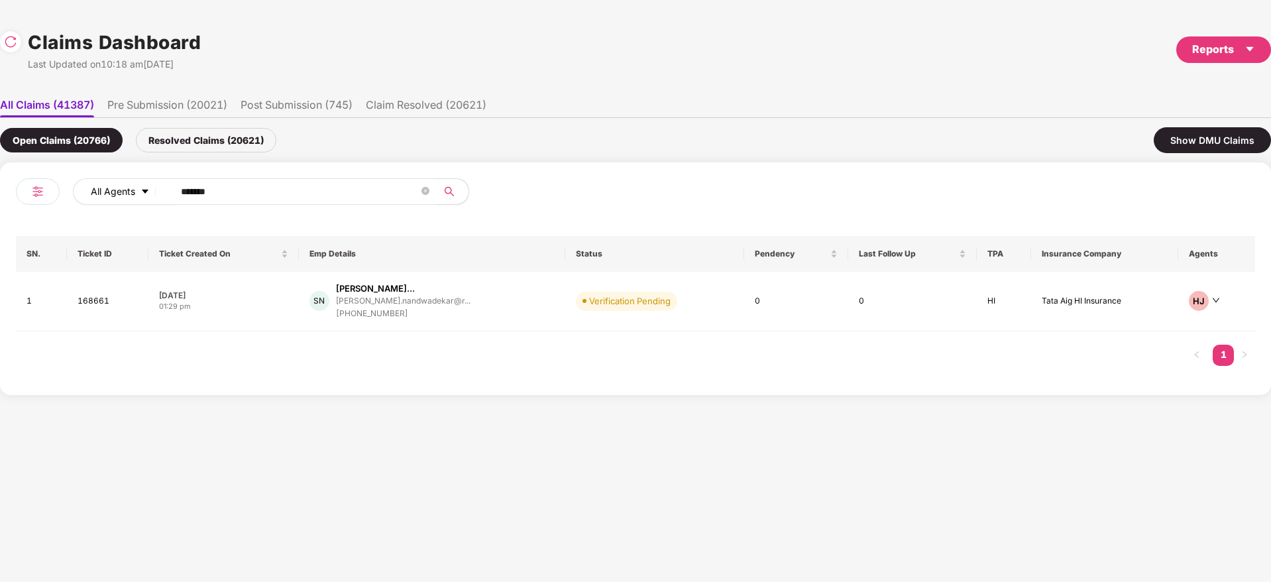
drag, startPoint x: 124, startPoint y: 192, endPoint x: 138, endPoint y: 197, distance: 15.3
click at [122, 193] on div "All Agents ******" at bounding box center [444, 191] width 743 height 27
paste input "text"
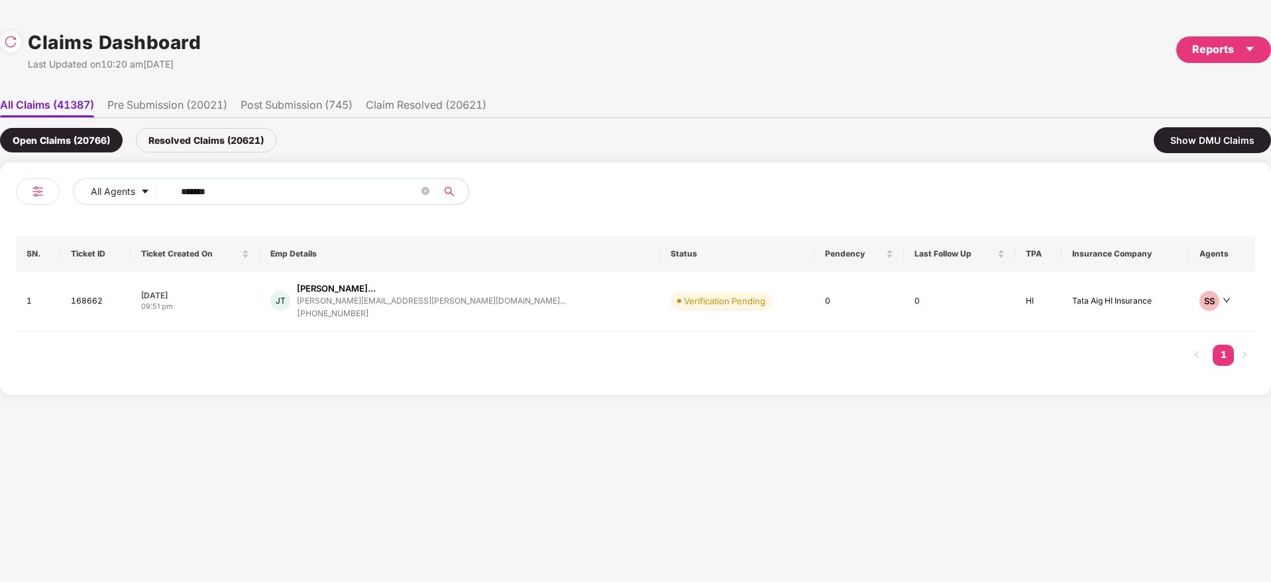
type input "******"
click at [496, 311] on div "JT [PERSON_NAME]... [PERSON_NAME][EMAIL_ADDRESS][PERSON_NAME][DOMAIN_NAME]... […" at bounding box center [459, 301] width 378 height 38
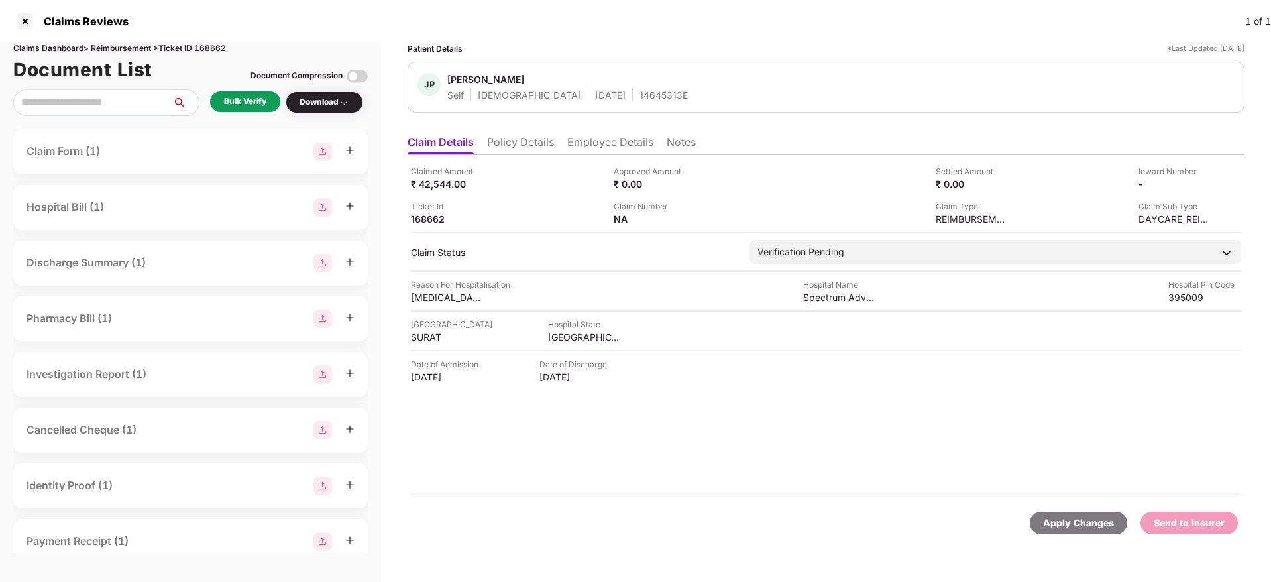
click at [263, 105] on div "Bulk Verify" at bounding box center [245, 101] width 42 height 13
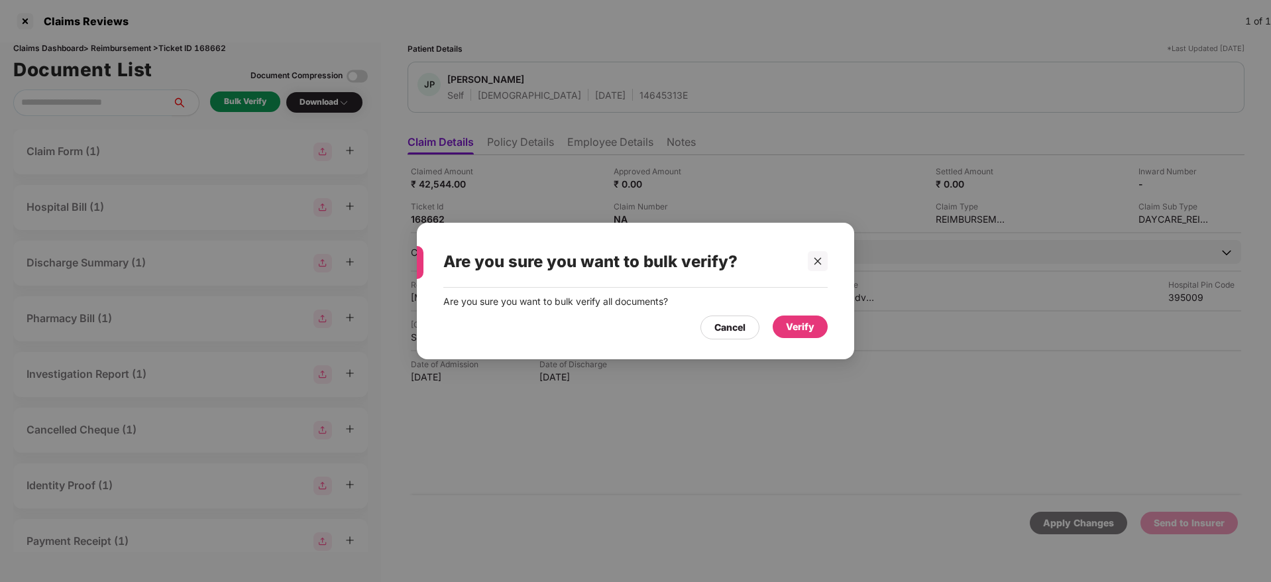
click at [806, 333] on div "Verify" at bounding box center [800, 326] width 28 height 15
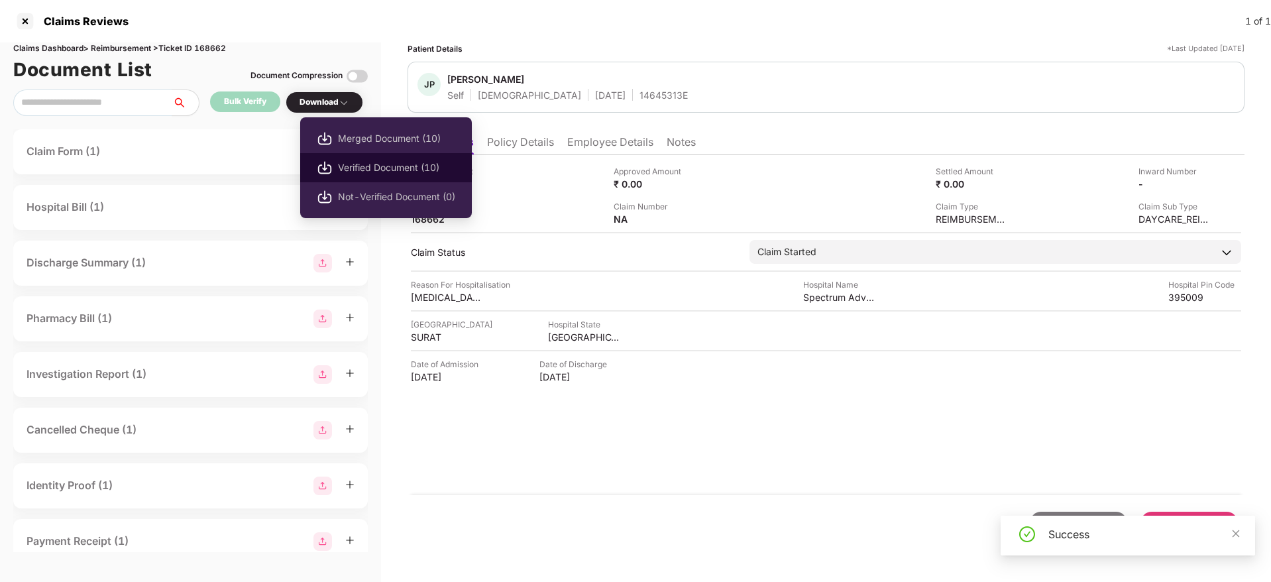
click at [392, 163] on span "Verified Document (10)" at bounding box center [396, 167] width 117 height 15
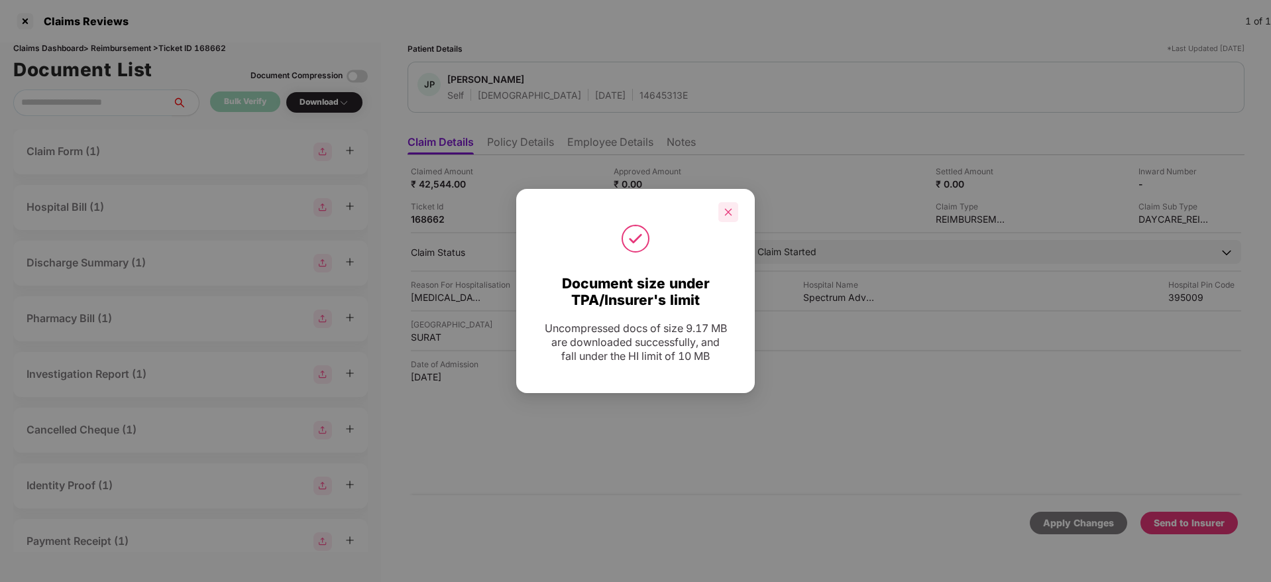
click at [727, 212] on icon "close" at bounding box center [728, 211] width 9 height 9
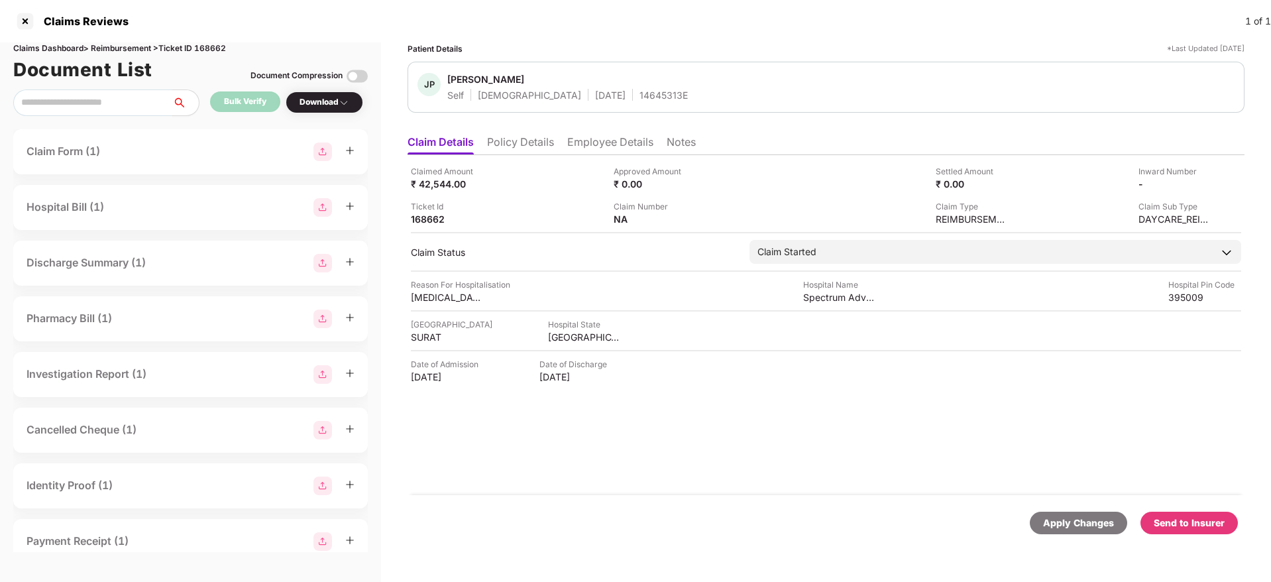
click at [1207, 525] on div "Send to Insurer" at bounding box center [1189, 523] width 71 height 15
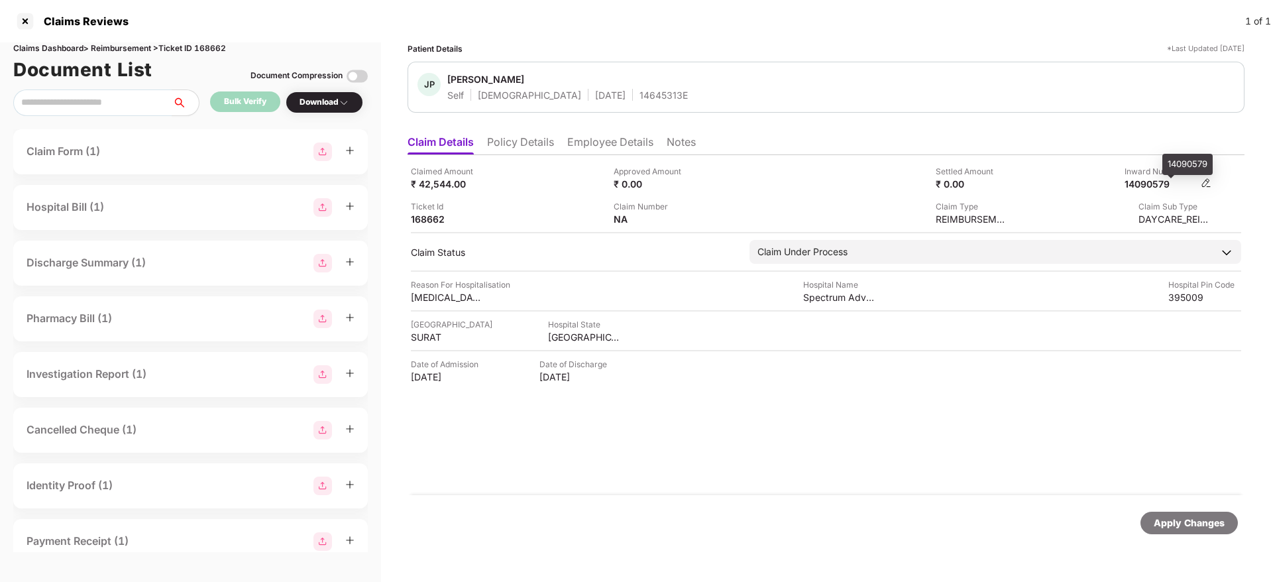
click at [1153, 190] on div "Claimed Amount ₹ 42,544.00 Approved Amount ₹ 0.00 Settled Amount ₹ 0.00 Inward …" at bounding box center [826, 195] width 830 height 60
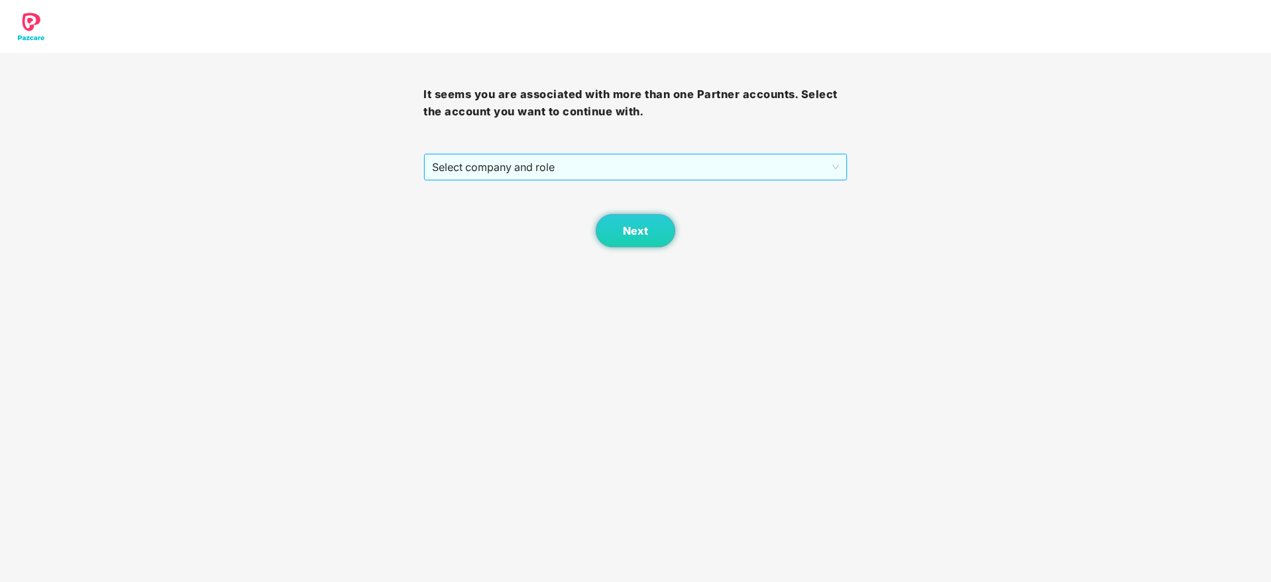
click at [526, 170] on span "Select company and role" at bounding box center [635, 166] width 406 height 25
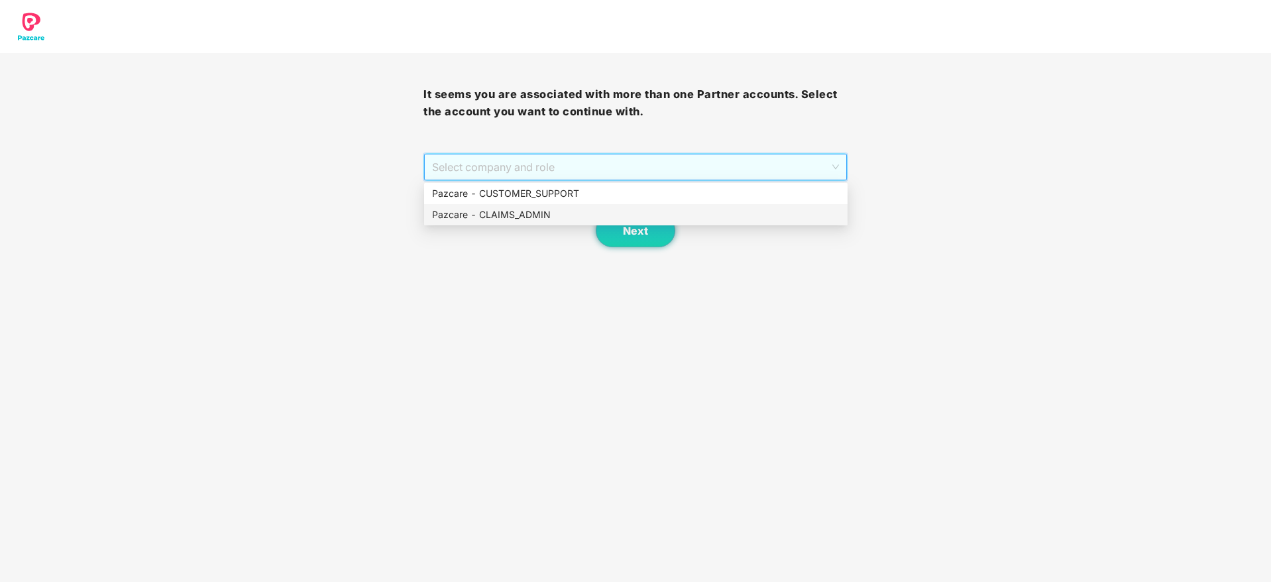
click at [537, 221] on div "Pazcare - CLAIMS_ADMIN" at bounding box center [636, 214] width 408 height 15
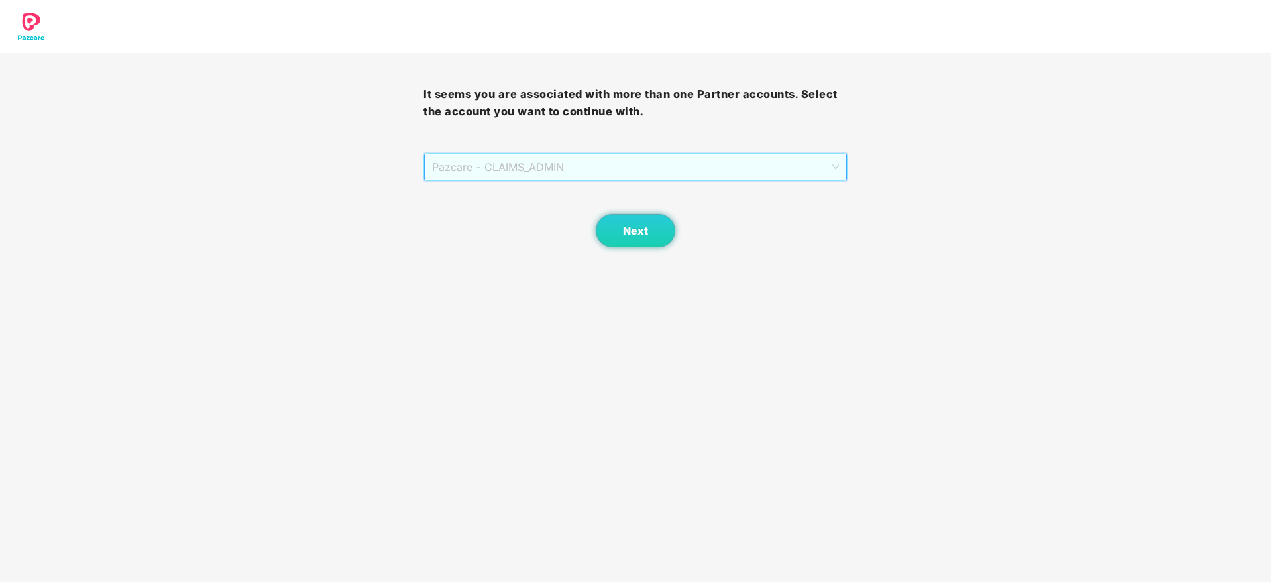
click at [545, 173] on span "Pazcare - CLAIMS_ADMIN" at bounding box center [635, 166] width 406 height 25
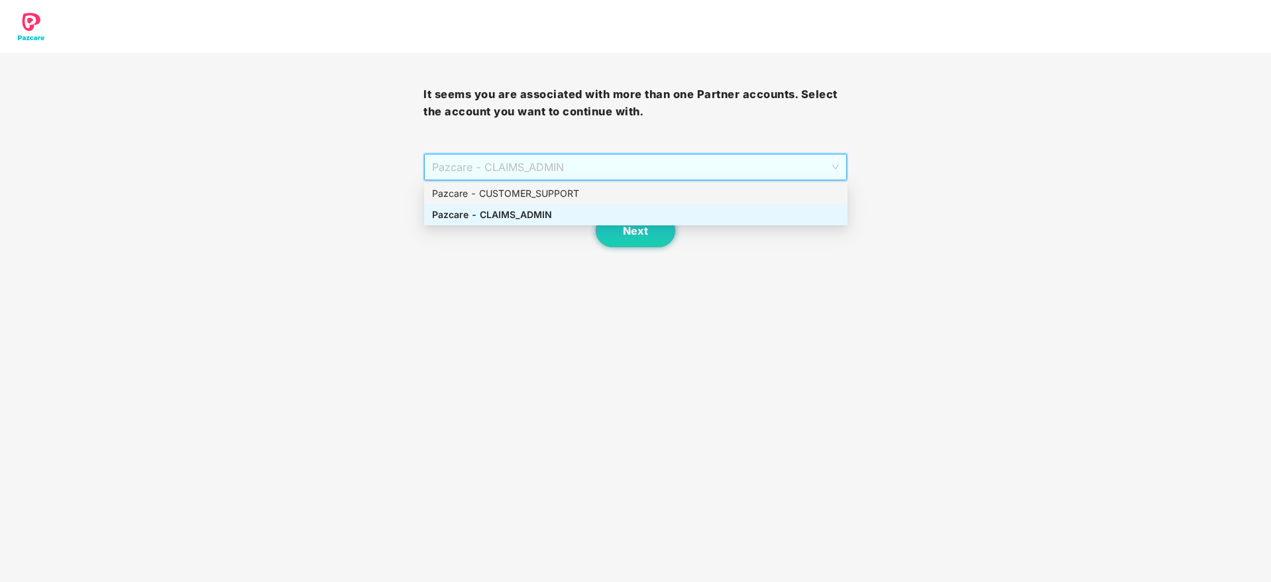
click at [546, 195] on div "Pazcare - CUSTOMER_SUPPORT" at bounding box center [636, 193] width 408 height 15
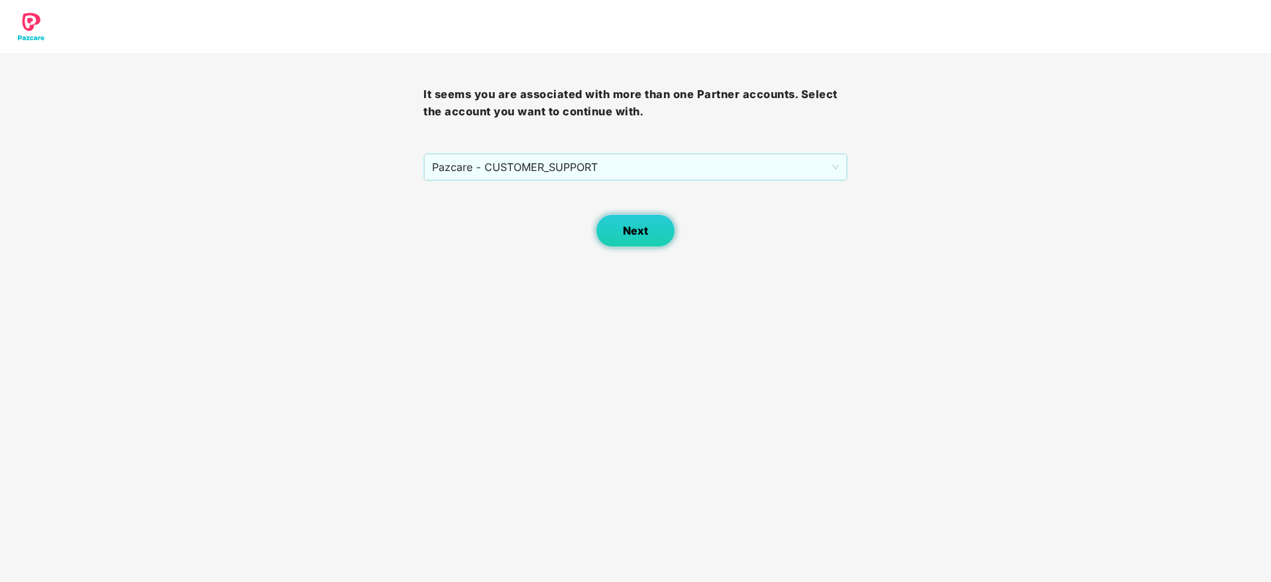
click at [661, 232] on button "Next" at bounding box center [636, 230] width 80 height 33
click at [468, 172] on span "Select company and role" at bounding box center [635, 166] width 406 height 25
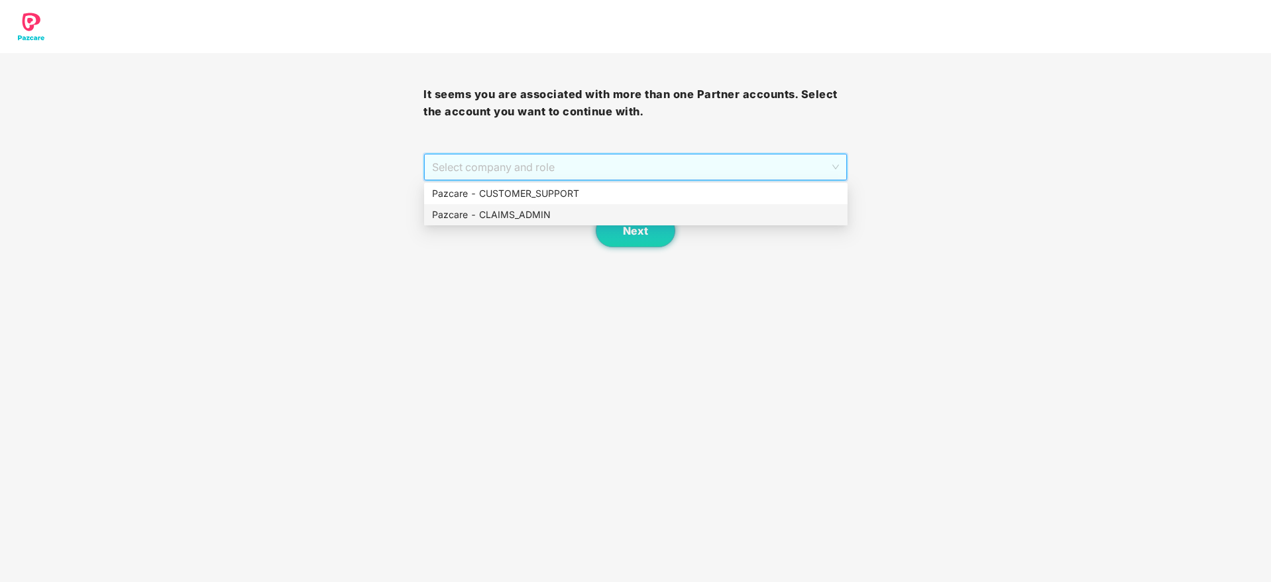
click at [523, 219] on div "Pazcare - CLAIMS_ADMIN" at bounding box center [636, 214] width 408 height 15
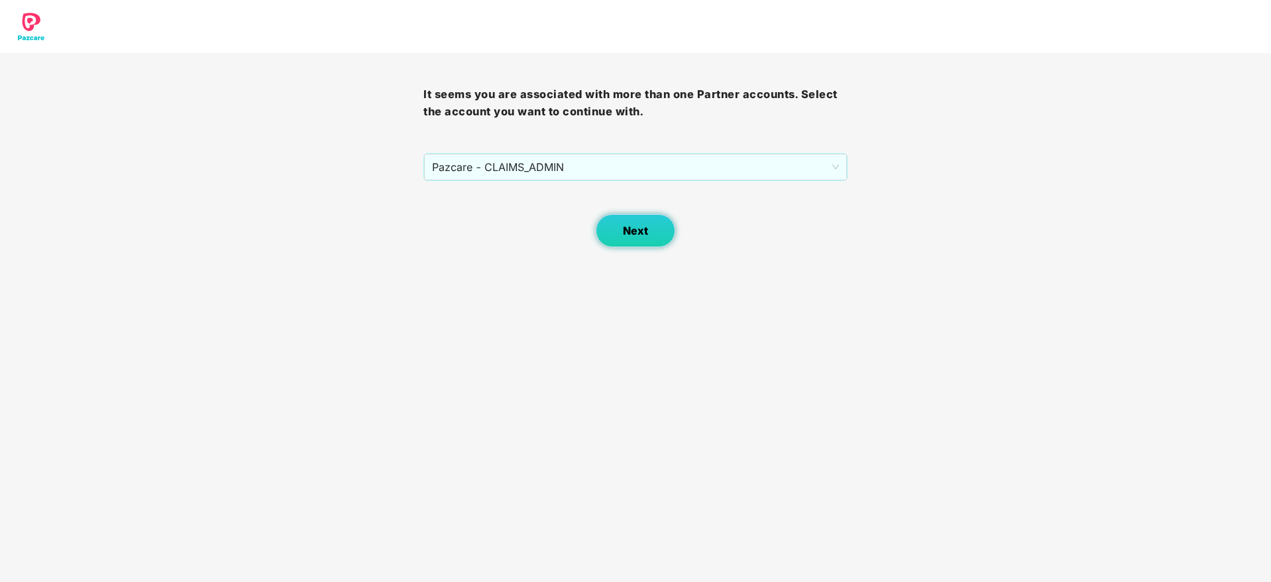
click at [649, 229] on button "Next" at bounding box center [636, 230] width 80 height 33
